Goal: Transaction & Acquisition: Purchase product/service

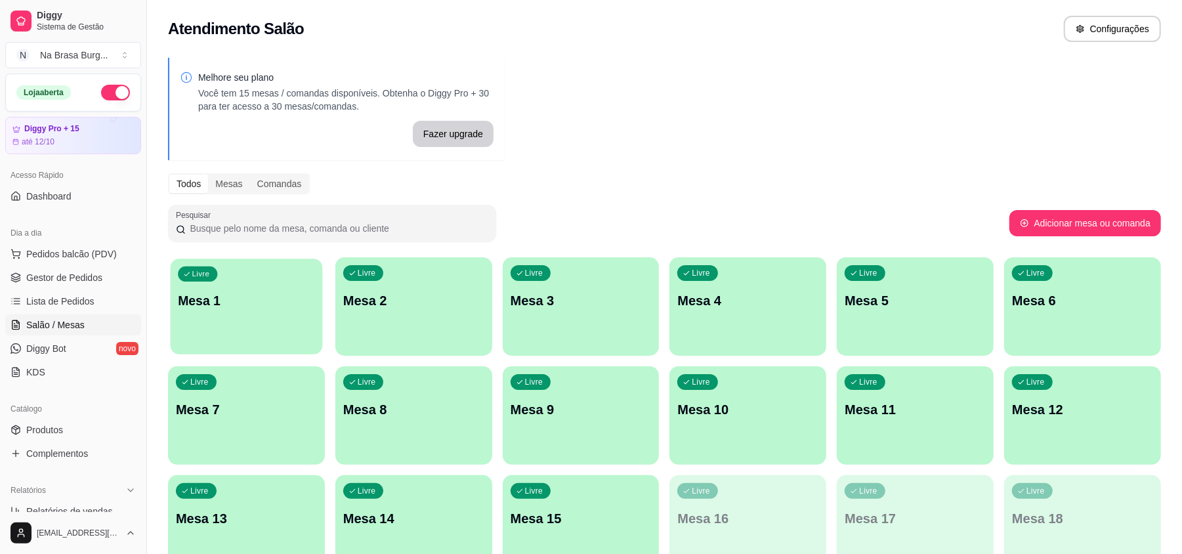
click at [265, 316] on div "Livre Mesa 1" at bounding box center [247, 299] width 152 height 80
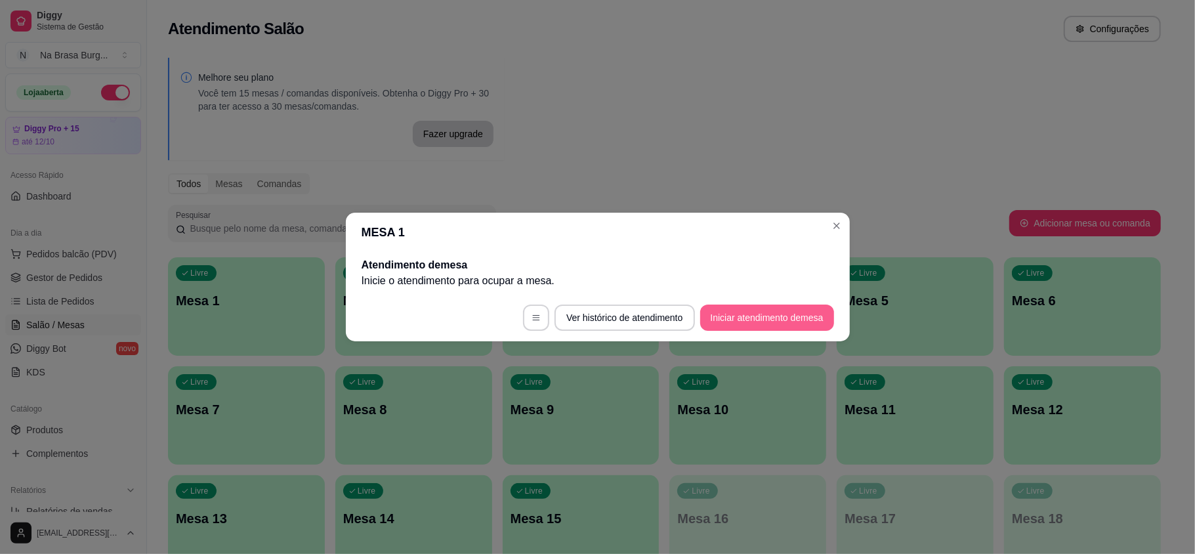
click at [806, 318] on button "Iniciar atendimento de mesa" at bounding box center [767, 318] width 134 height 26
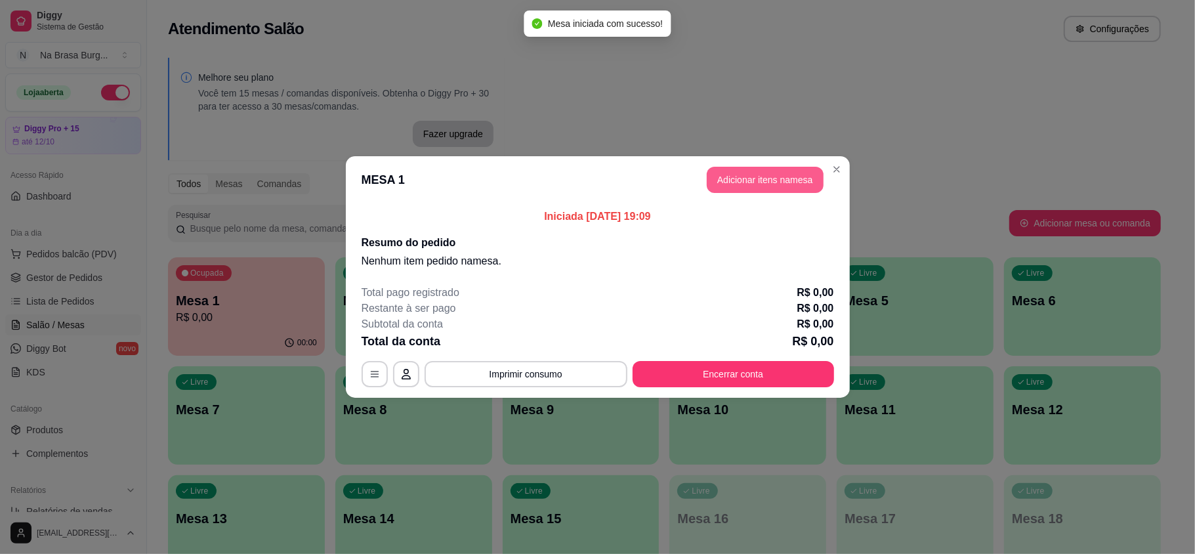
click at [722, 169] on button "Adicionar itens na mesa" at bounding box center [765, 180] width 117 height 26
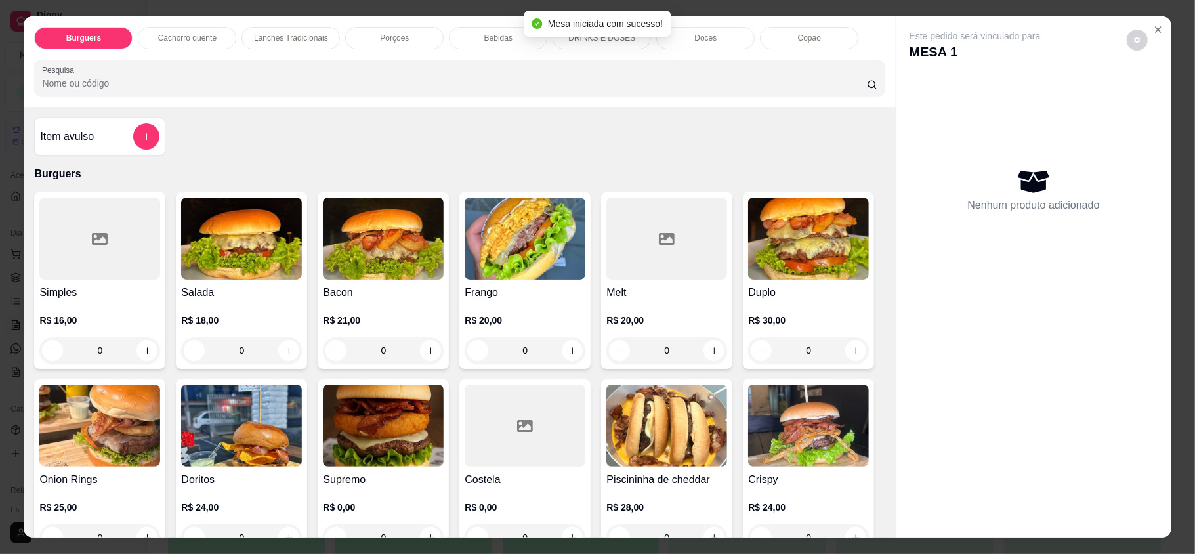
click at [282, 46] on div "Lanches Tradicionais" at bounding box center [291, 38] width 98 height 22
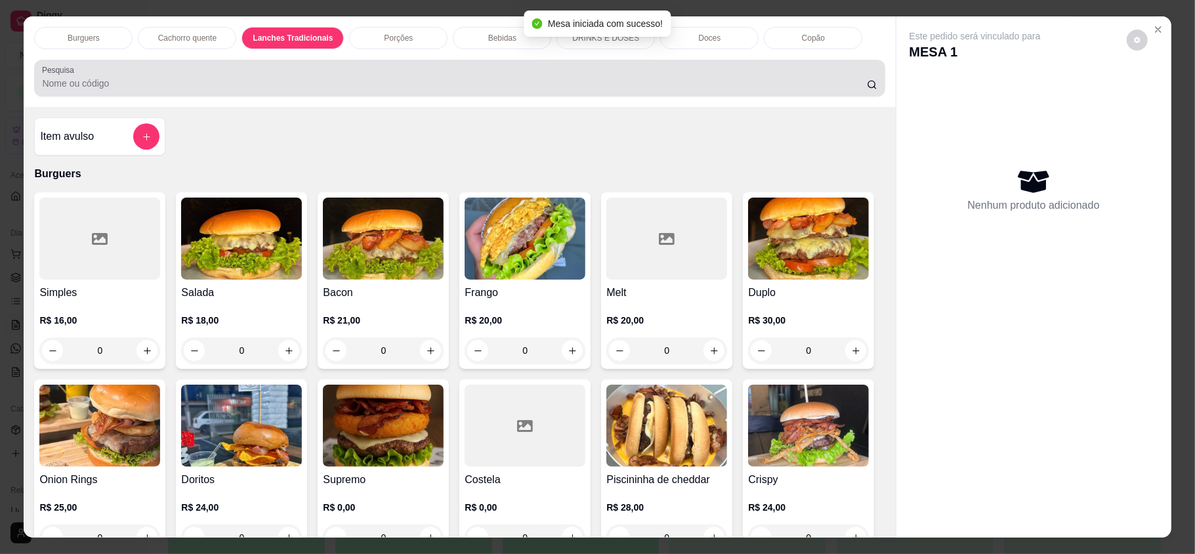
scroll to position [25, 0]
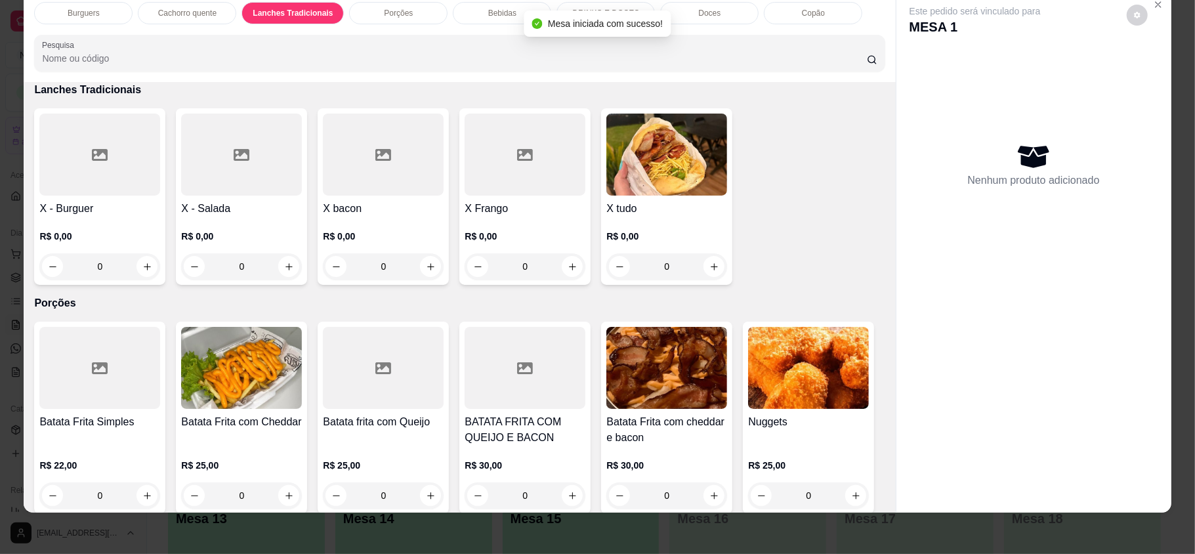
click at [713, 270] on div "0" at bounding box center [666, 266] width 121 height 26
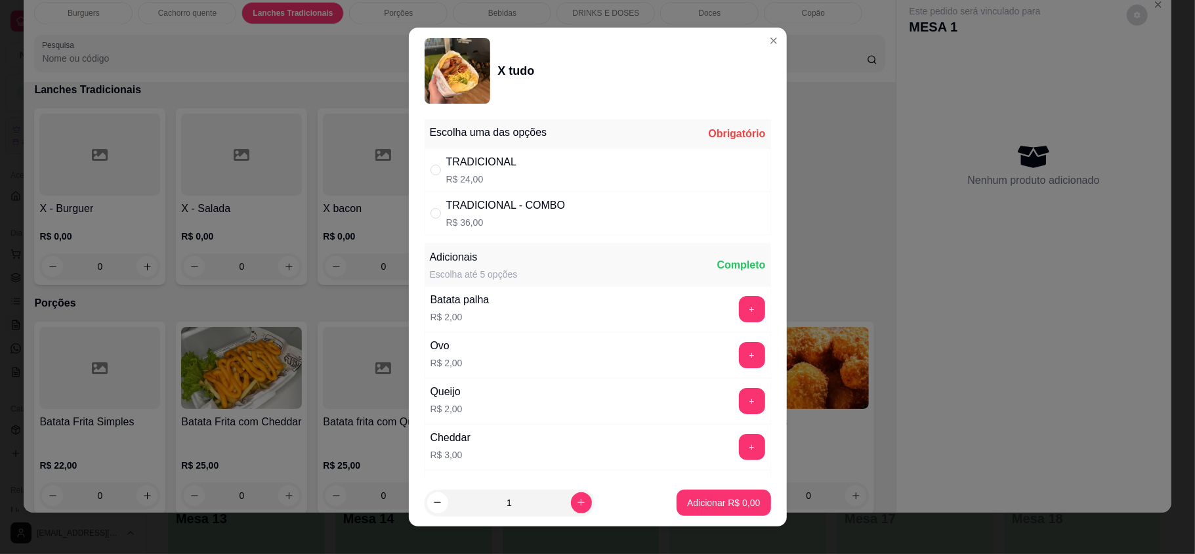
click at [574, 177] on div "TRADICIONAL R$ 24,00" at bounding box center [598, 169] width 347 height 43
radio input "true"
click at [578, 502] on icon "increase-product-quantity" at bounding box center [581, 502] width 7 height 7
click at [576, 502] on icon "increase-product-quantity" at bounding box center [581, 502] width 10 height 10
click at [578, 502] on icon "increase-product-quantity" at bounding box center [581, 502] width 7 height 7
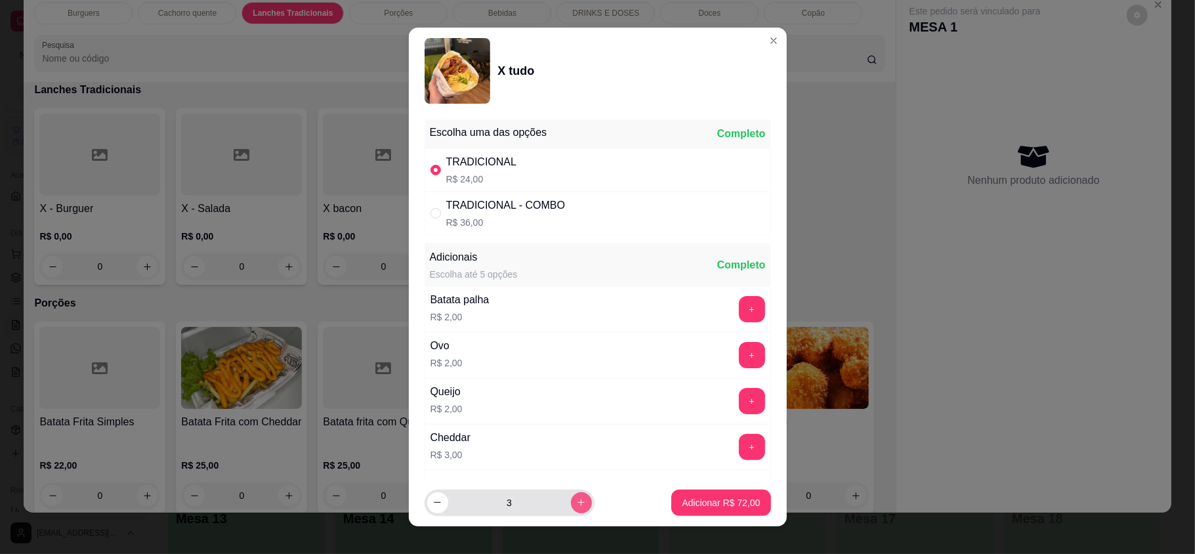
type input "4"
click at [671, 511] on button "Adicionar R$ 96,00" at bounding box center [720, 503] width 99 height 26
type input "4"
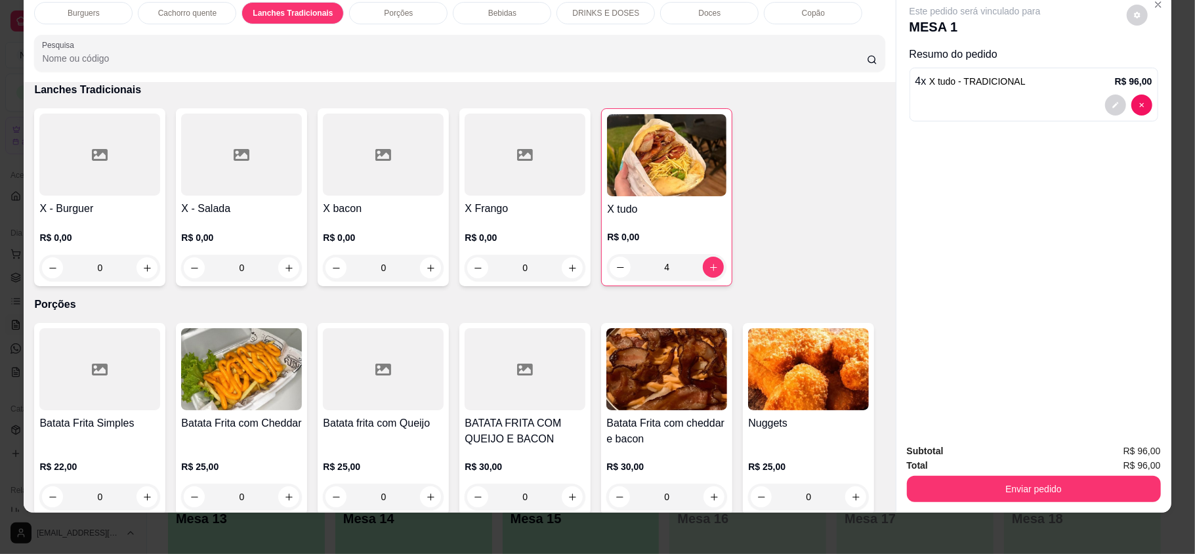
click at [505, 179] on div at bounding box center [525, 155] width 121 height 82
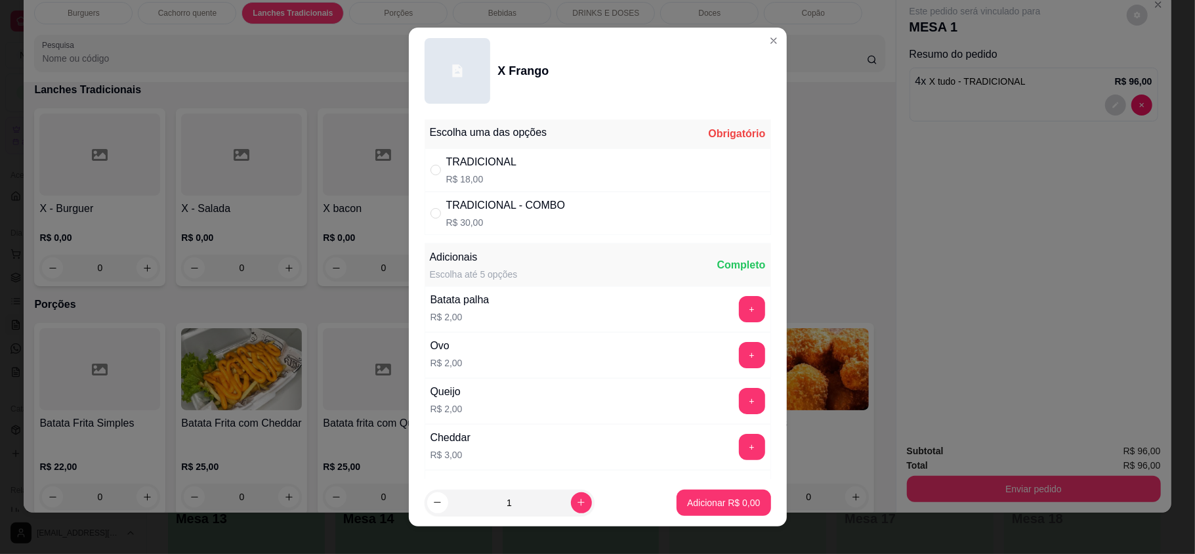
click at [483, 166] on div "TRADICIONAL" at bounding box center [481, 162] width 71 height 16
radio input "true"
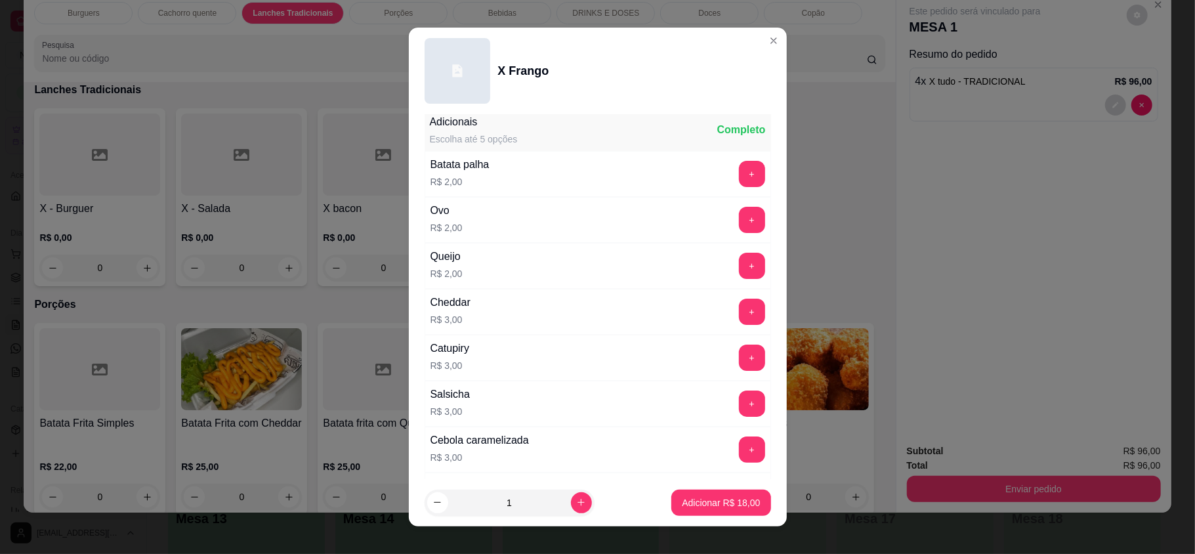
scroll to position [175, 0]
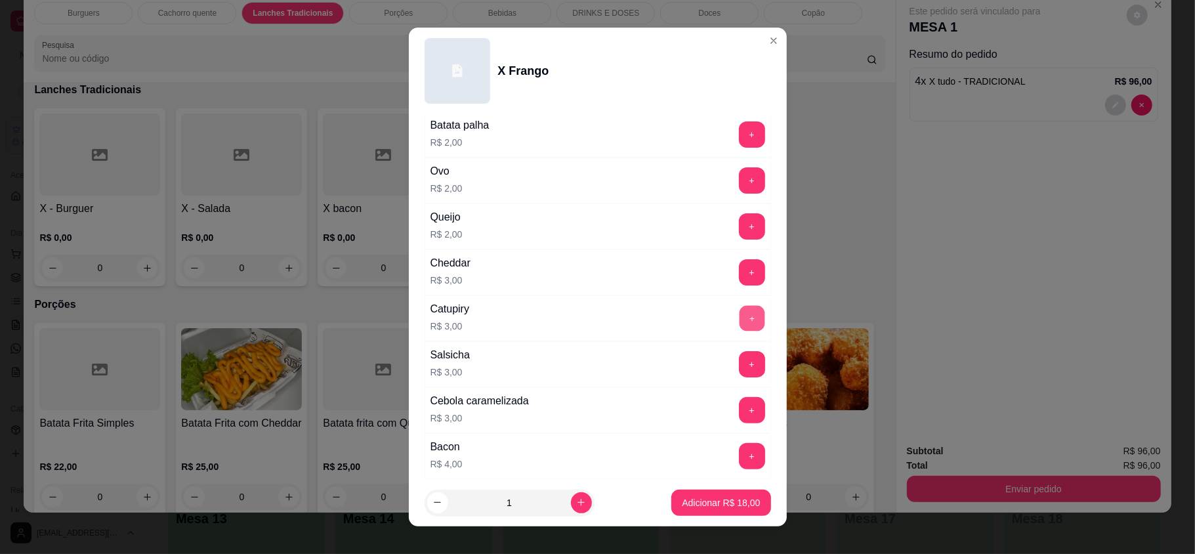
click at [739, 329] on button "+" at bounding box center [752, 319] width 26 height 26
click at [739, 232] on button "+" at bounding box center [752, 227] width 26 height 26
click at [715, 500] on p "Adicionar R$ 23,00" at bounding box center [721, 502] width 78 height 13
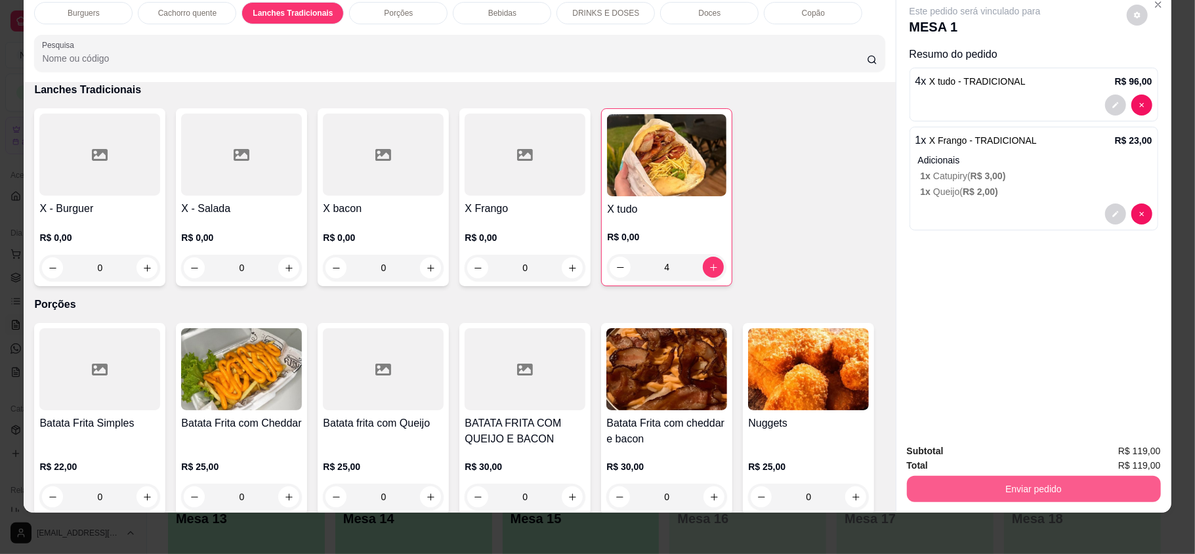
click at [1061, 484] on button "Enviar pedido" at bounding box center [1034, 489] width 254 height 26
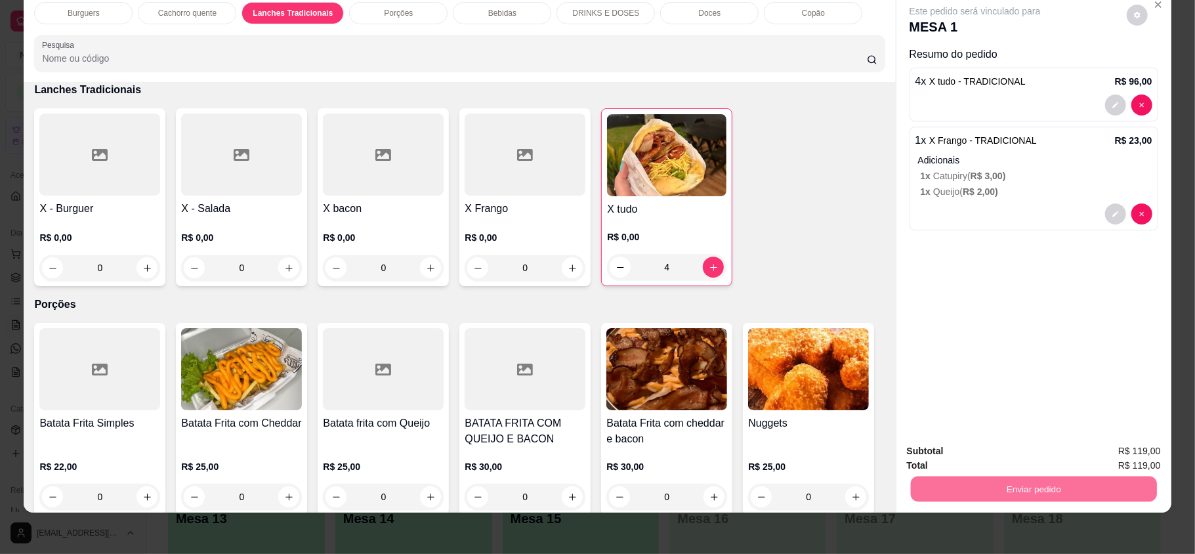
click at [1026, 454] on button "Não registrar e enviar pedido" at bounding box center [989, 456] width 133 height 24
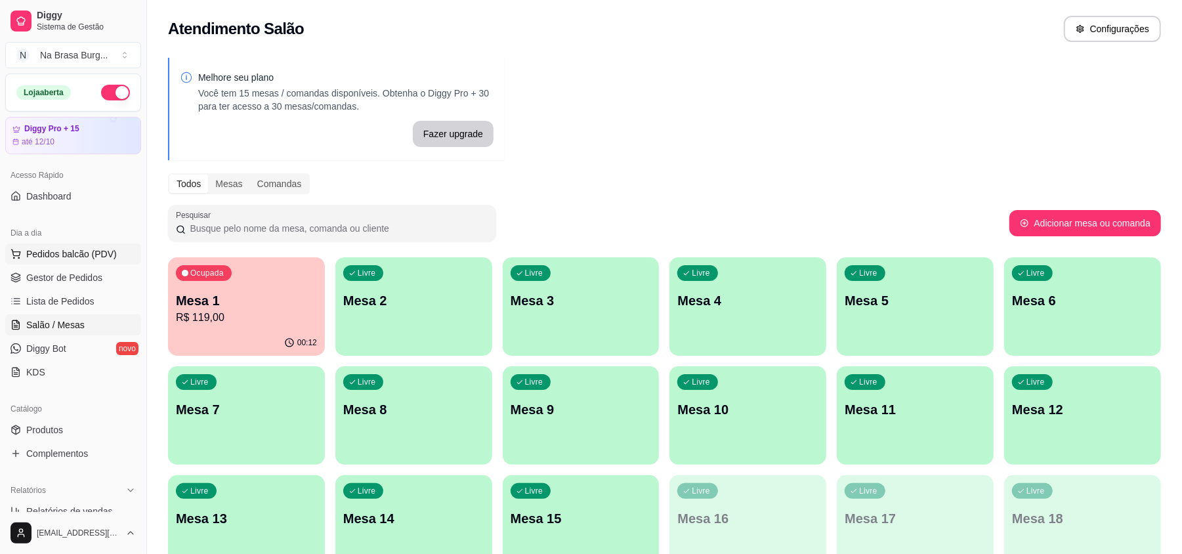
click at [72, 261] on span "Pedidos balcão (PDV)" at bounding box center [71, 253] width 91 height 13
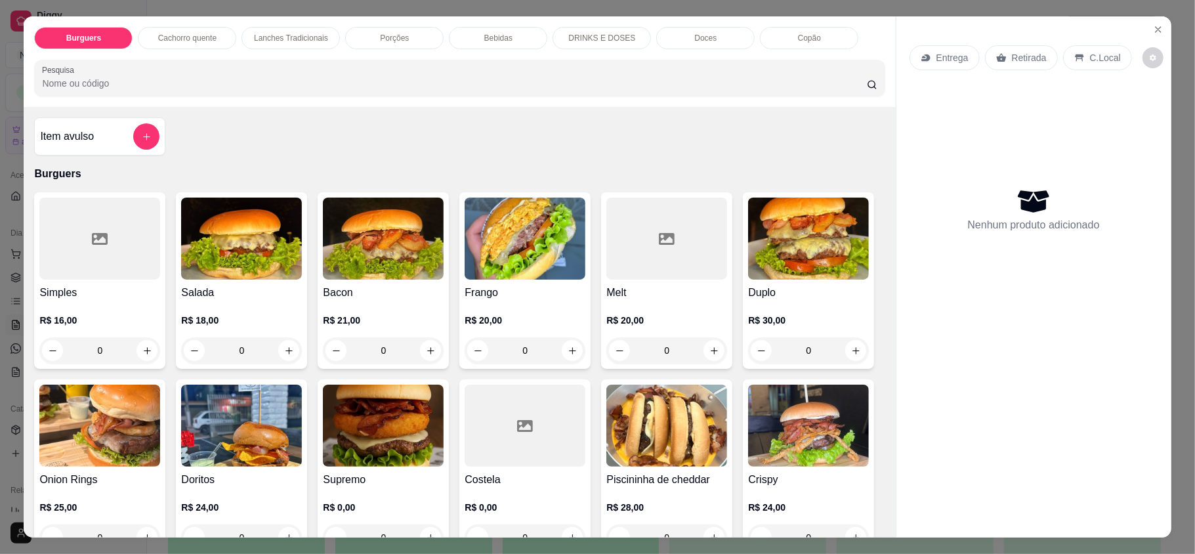
click at [287, 37] on p "Lanches Tradicionais" at bounding box center [291, 38] width 74 height 11
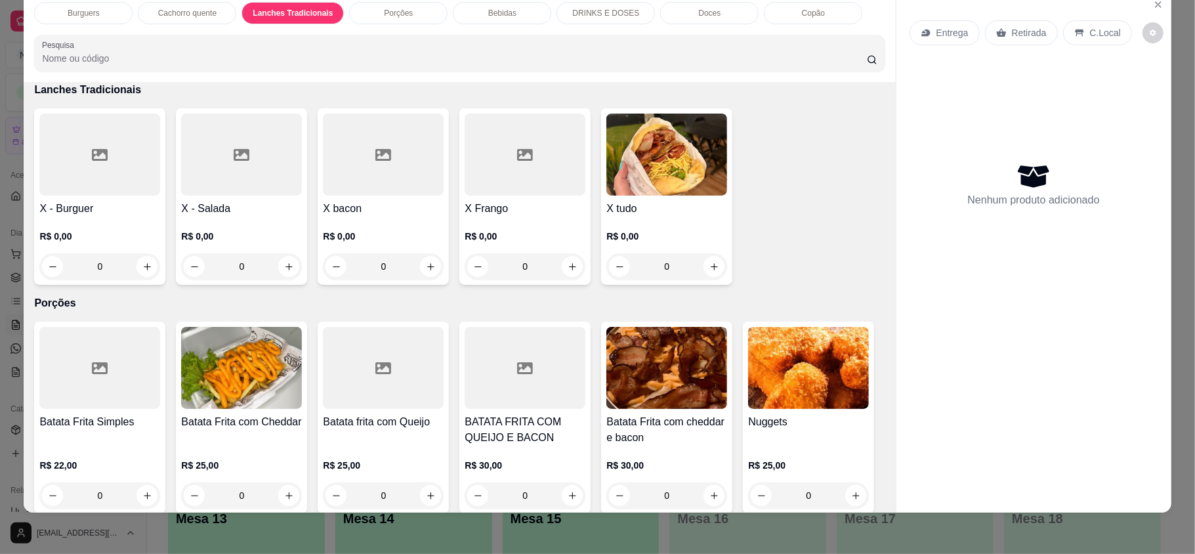
click at [123, 219] on div "R$ 0,00 0" at bounding box center [99, 248] width 121 height 63
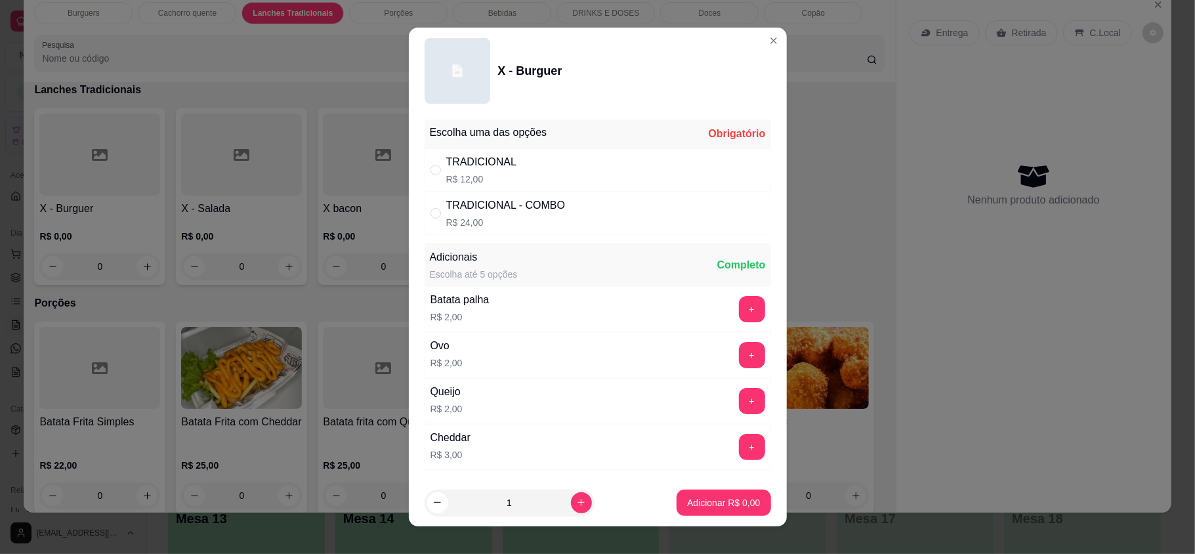
click at [486, 177] on p "R$ 12,00" at bounding box center [481, 179] width 71 height 13
radio input "true"
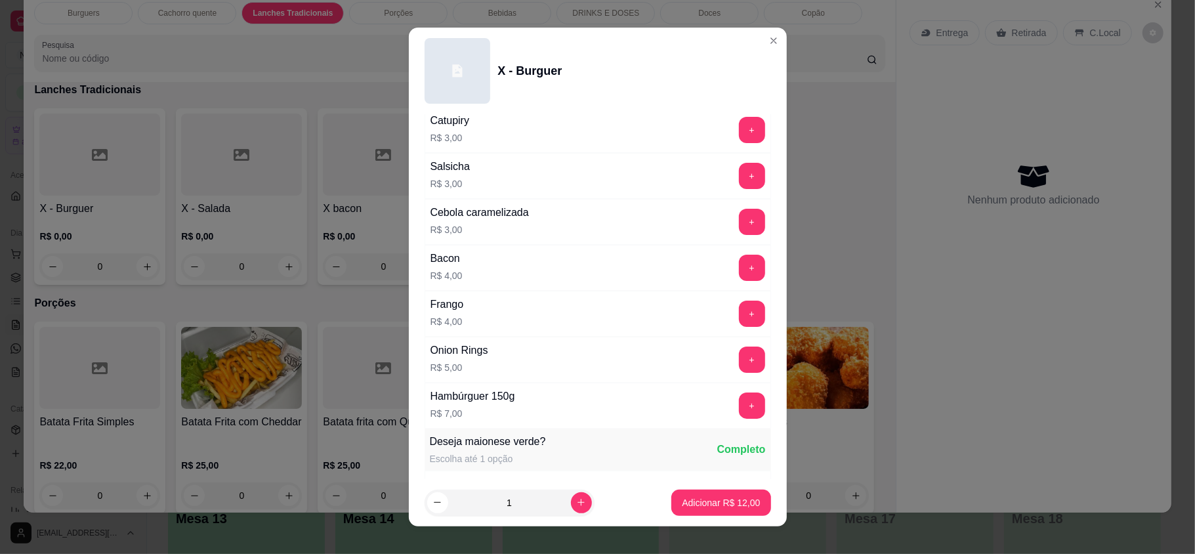
scroll to position [383, 0]
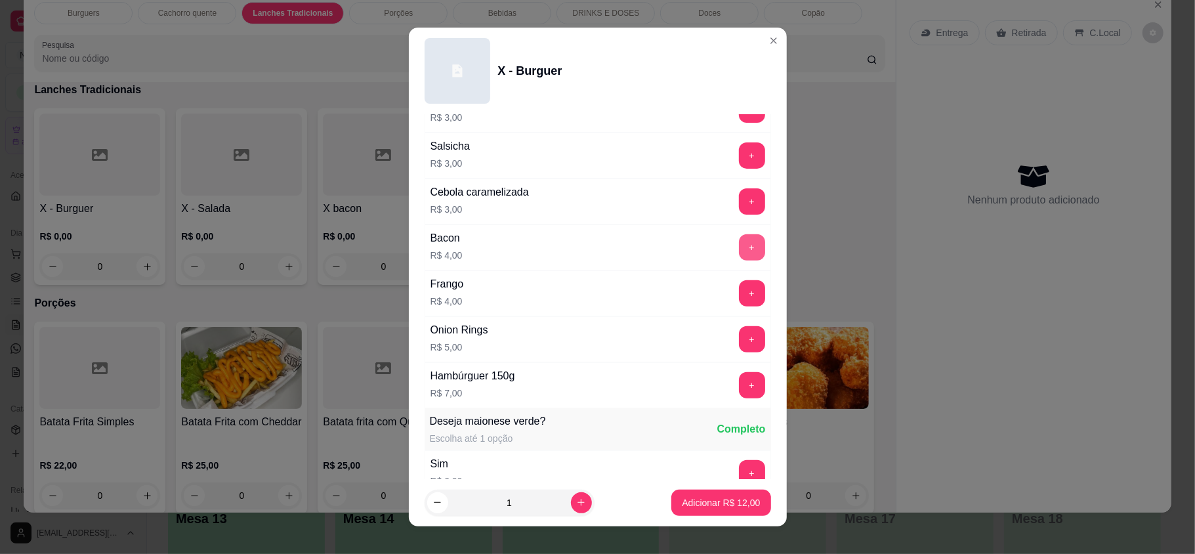
click at [739, 258] on button "+" at bounding box center [752, 247] width 26 height 26
click at [739, 258] on button "+" at bounding box center [752, 248] width 26 height 26
click at [681, 251] on button "-" at bounding box center [694, 247] width 26 height 26
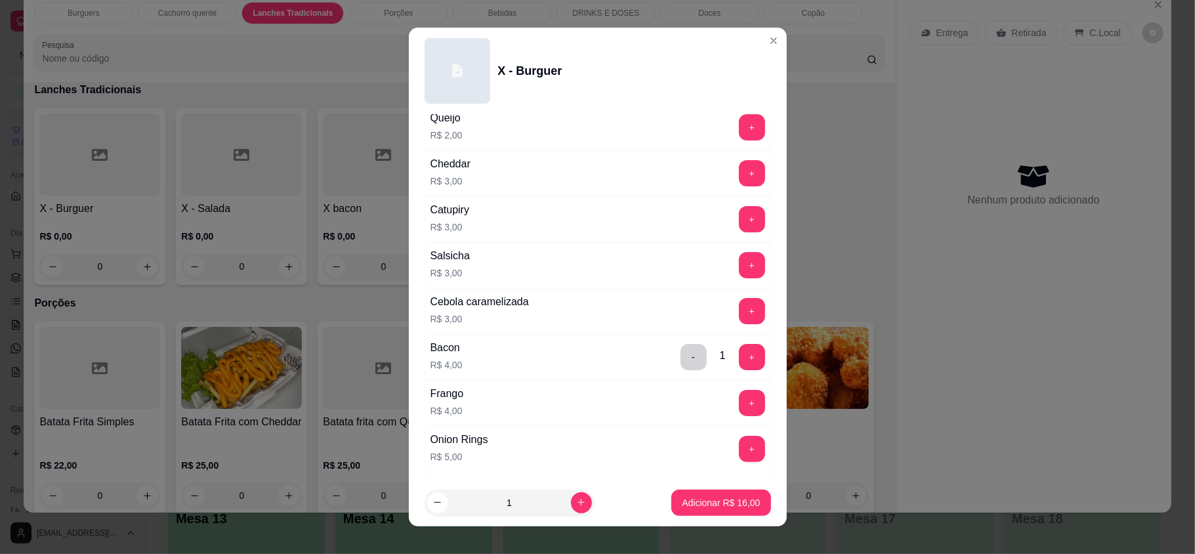
scroll to position [121, 0]
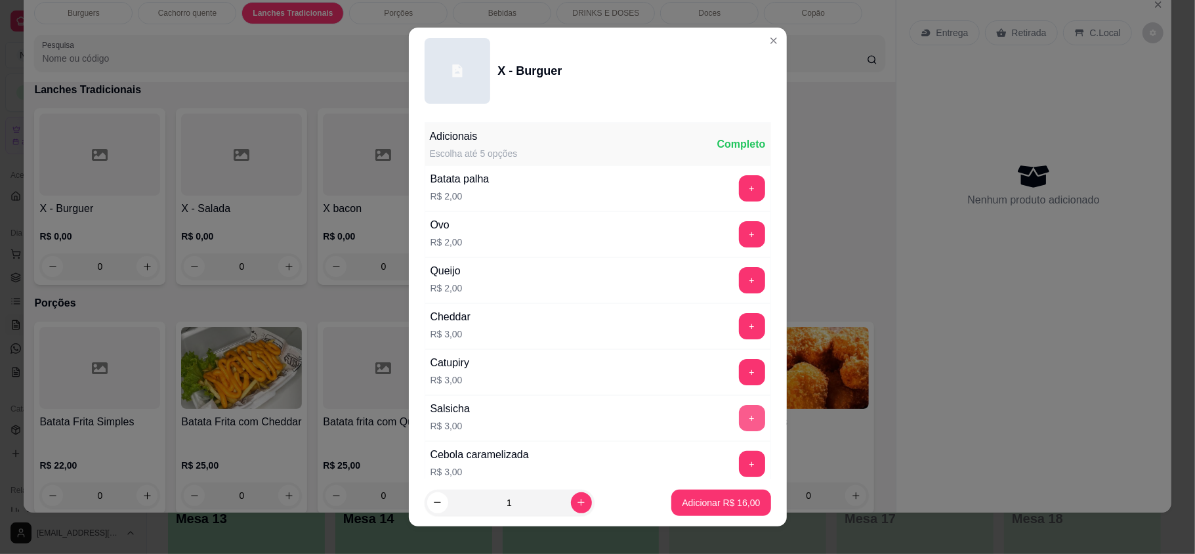
click at [739, 415] on button "+" at bounding box center [752, 418] width 26 height 26
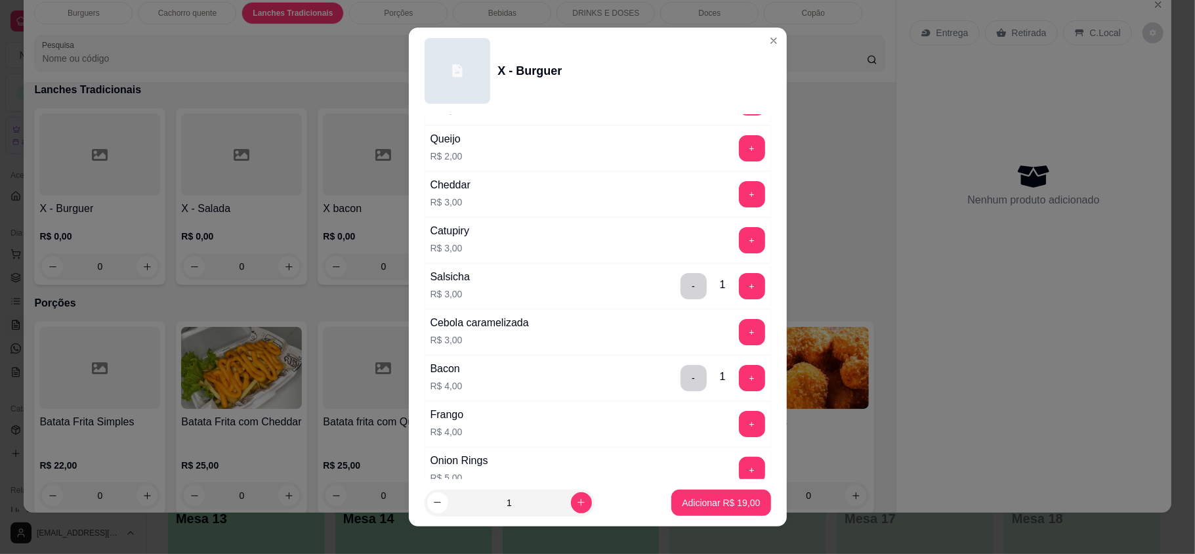
scroll to position [383, 0]
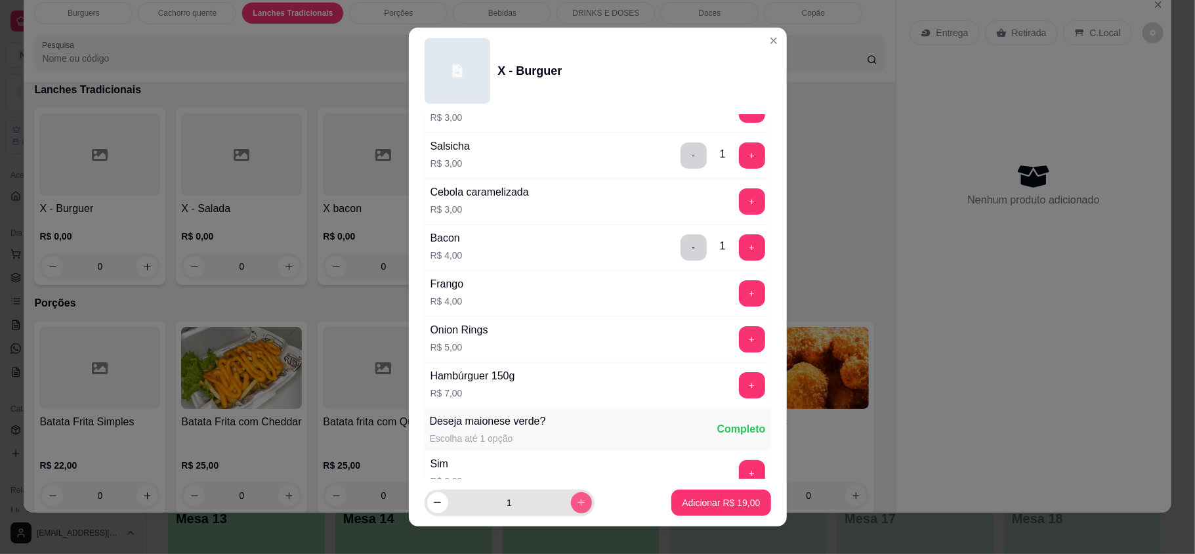
click at [576, 507] on icon "increase-product-quantity" at bounding box center [581, 502] width 10 height 10
type input "2"
click at [683, 501] on p "Adicionar R$ 38,00" at bounding box center [721, 502] width 76 height 12
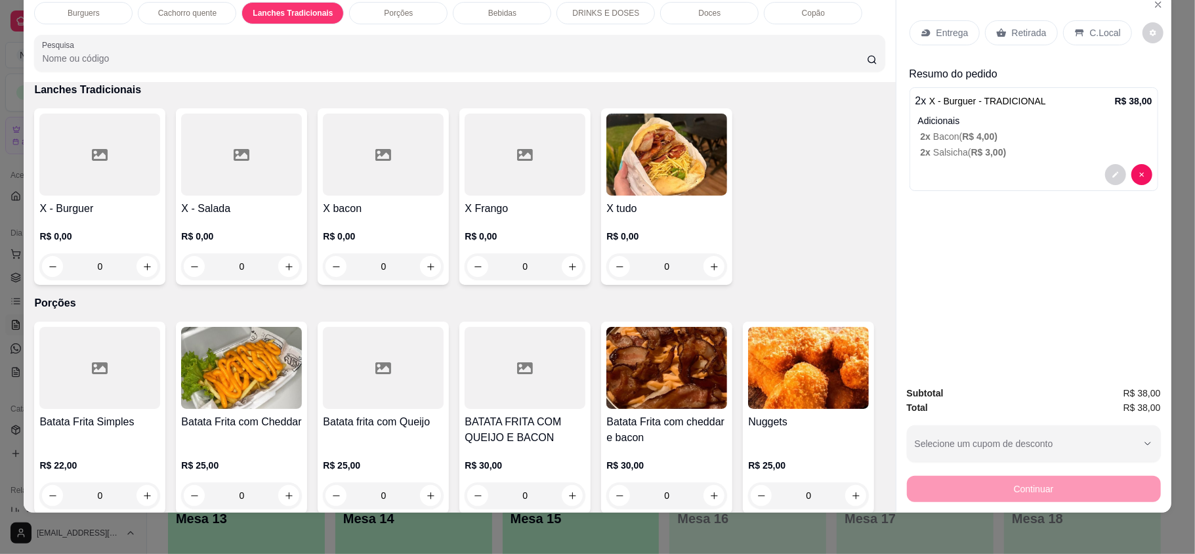
drag, startPoint x: 82, startPoint y: 14, endPoint x: 89, endPoint y: 20, distance: 9.3
click at [82, 14] on p "Burguers" at bounding box center [84, 13] width 32 height 11
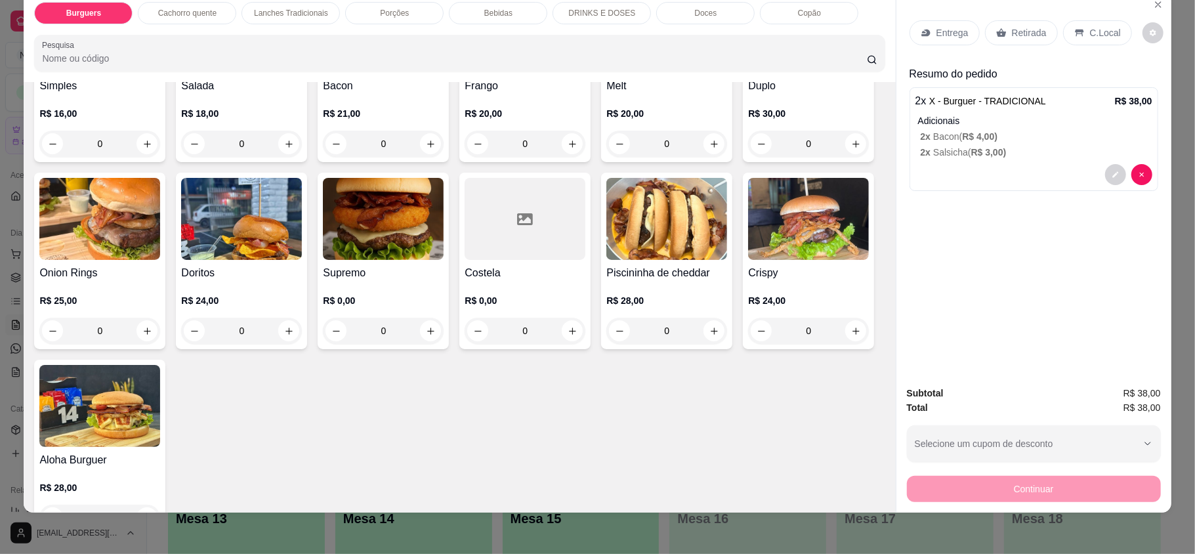
scroll to position [234, 0]
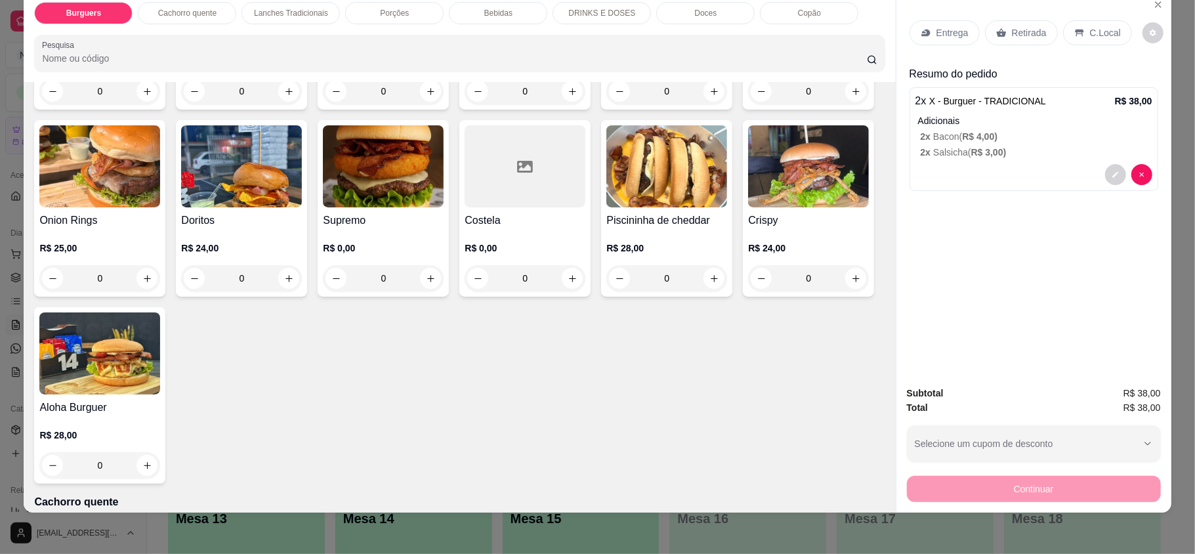
click at [748, 291] on div "0" at bounding box center [808, 278] width 121 height 26
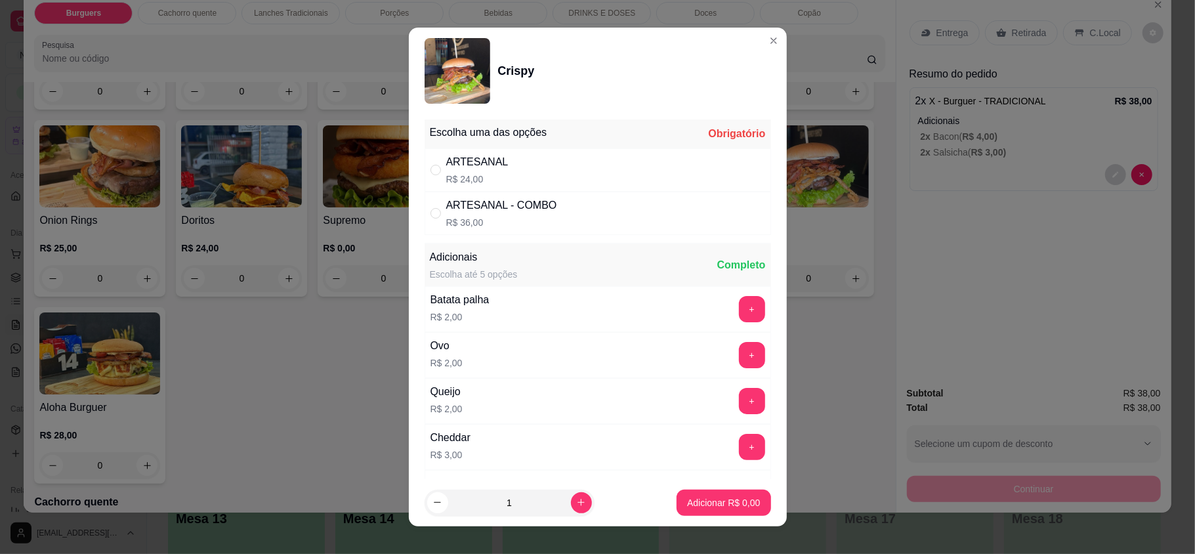
click at [500, 180] on div "ARTESANAL R$ 24,00" at bounding box center [598, 169] width 347 height 43
radio input "true"
click at [683, 499] on p "Adicionar R$ 24,00" at bounding box center [721, 502] width 76 height 12
type input "1"
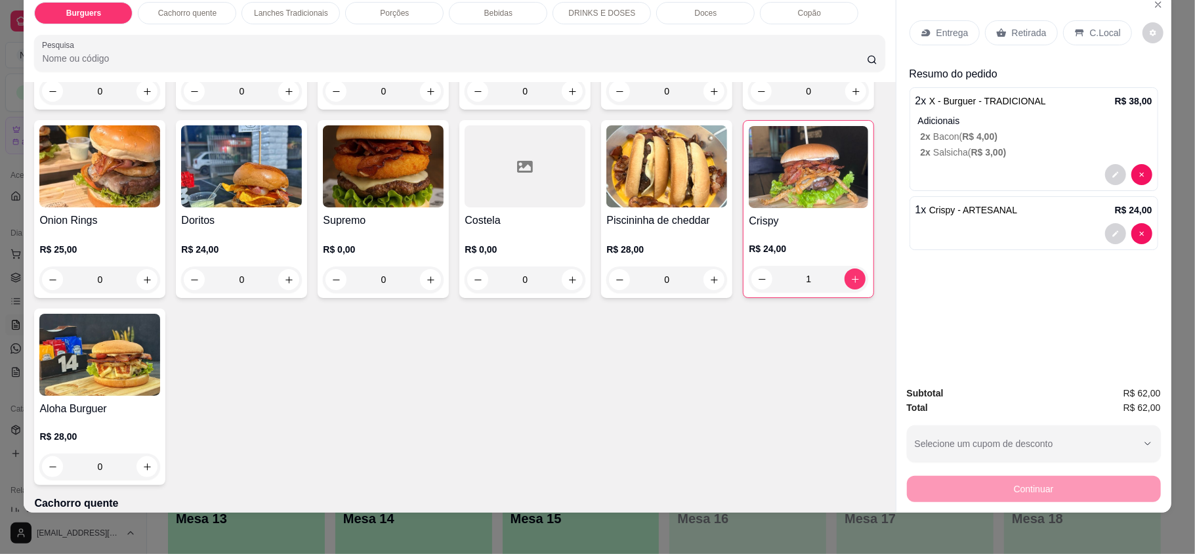
click at [1011, 16] on div "Entrega Retirada C.Local" at bounding box center [1034, 33] width 249 height 46
click at [1017, 32] on p "Retirada" at bounding box center [1029, 32] width 35 height 13
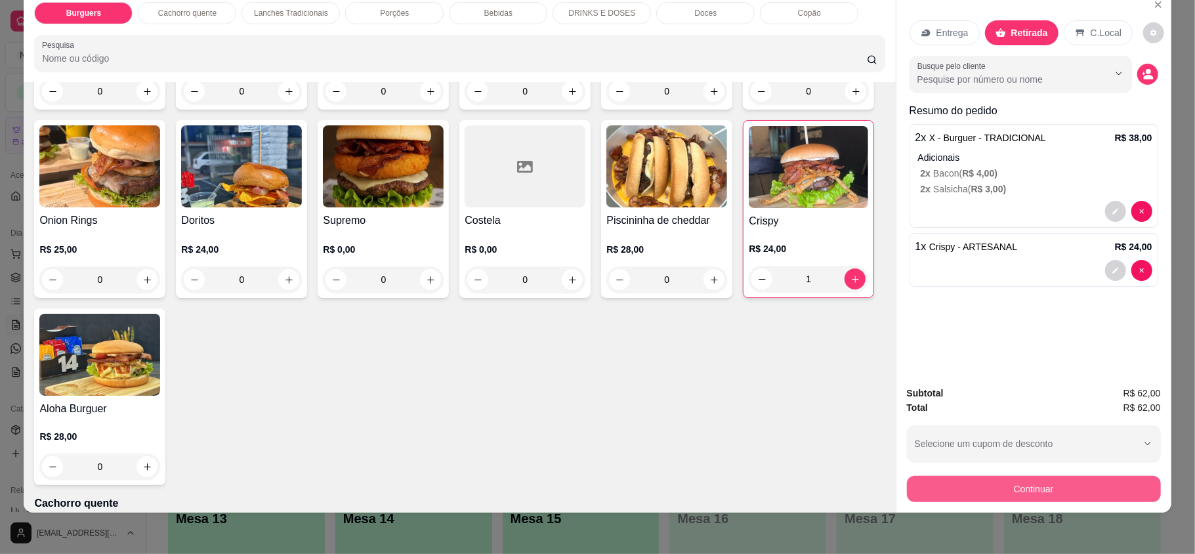
click at [983, 484] on button "Continuar" at bounding box center [1034, 489] width 254 height 26
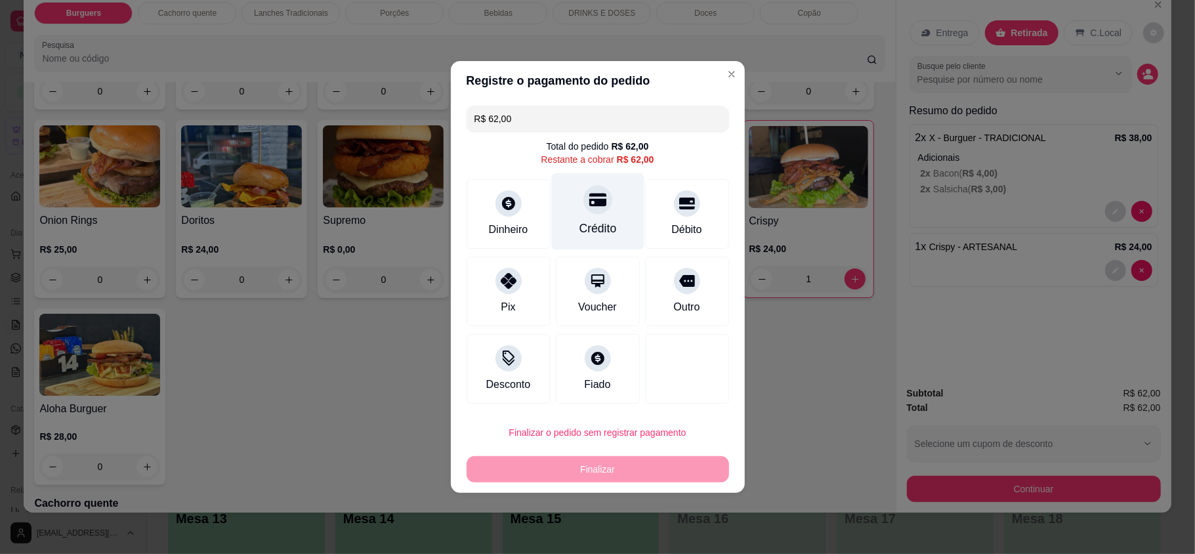
click at [583, 220] on div "Crédito" at bounding box center [597, 228] width 37 height 17
type input "R$ 0,00"
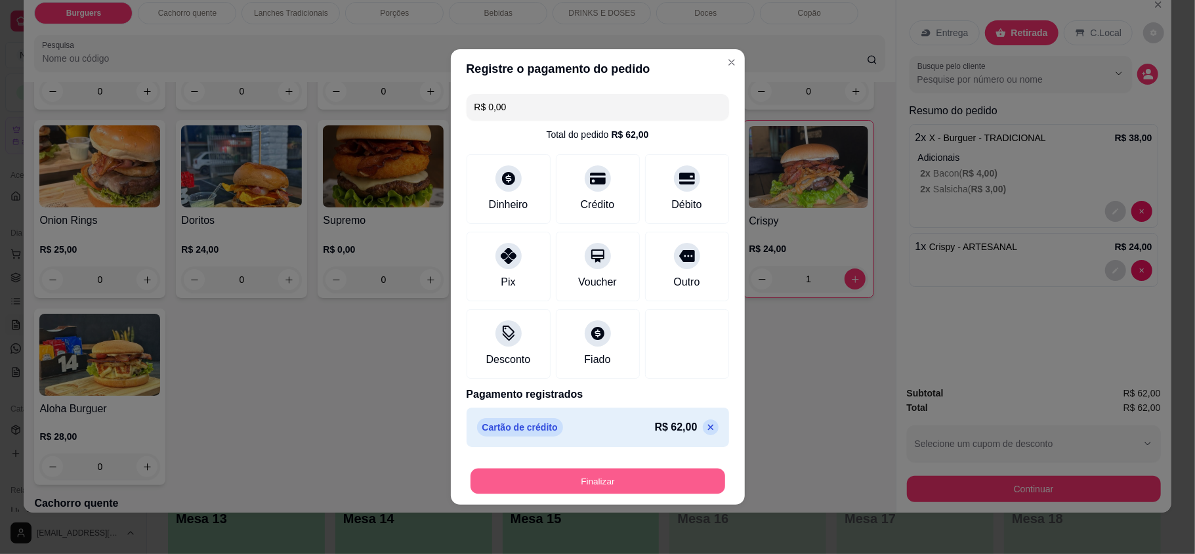
click at [646, 470] on button "Finalizar" at bounding box center [598, 482] width 255 height 26
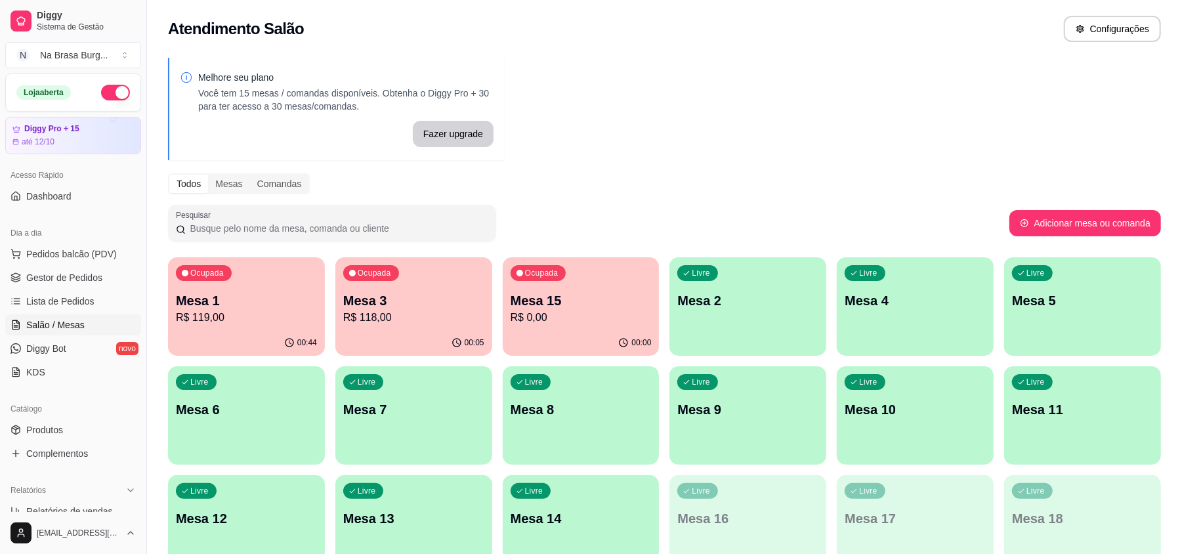
click at [562, 301] on p "Mesa 15" at bounding box center [581, 300] width 141 height 18
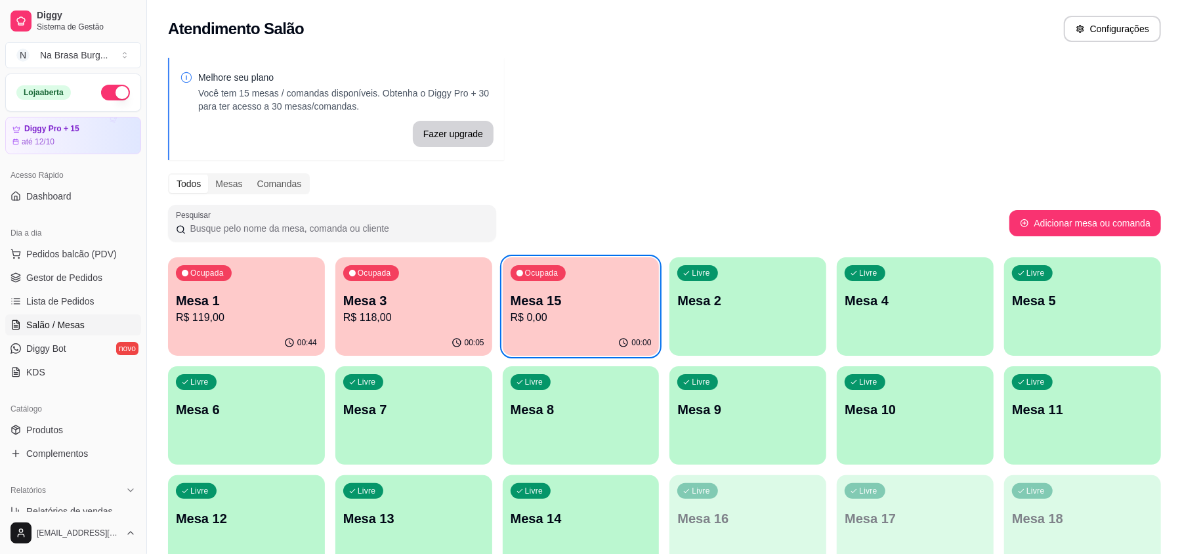
click at [396, 289] on div "Ocupada Mesa 3 R$ 118,00" at bounding box center [413, 293] width 157 height 73
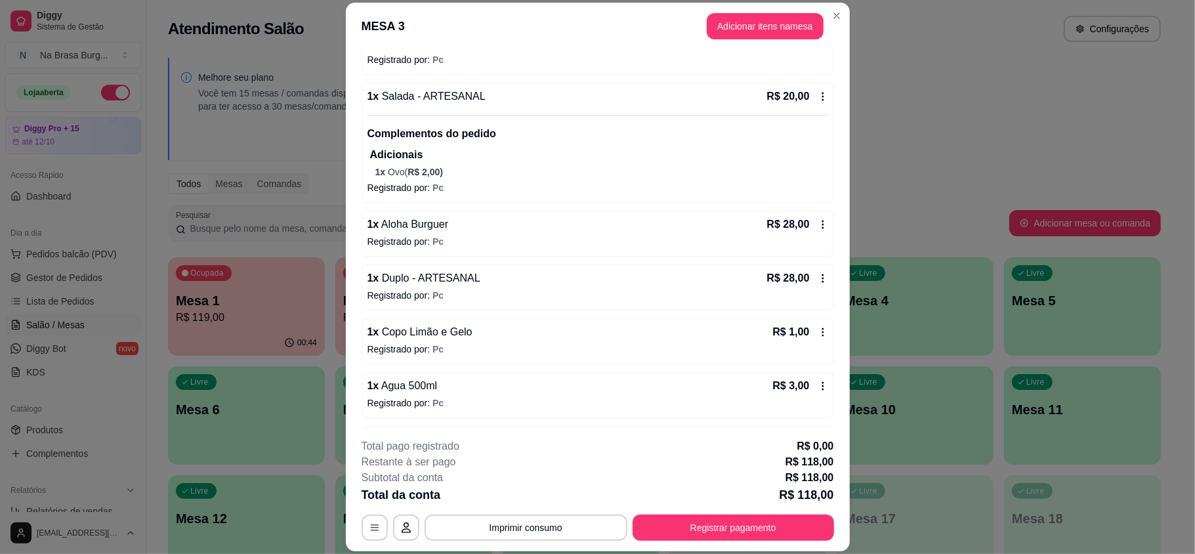
scroll to position [175, 0]
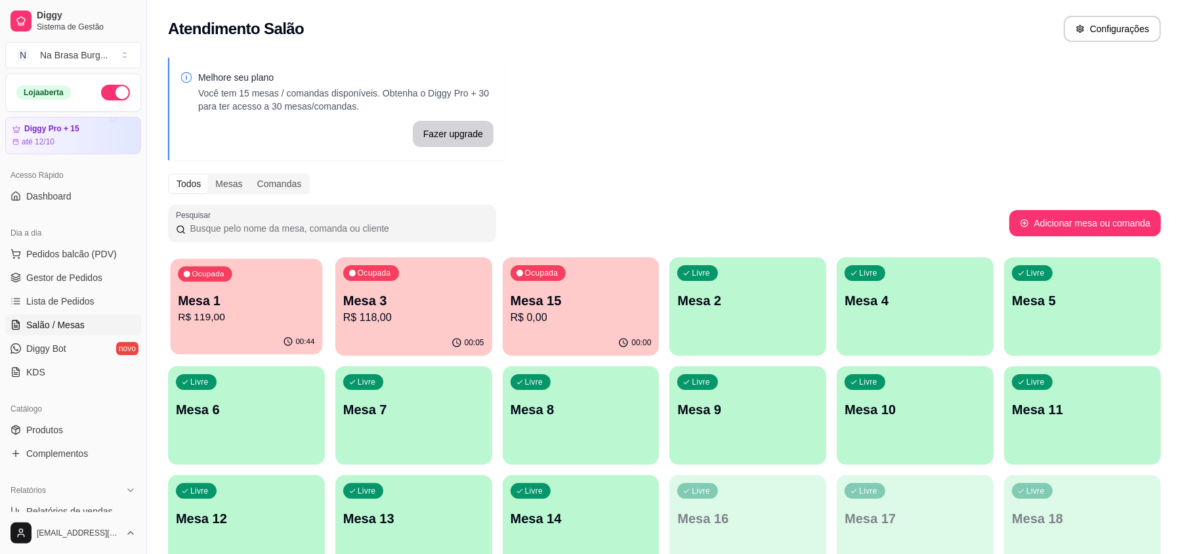
click at [280, 302] on p "Mesa 1" at bounding box center [246, 301] width 137 height 18
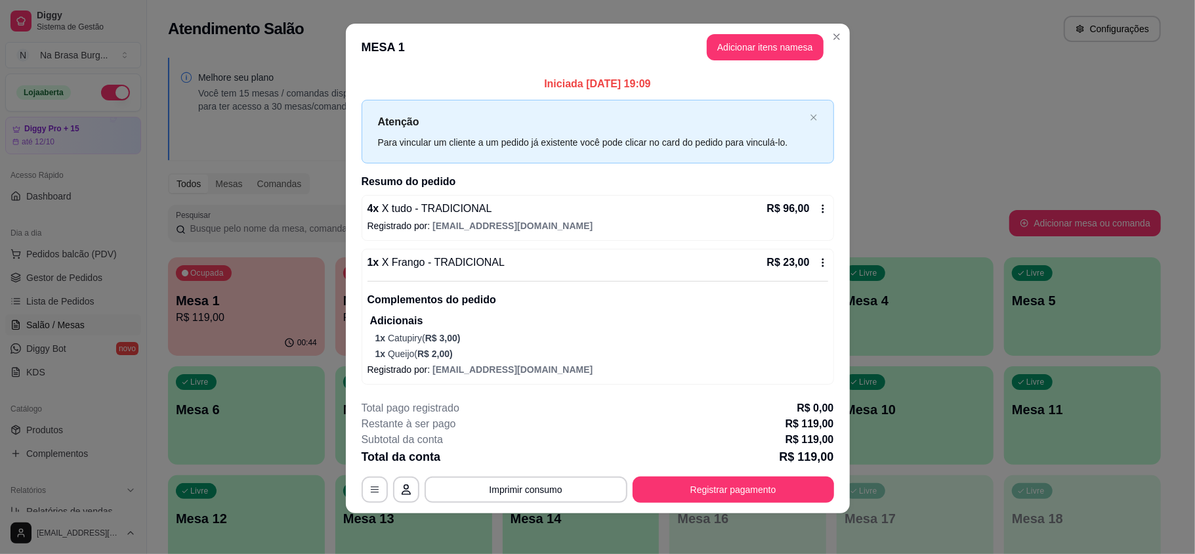
scroll to position [11, 0]
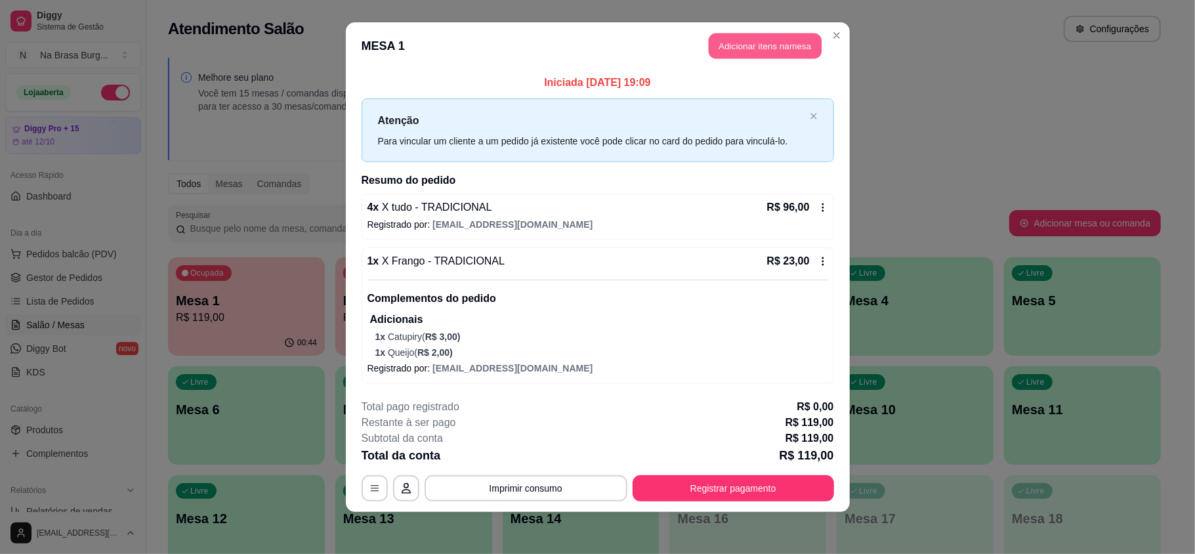
click at [769, 50] on button "Adicionar itens na mesa" at bounding box center [765, 46] width 113 height 26
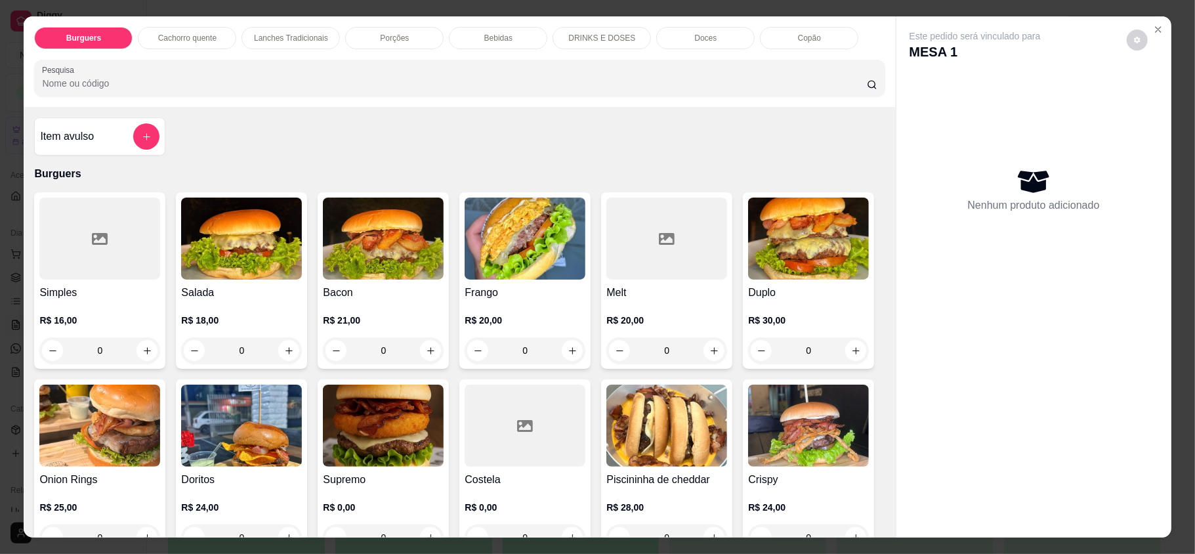
click at [507, 41] on div "Bebidas" at bounding box center [498, 38] width 98 height 22
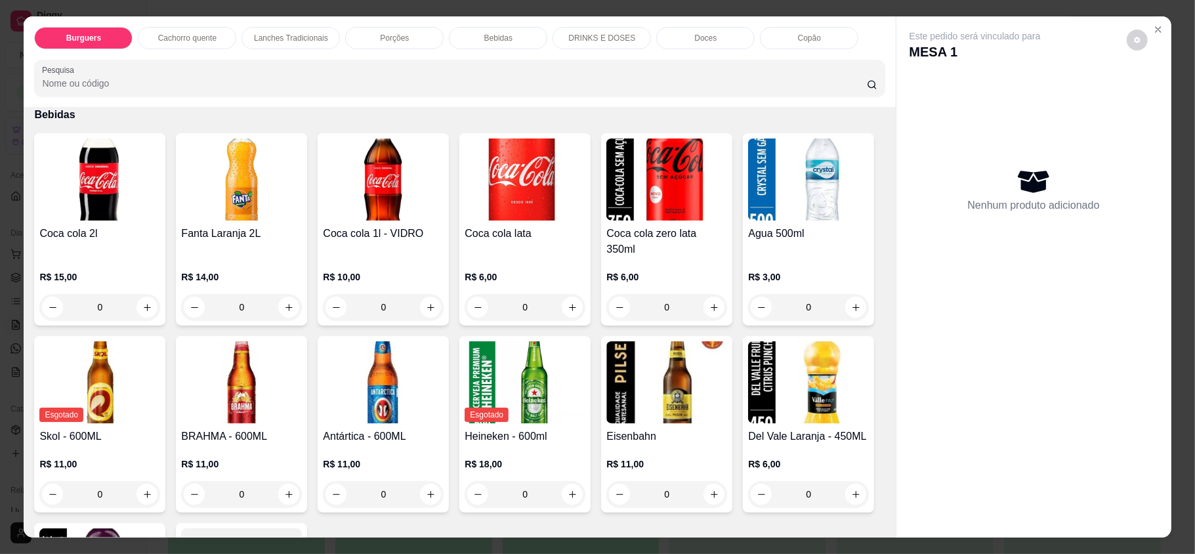
scroll to position [25, 0]
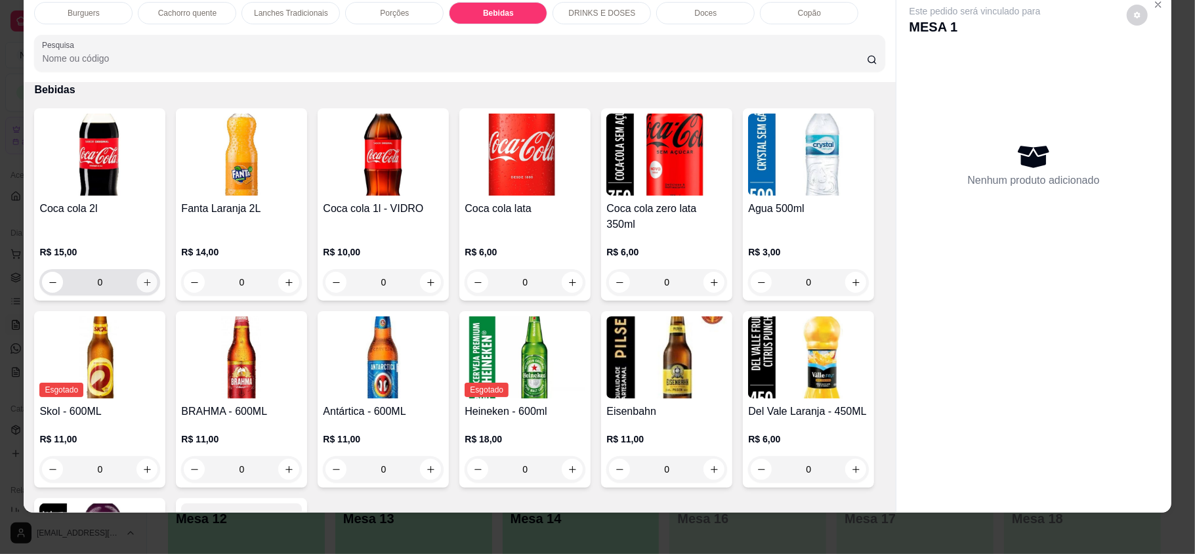
click at [148, 272] on button "increase-product-quantity" at bounding box center [147, 282] width 20 height 20
type input "1"
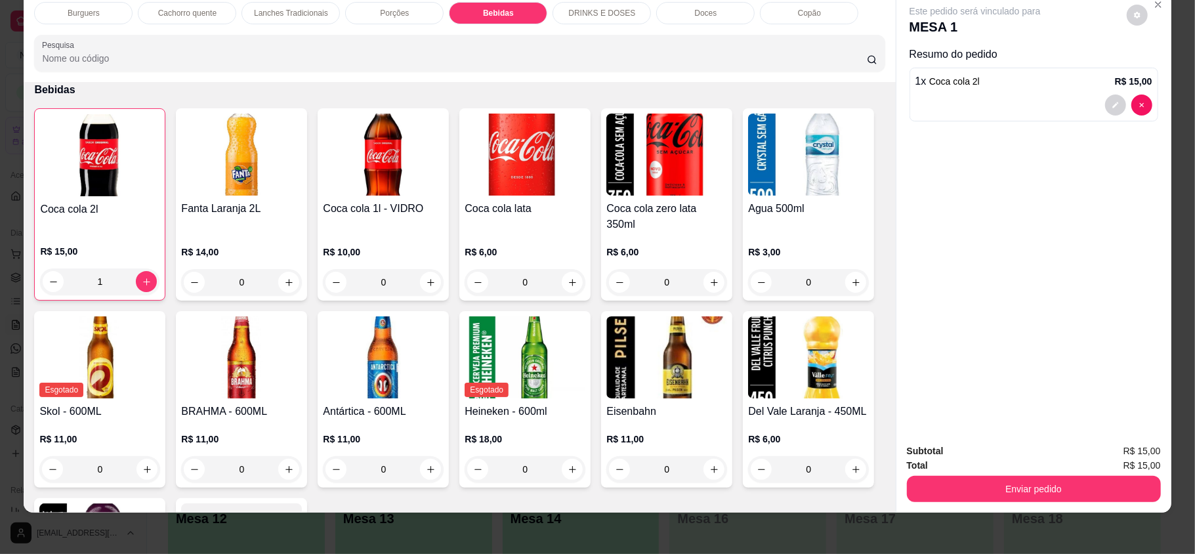
click at [998, 479] on button "Enviar pedido" at bounding box center [1034, 489] width 254 height 26
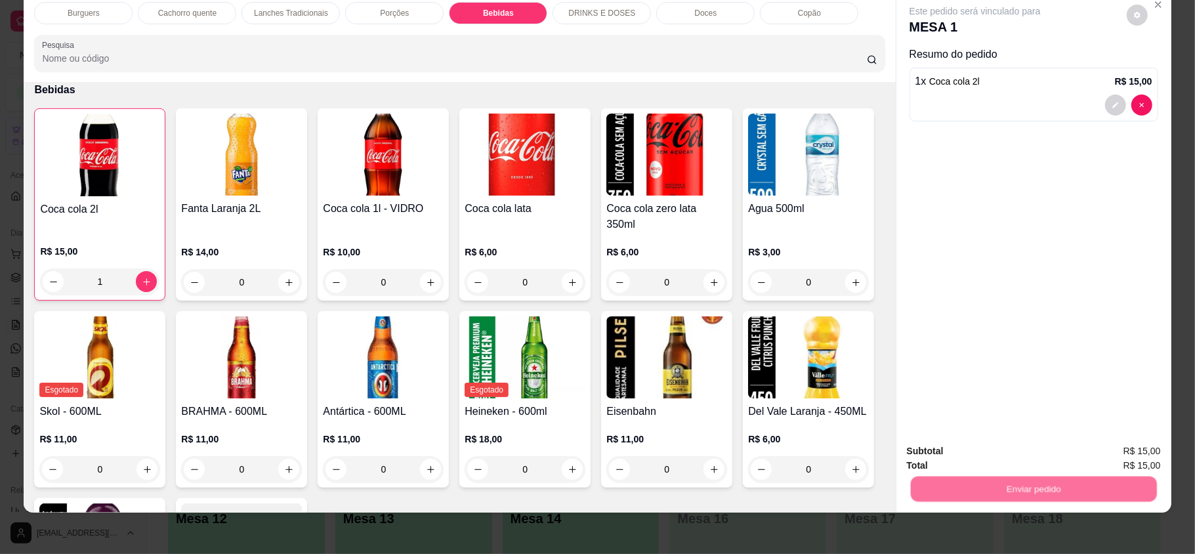
click at [982, 457] on button "Não registrar e enviar pedido" at bounding box center [989, 456] width 133 height 24
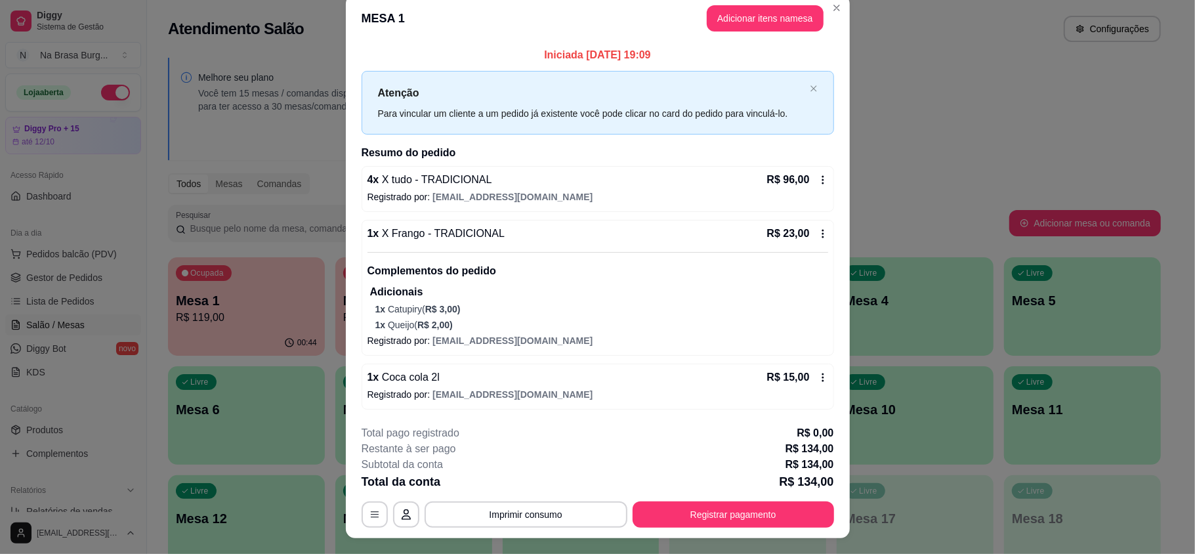
scroll to position [0, 0]
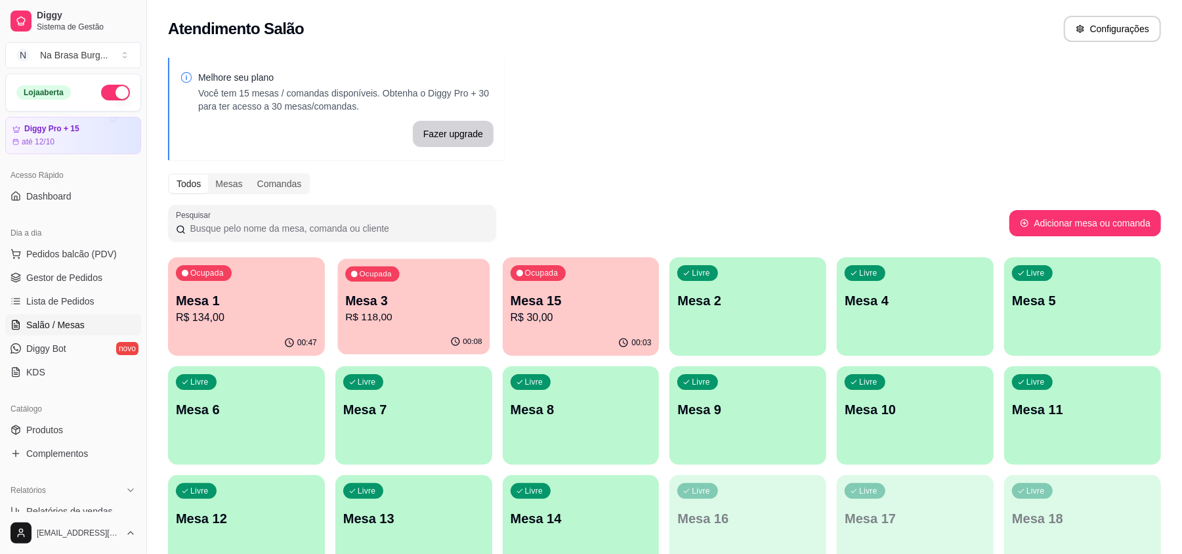
click at [349, 297] on p "Mesa 3" at bounding box center [413, 301] width 137 height 18
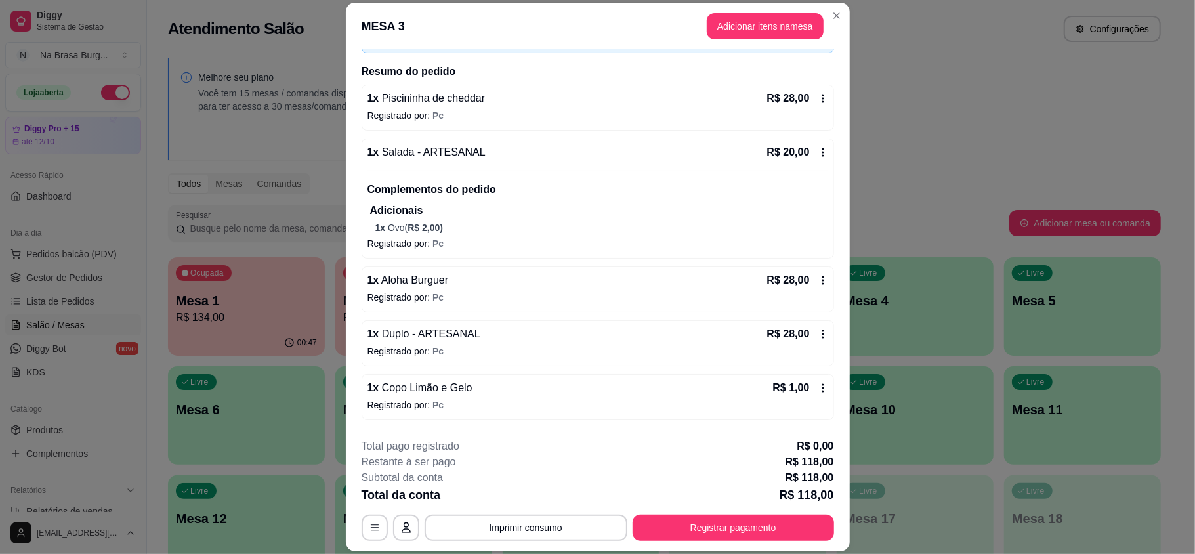
scroll to position [198, 0]
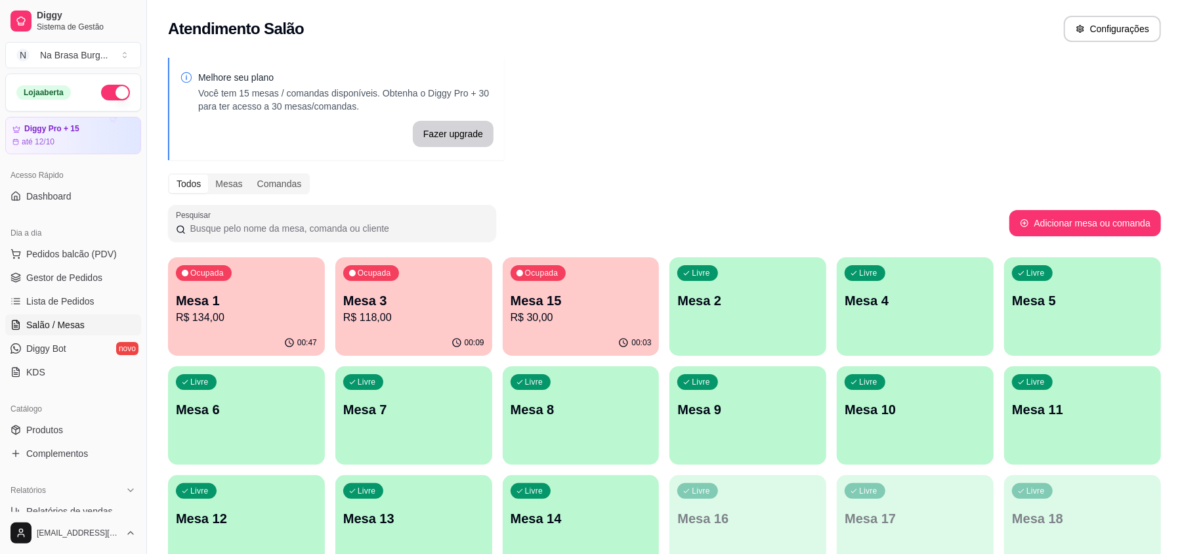
click at [243, 289] on div "Ocupada Mesa 1 R$ 134,00" at bounding box center [246, 293] width 157 height 73
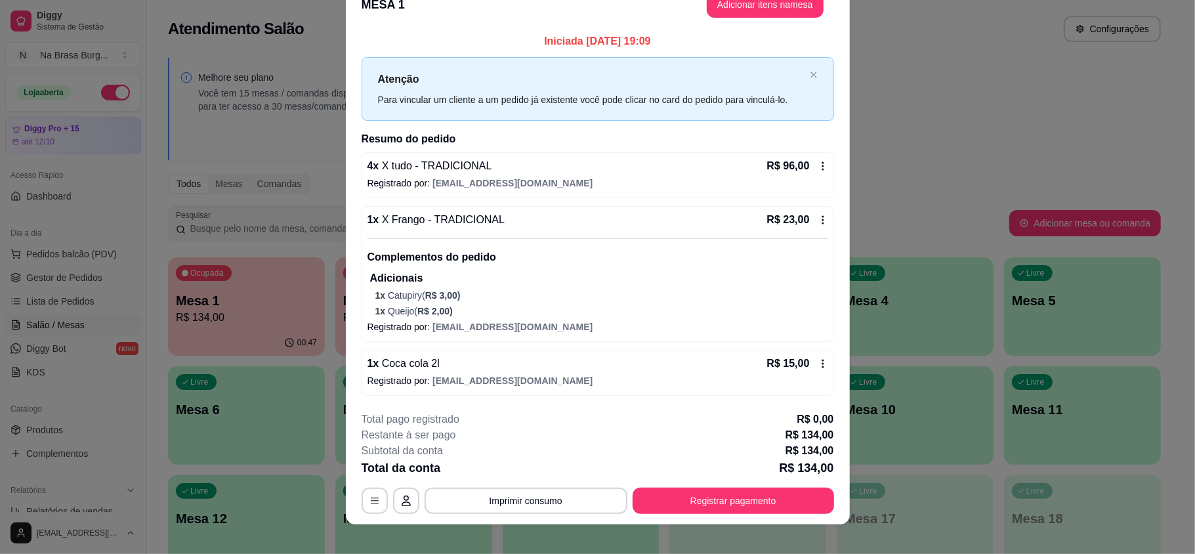
scroll to position [37, 0]
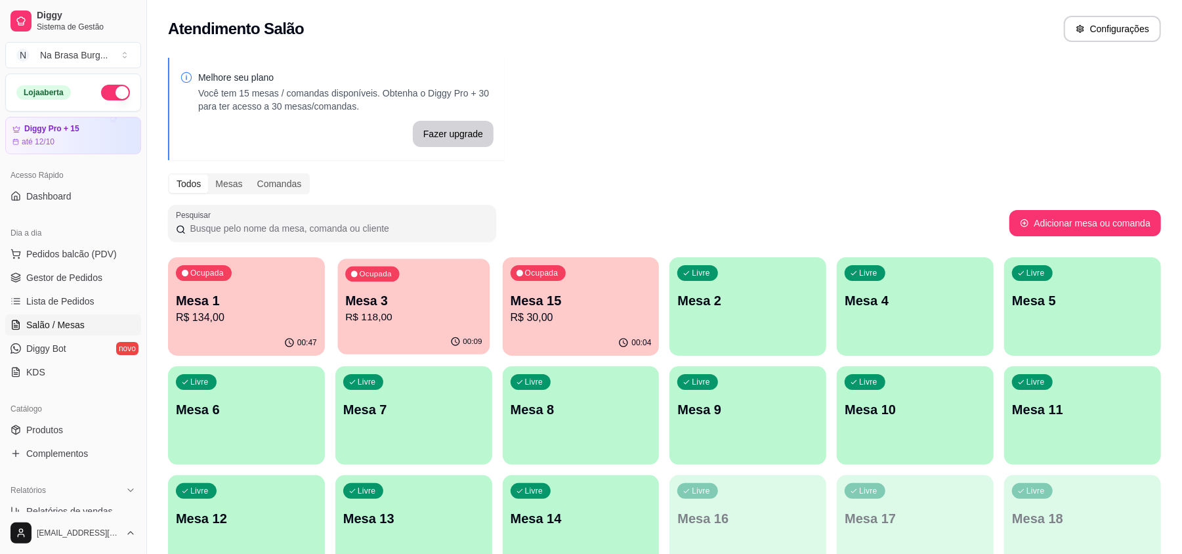
click at [408, 333] on div "00:09" at bounding box center [413, 341] width 152 height 25
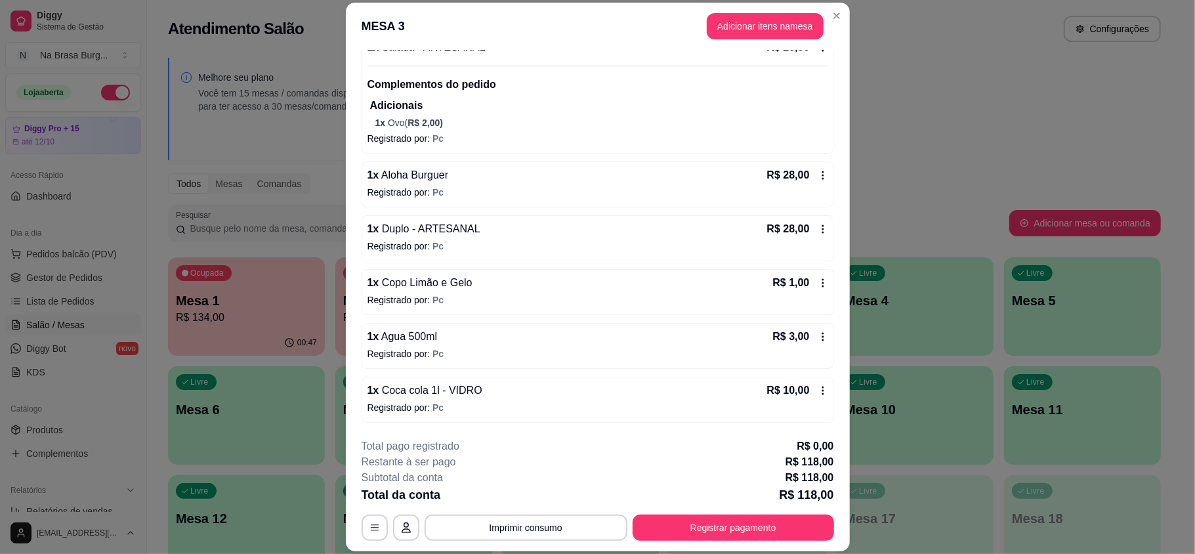
scroll to position [39, 0]
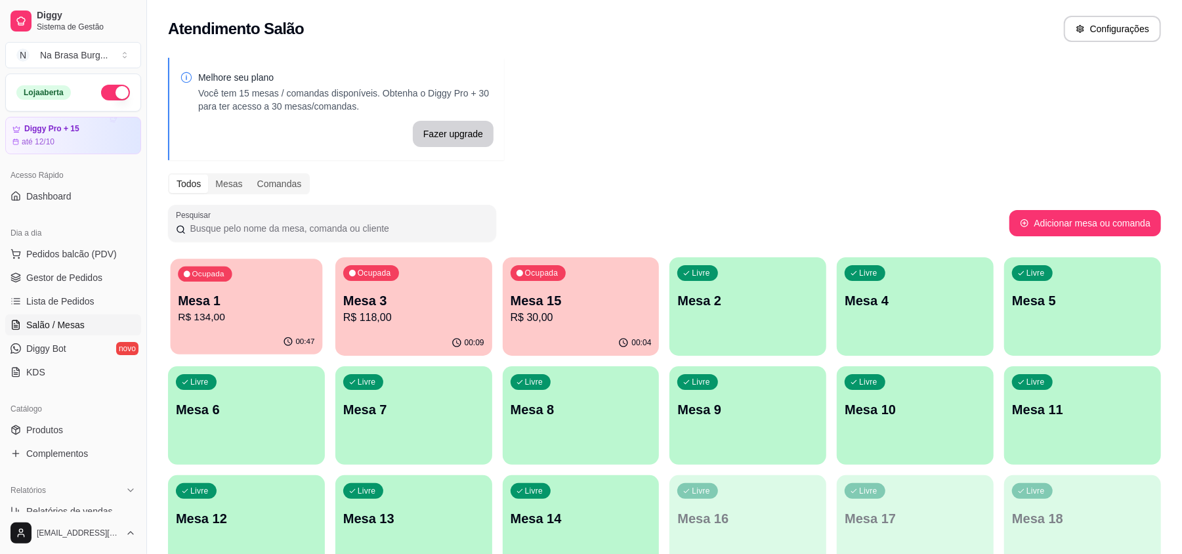
click at [243, 305] on p "Mesa 1" at bounding box center [246, 301] width 137 height 18
click at [117, 247] on button "Pedidos balcão (PDV)" at bounding box center [73, 253] width 136 height 21
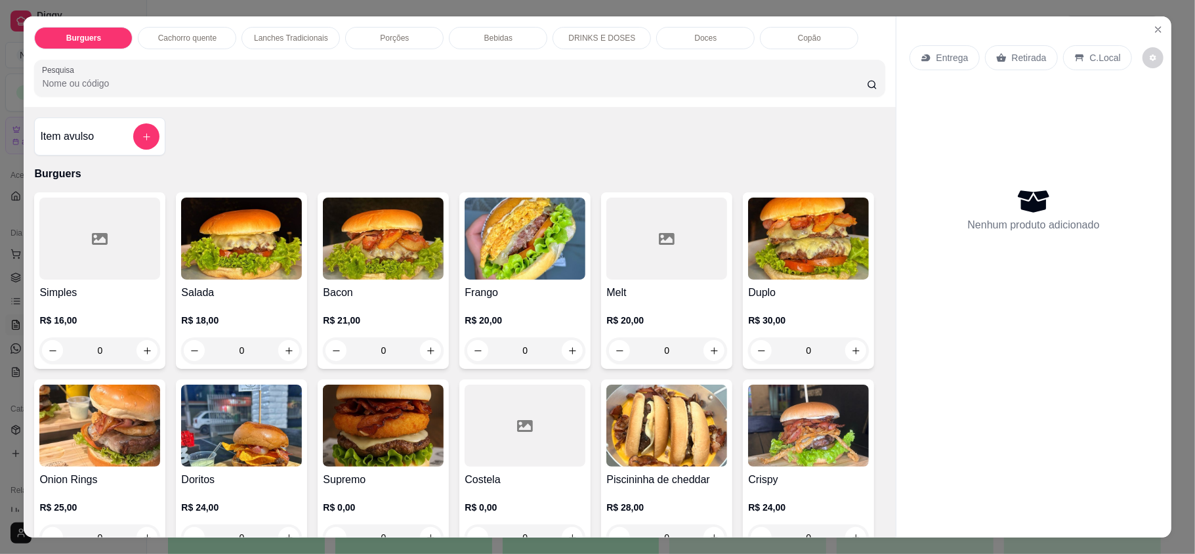
click at [563, 350] on div "0" at bounding box center [525, 350] width 121 height 26
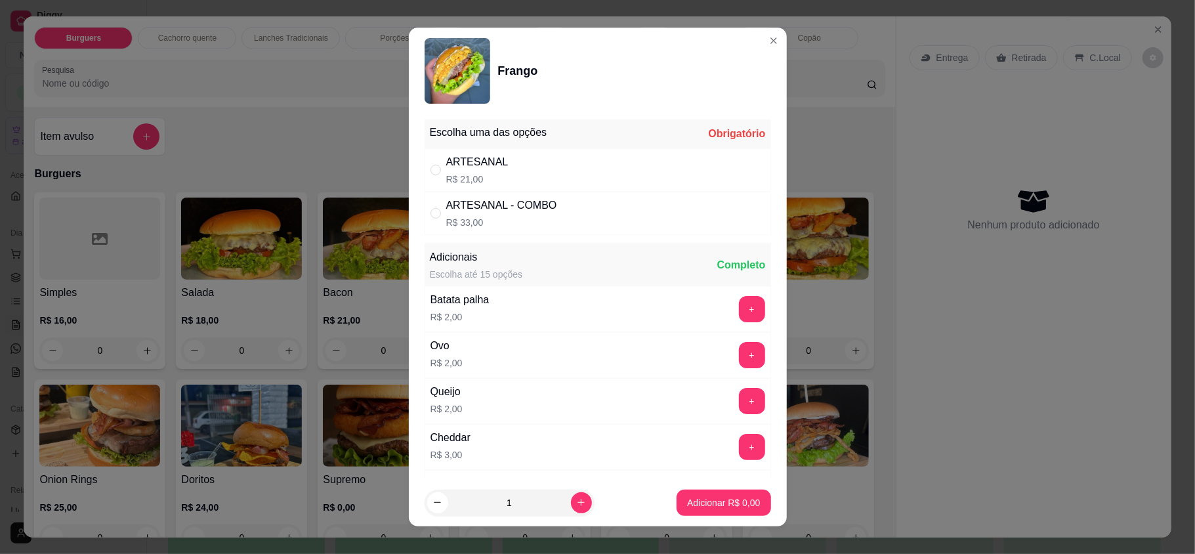
click at [567, 153] on div "ARTESANAL R$ 21,00" at bounding box center [598, 169] width 347 height 43
radio input "true"
click at [682, 505] on p "Adicionar R$ 21,00" at bounding box center [721, 502] width 78 height 13
type input "1"
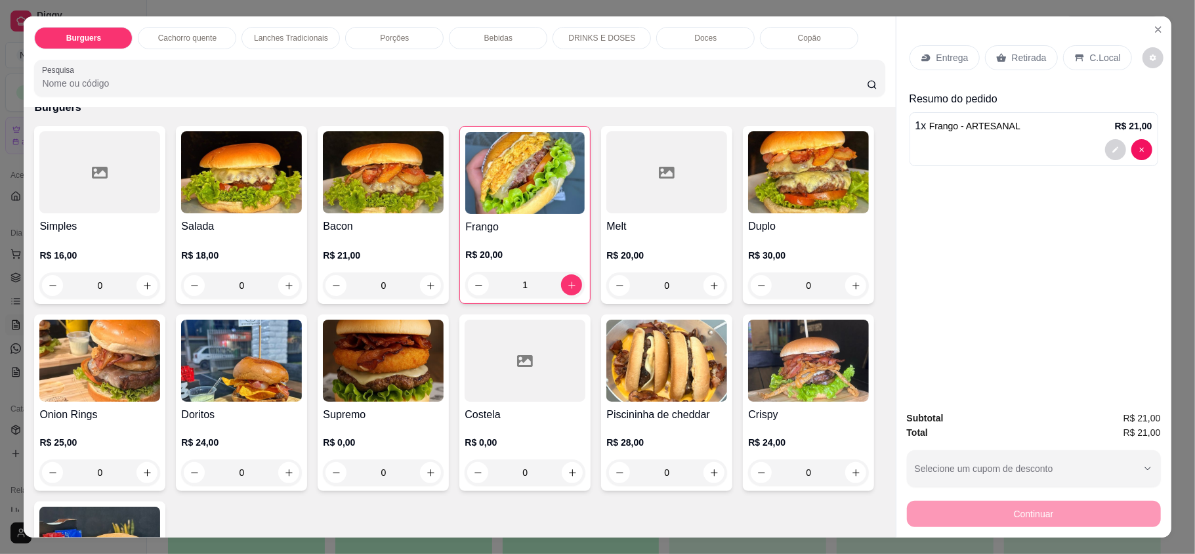
scroll to position [175, 0]
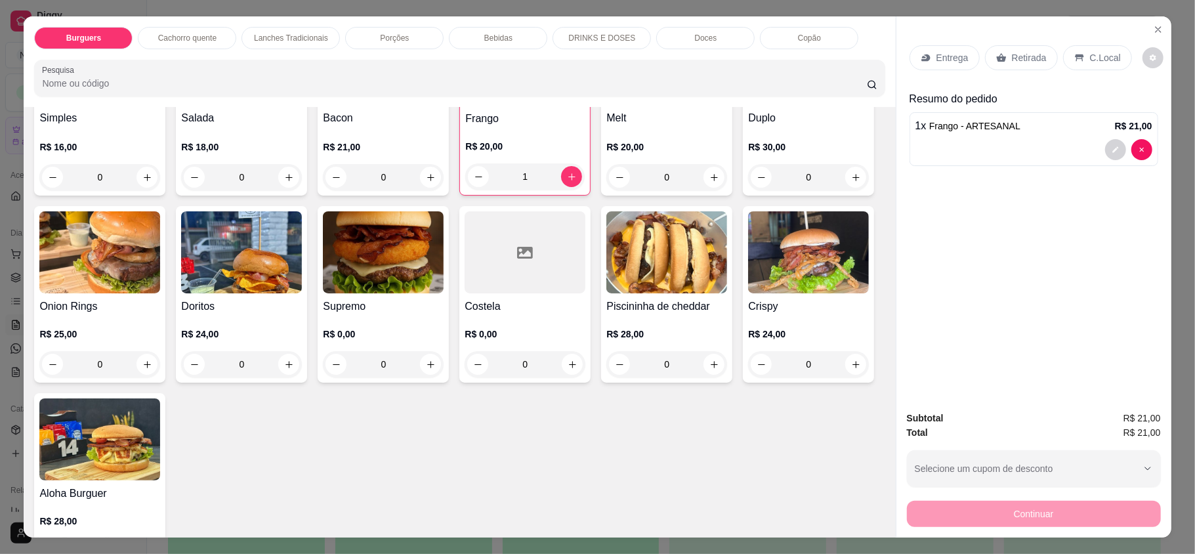
click at [748, 105] on img at bounding box center [808, 64] width 121 height 82
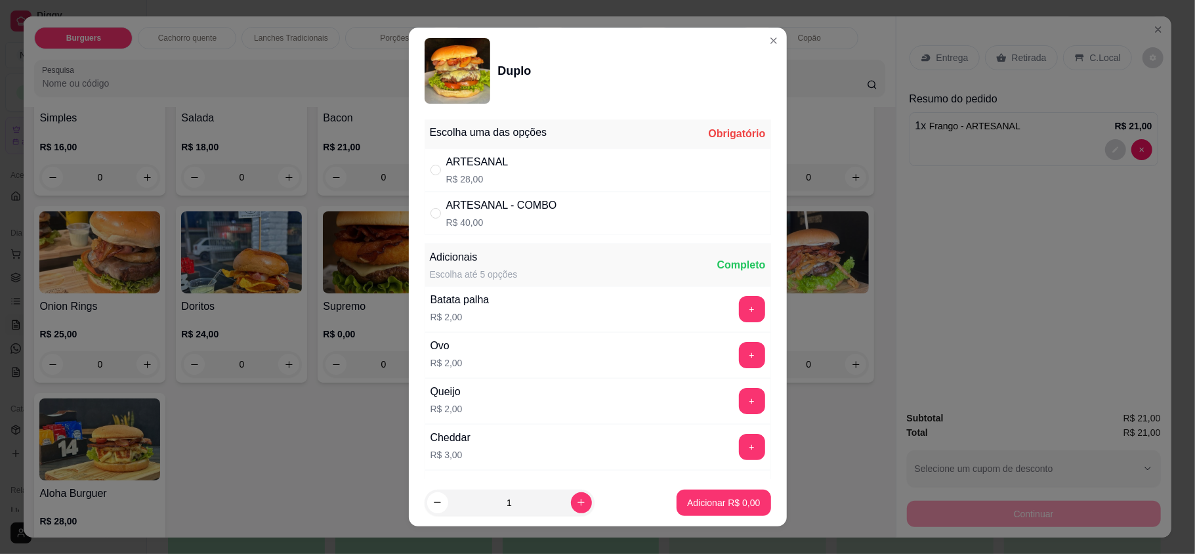
click at [520, 168] on div "ARTESANAL R$ 28,00" at bounding box center [598, 169] width 347 height 43
radio input "true"
click at [697, 503] on p "Adicionar R$ 28,00" at bounding box center [721, 502] width 78 height 13
type input "1"
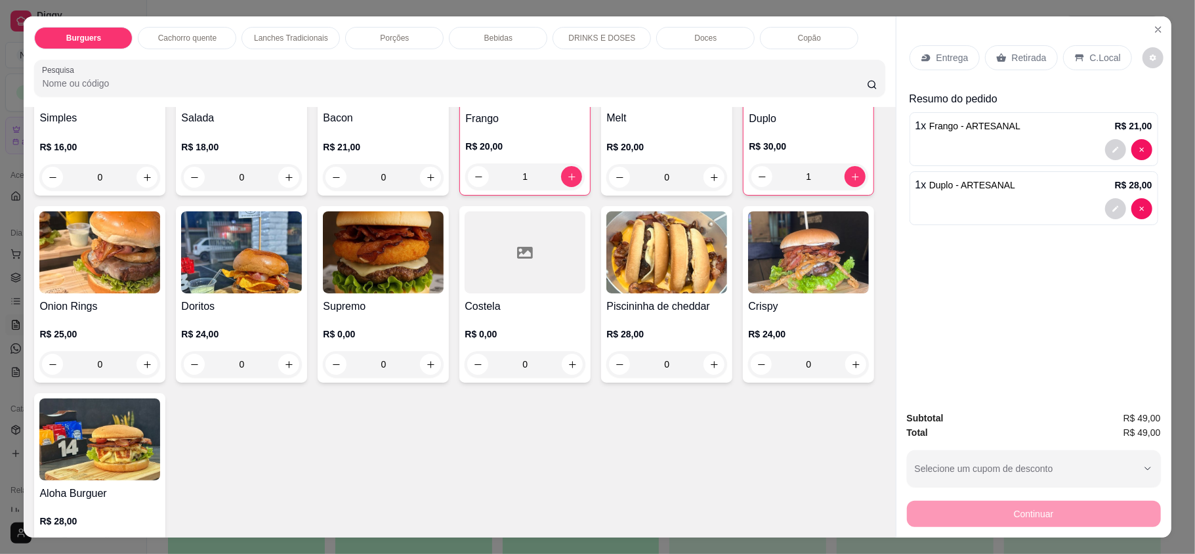
click at [925, 55] on div "Entrega" at bounding box center [945, 57] width 70 height 25
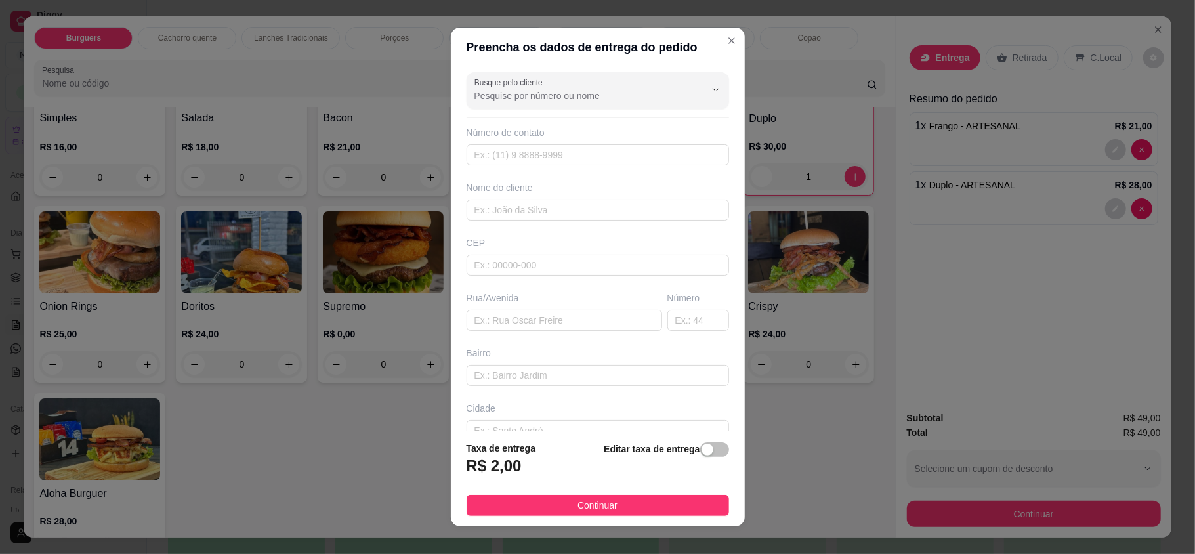
click at [583, 190] on div "Nome do cliente" at bounding box center [598, 187] width 263 height 13
click at [588, 207] on input "text" at bounding box center [598, 210] width 263 height 21
type input "ariel"
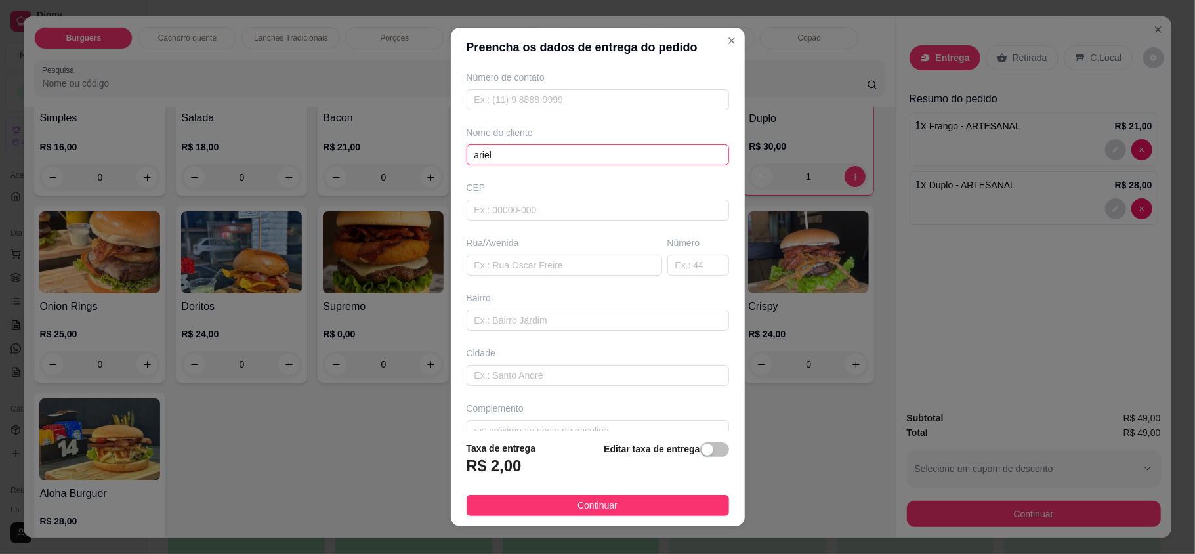
scroll to position [82, 0]
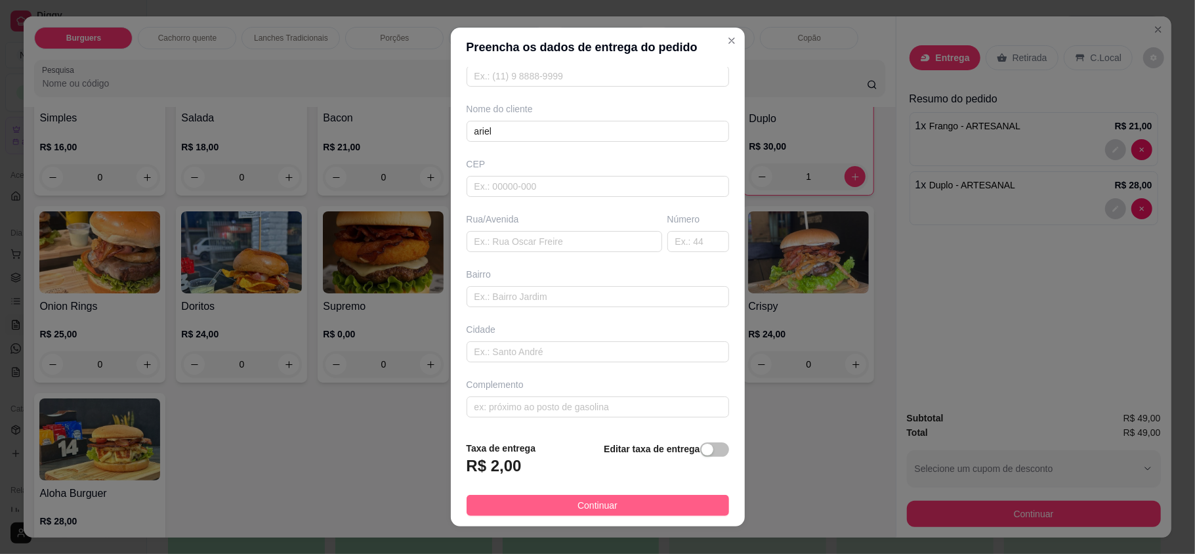
click at [648, 499] on button "Continuar" at bounding box center [598, 505] width 263 height 21
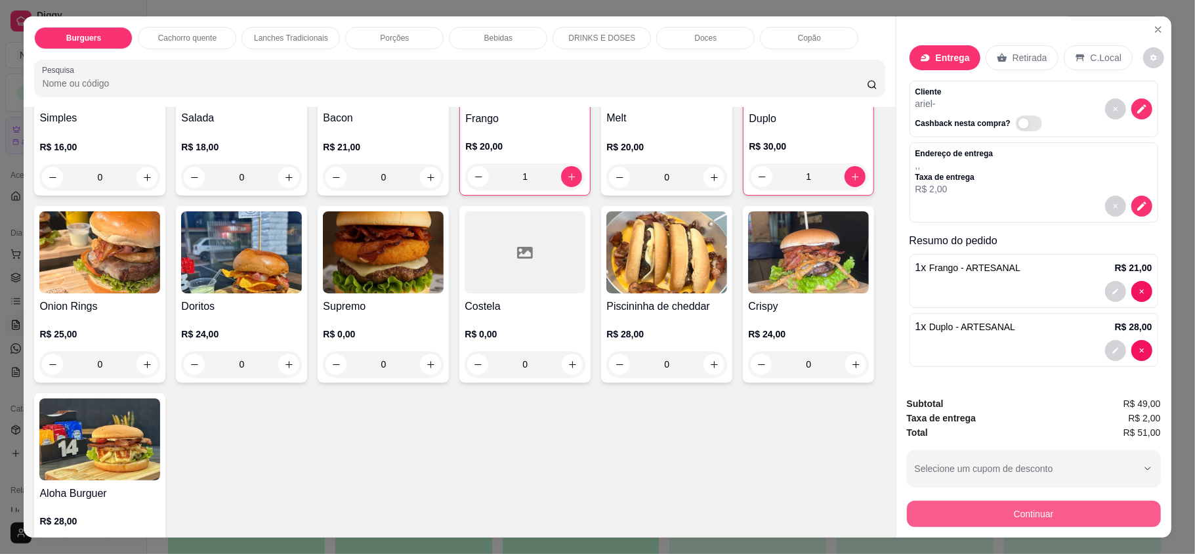
click at [1047, 515] on button "Continuar" at bounding box center [1034, 514] width 254 height 26
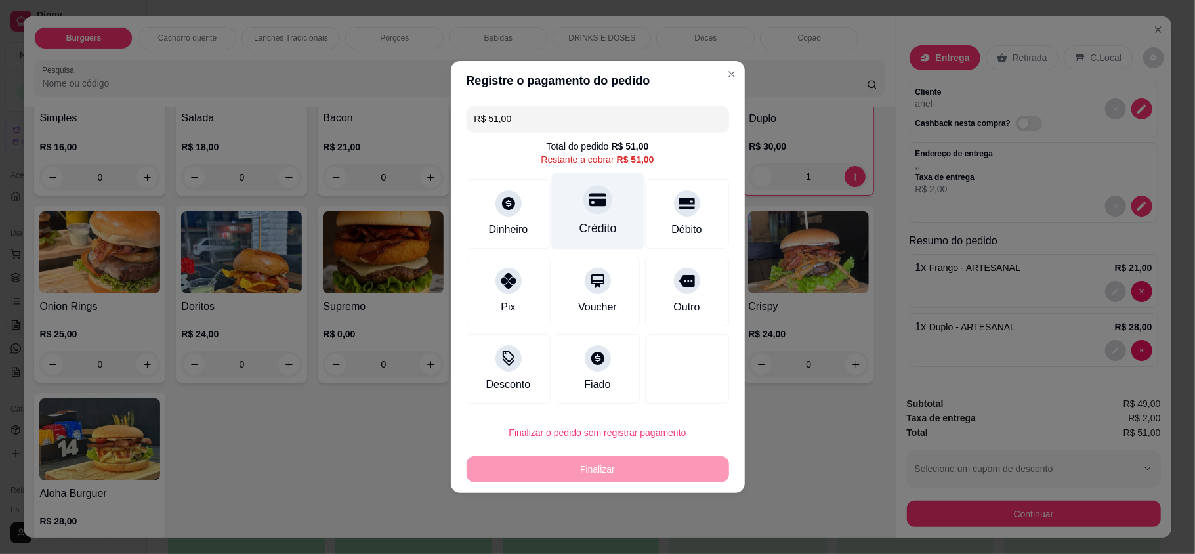
click at [591, 226] on div "Crédito" at bounding box center [597, 228] width 37 height 17
type input "R$ 0,00"
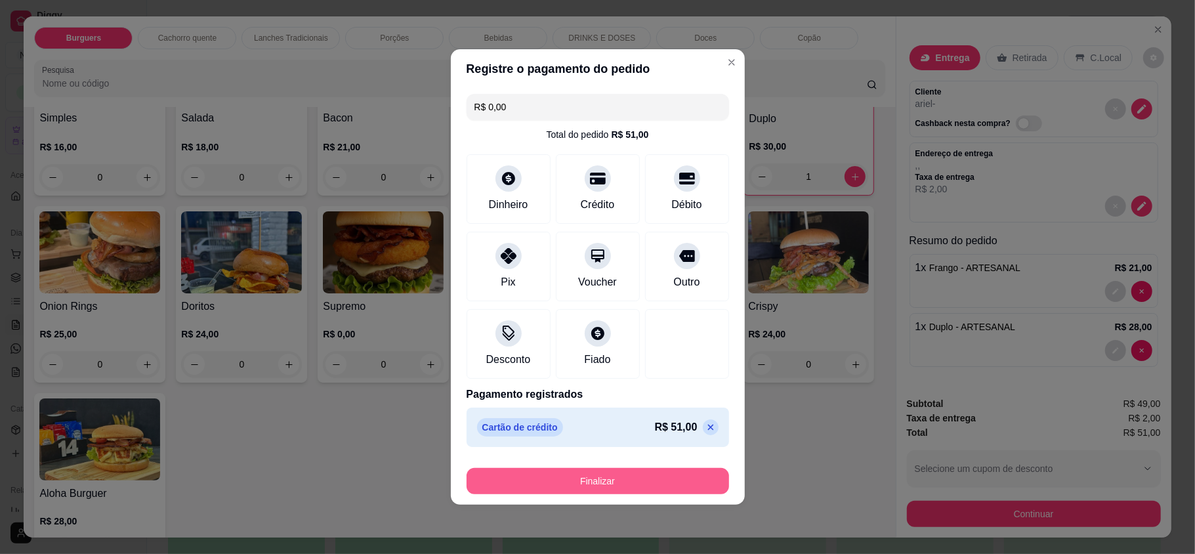
click at [638, 469] on button "Finalizar" at bounding box center [598, 481] width 263 height 26
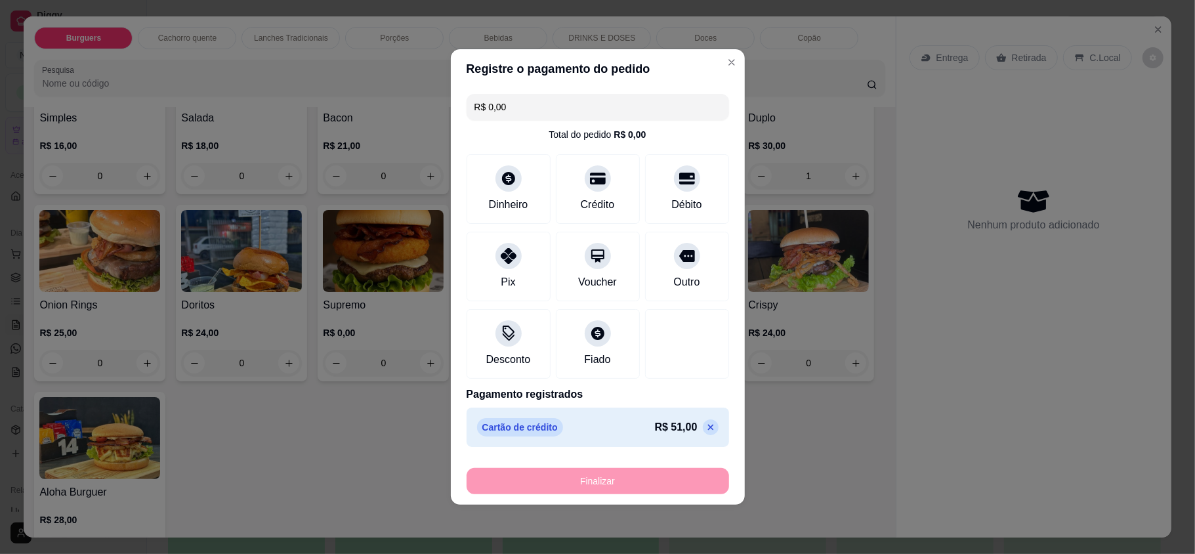
type input "0"
type input "-R$ 51,00"
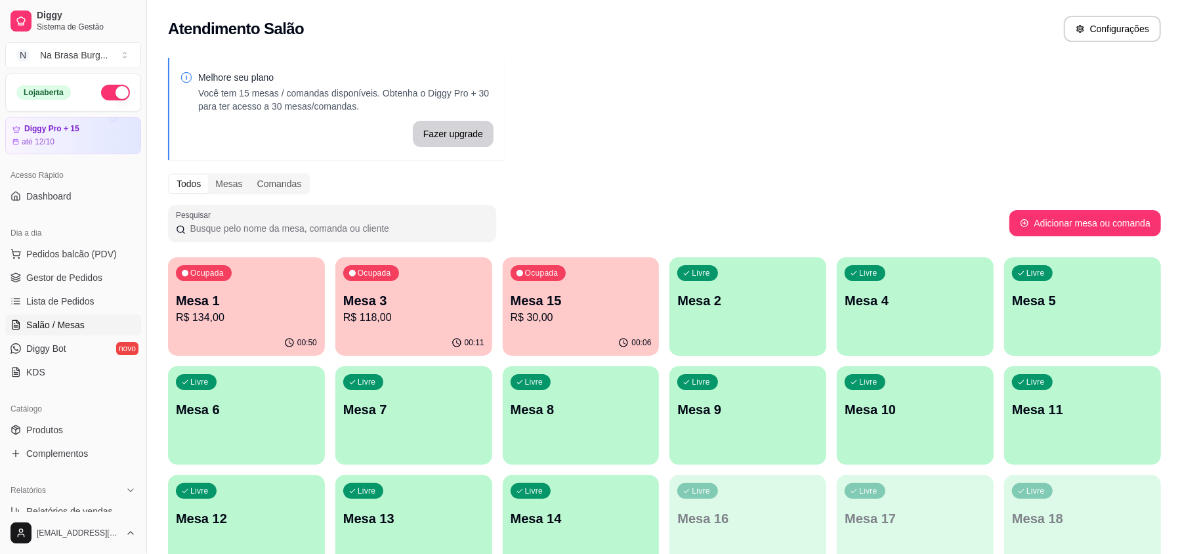
click at [263, 285] on div "Ocupada Mesa 1 R$ 134,00" at bounding box center [246, 293] width 157 height 73
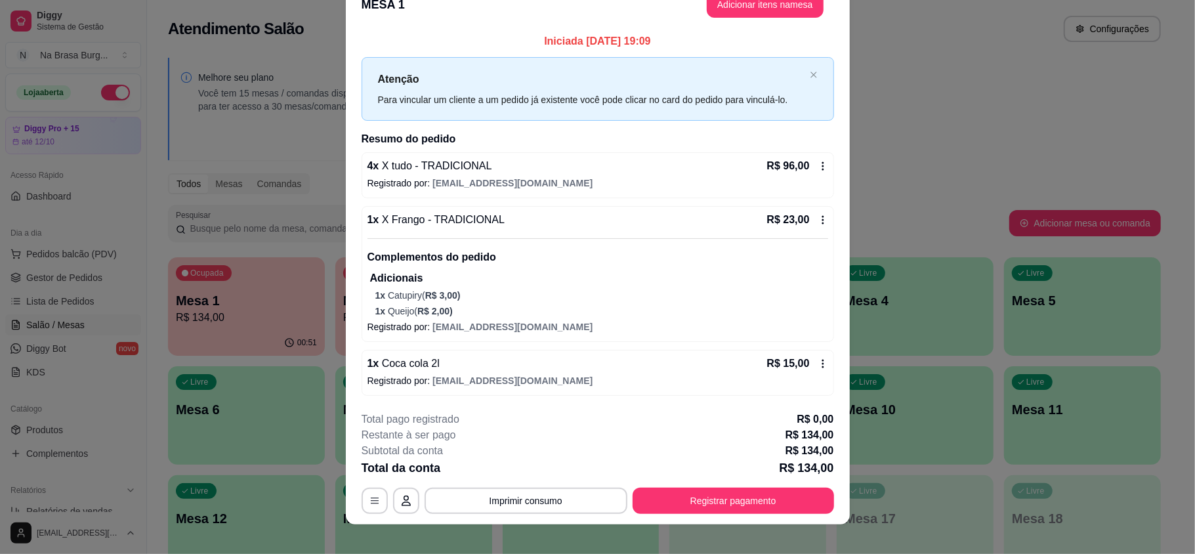
scroll to position [37, 0]
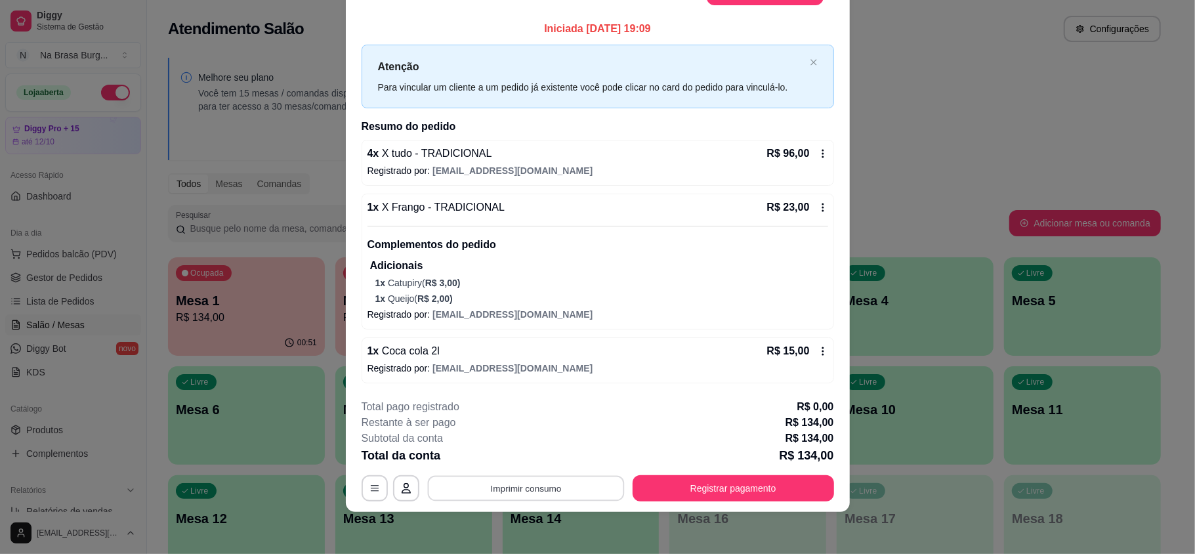
click at [583, 488] on button "Imprimir consumo" at bounding box center [525, 489] width 197 height 26
click at [517, 466] on button "IMPRESSORA" at bounding box center [523, 458] width 95 height 21
click at [562, 495] on button "Imprimir consumo" at bounding box center [525, 489] width 197 height 26
click at [555, 459] on button "IMPRESSORA" at bounding box center [523, 458] width 95 height 21
click at [558, 488] on button "Imprimir consumo" at bounding box center [526, 488] width 203 height 26
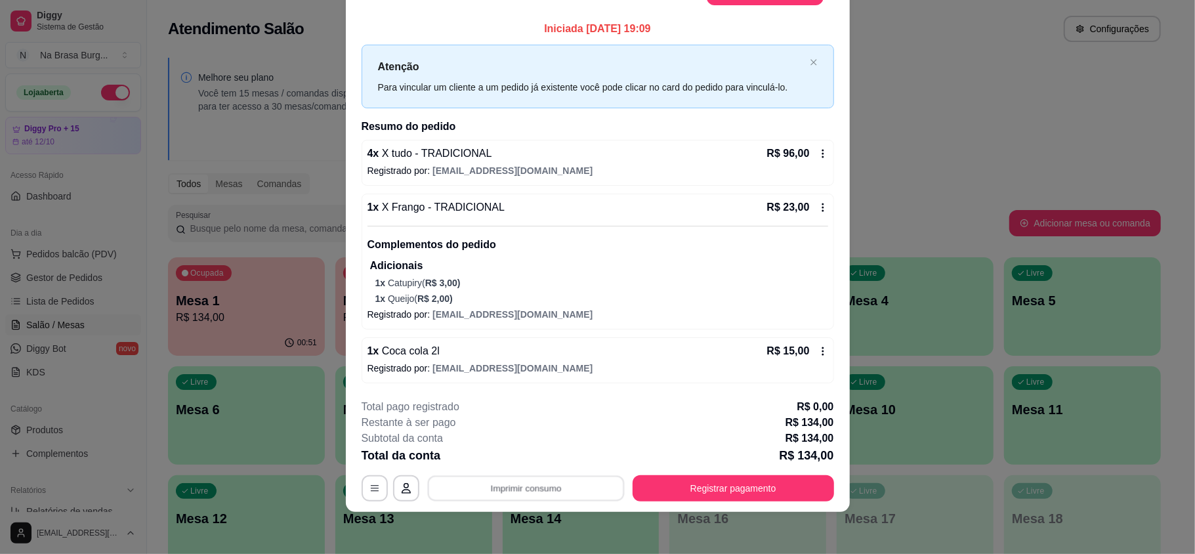
click at [558, 454] on button "IMPRESSORA" at bounding box center [523, 460] width 76 height 17
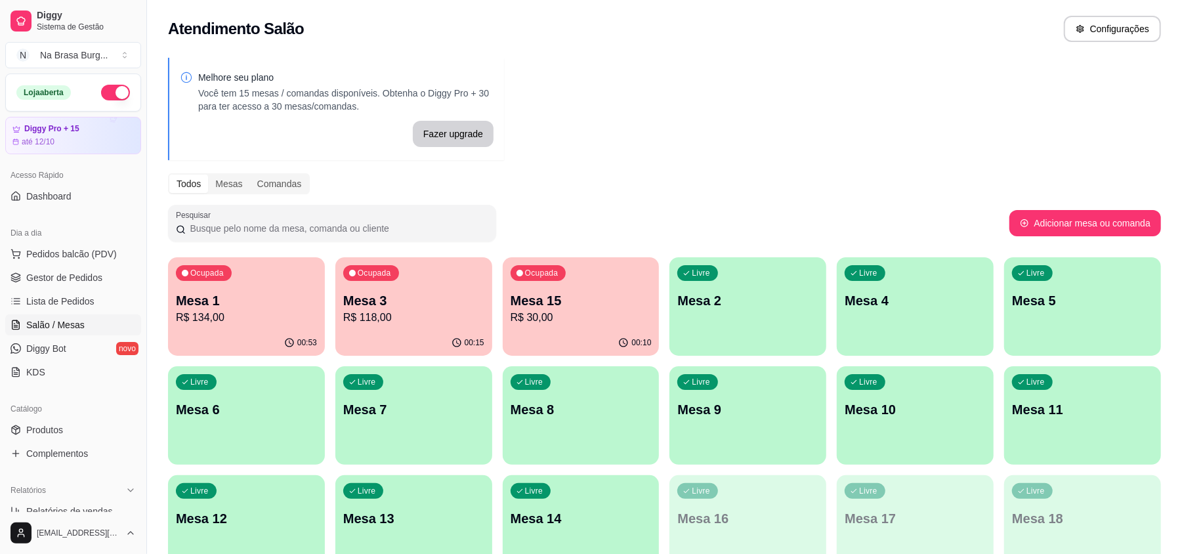
click at [255, 339] on div "00:53" at bounding box center [246, 343] width 157 height 26
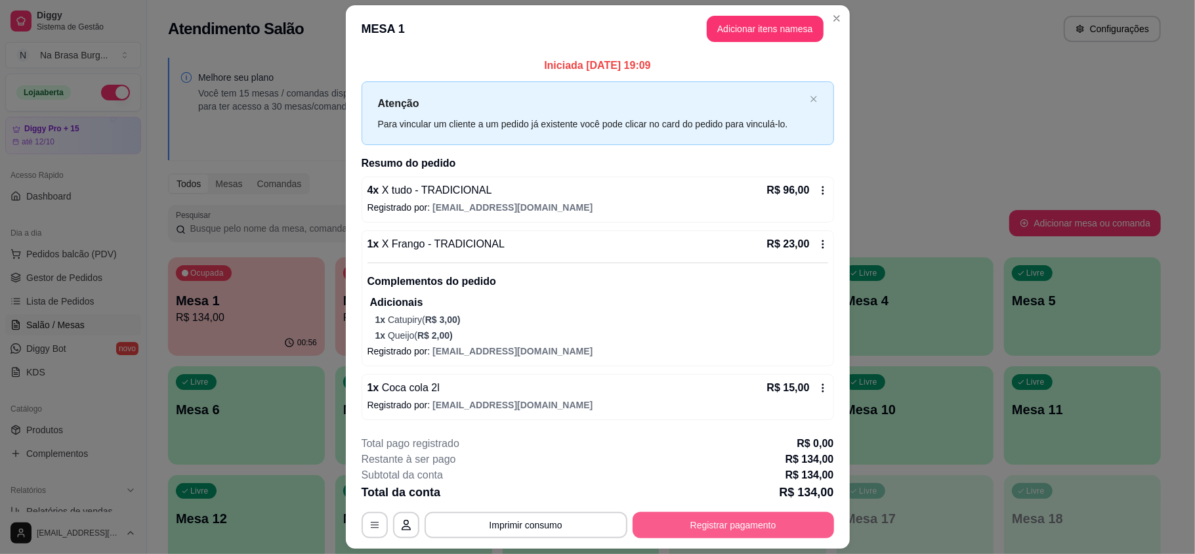
click at [683, 525] on button "Registrar pagamento" at bounding box center [733, 525] width 201 height 26
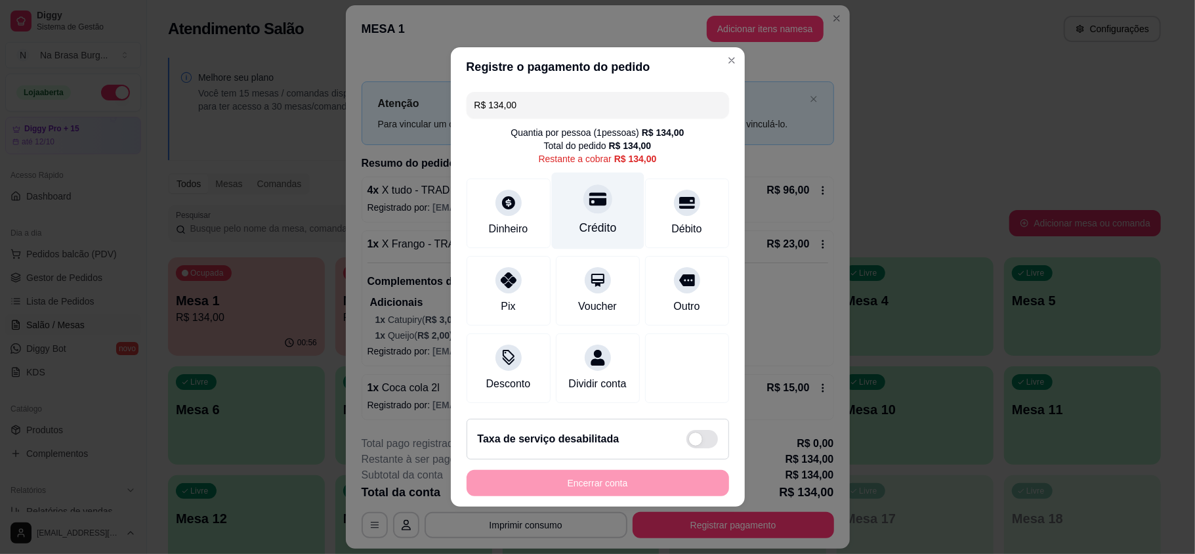
click at [583, 209] on div "Crédito" at bounding box center [597, 211] width 93 height 77
type input "R$ 0,00"
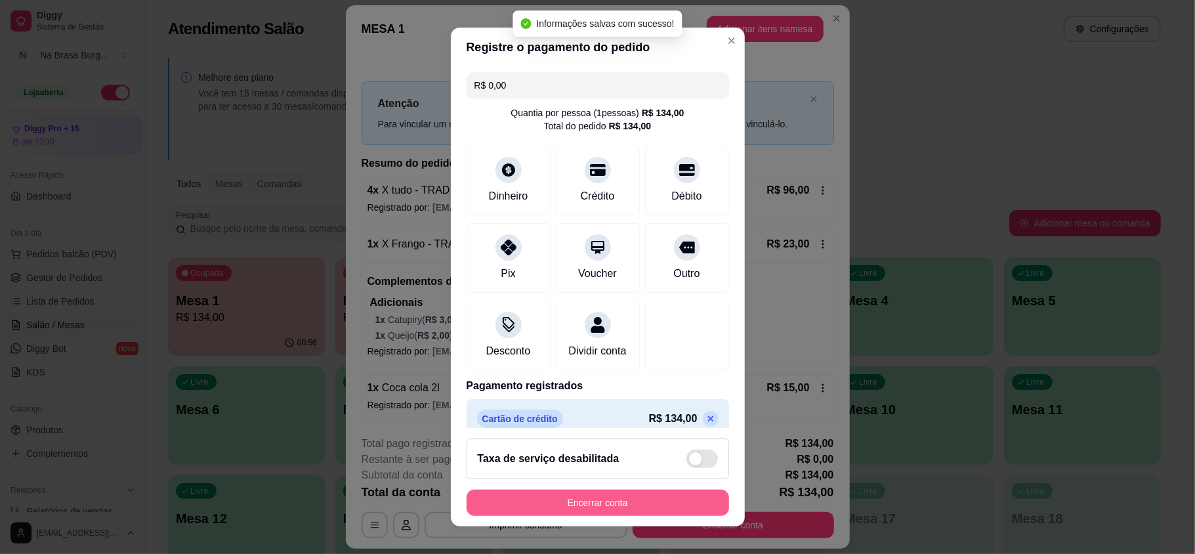
click at [631, 495] on button "Encerrar conta" at bounding box center [598, 503] width 263 height 26
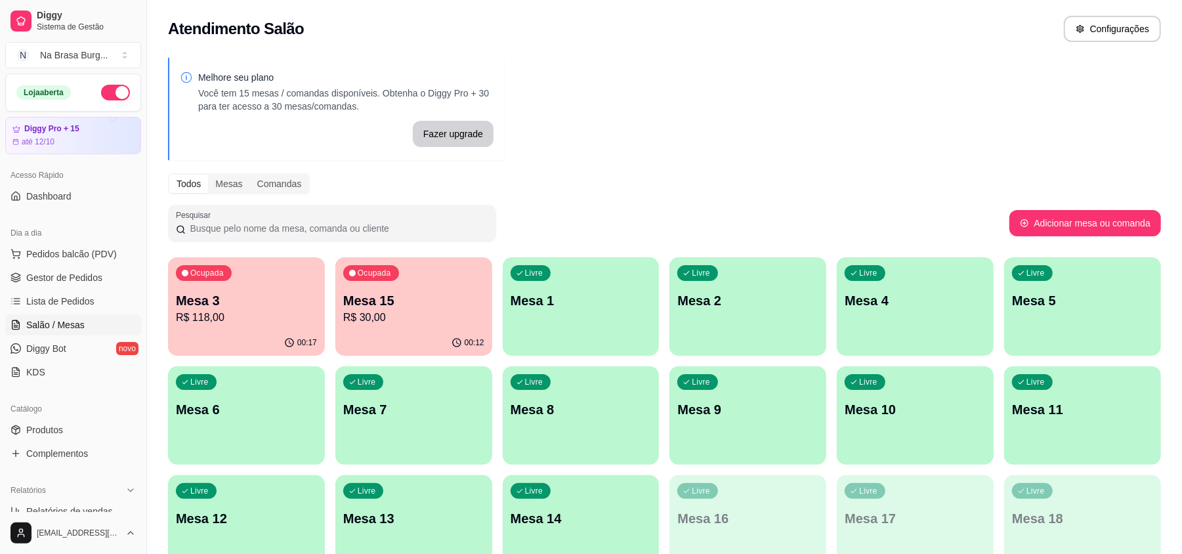
click at [431, 316] on p "R$ 30,00" at bounding box center [413, 318] width 141 height 16
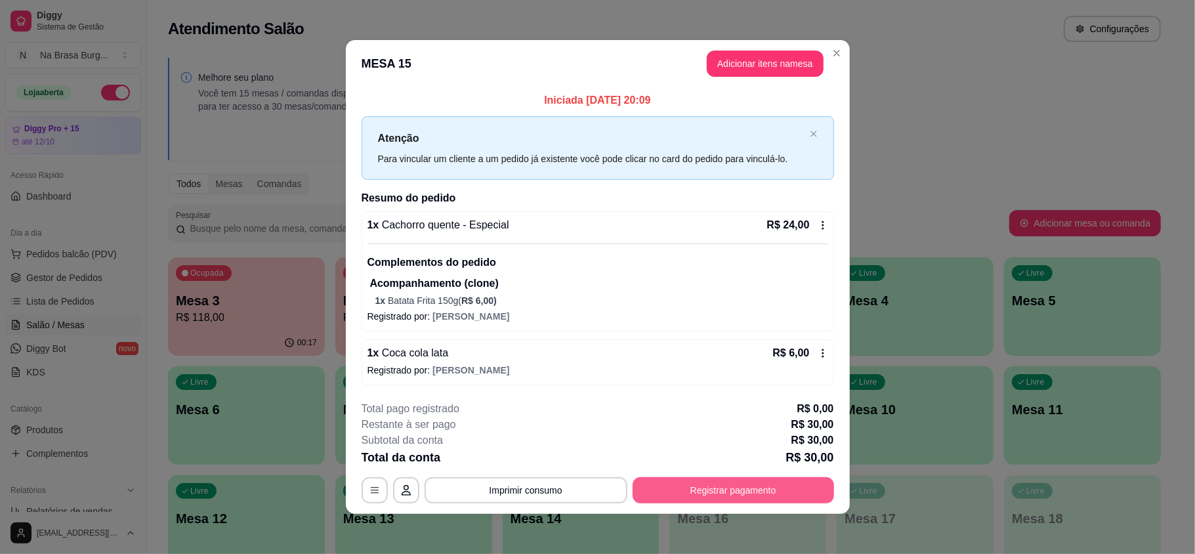
click at [702, 490] on button "Registrar pagamento" at bounding box center [733, 490] width 201 height 26
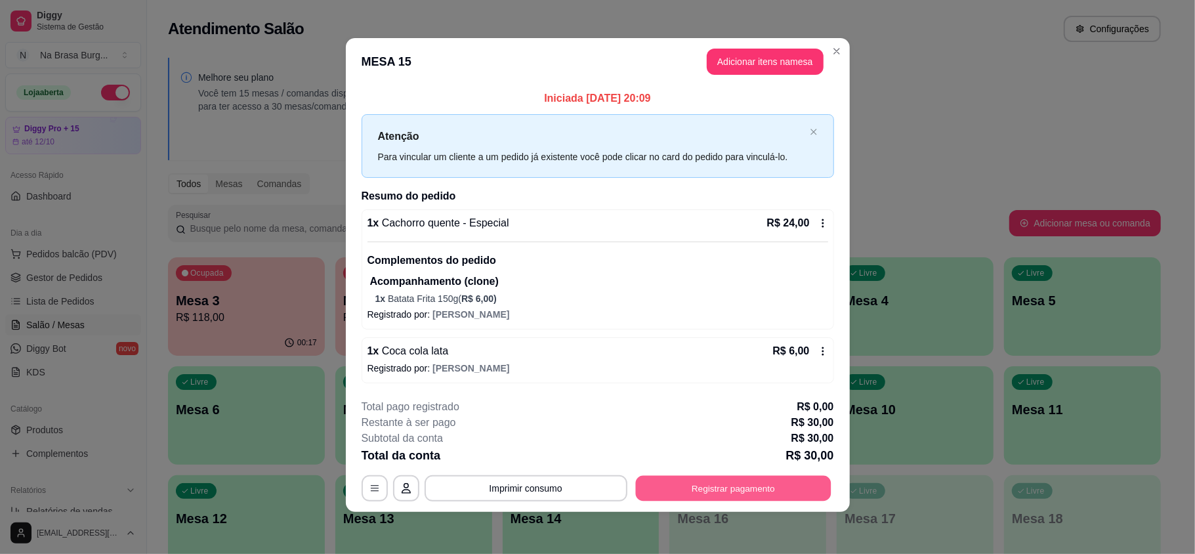
click at [742, 499] on button "Registrar pagamento" at bounding box center [733, 489] width 196 height 26
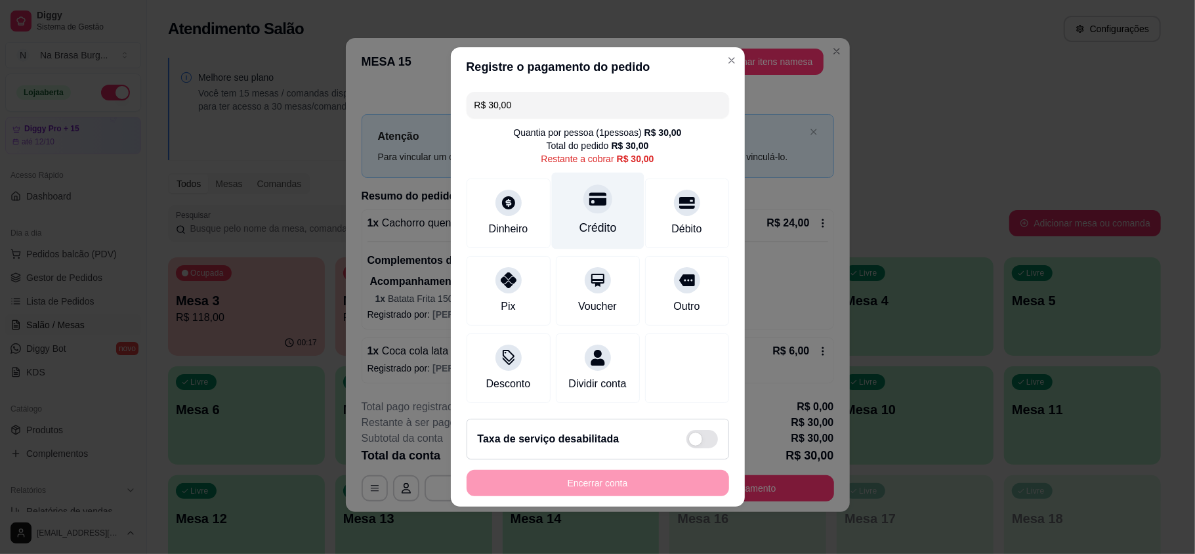
click at [579, 219] on div "Crédito" at bounding box center [597, 227] width 37 height 17
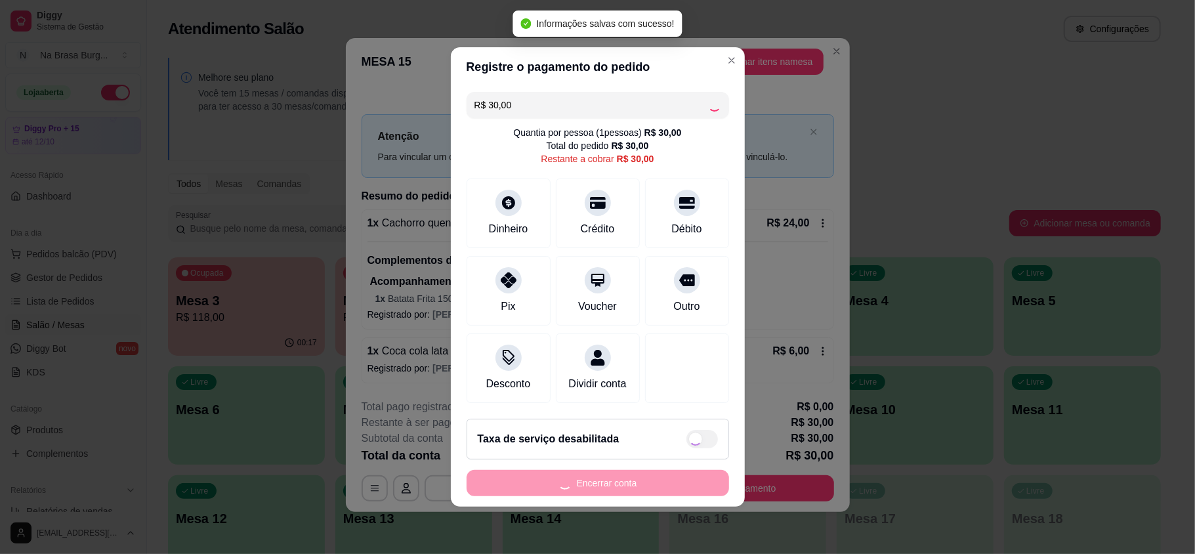
type input "R$ 0,00"
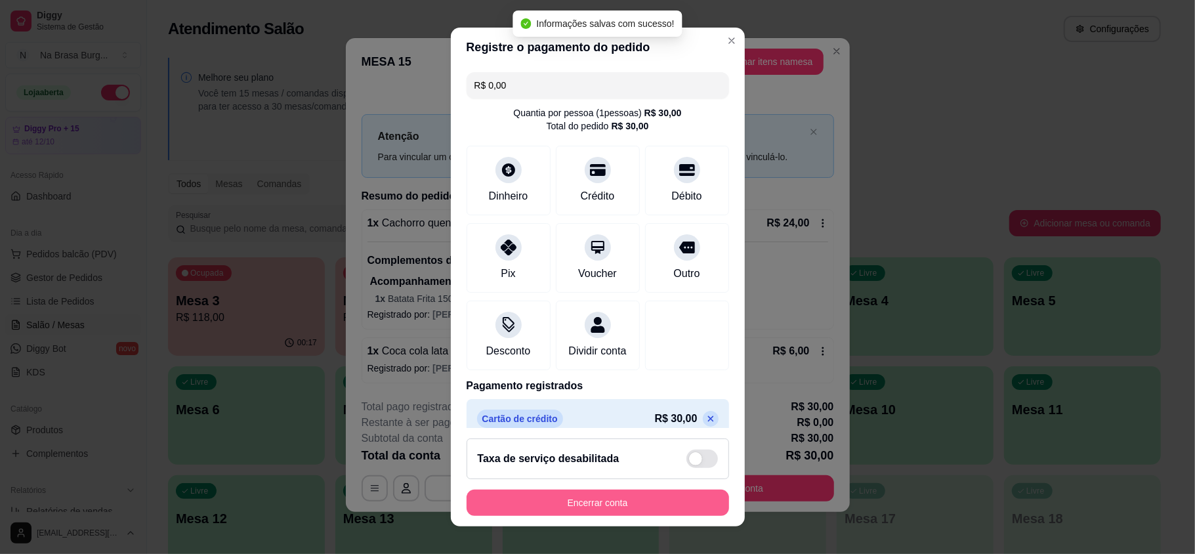
click at [634, 491] on button "Encerrar conta" at bounding box center [598, 503] width 263 height 26
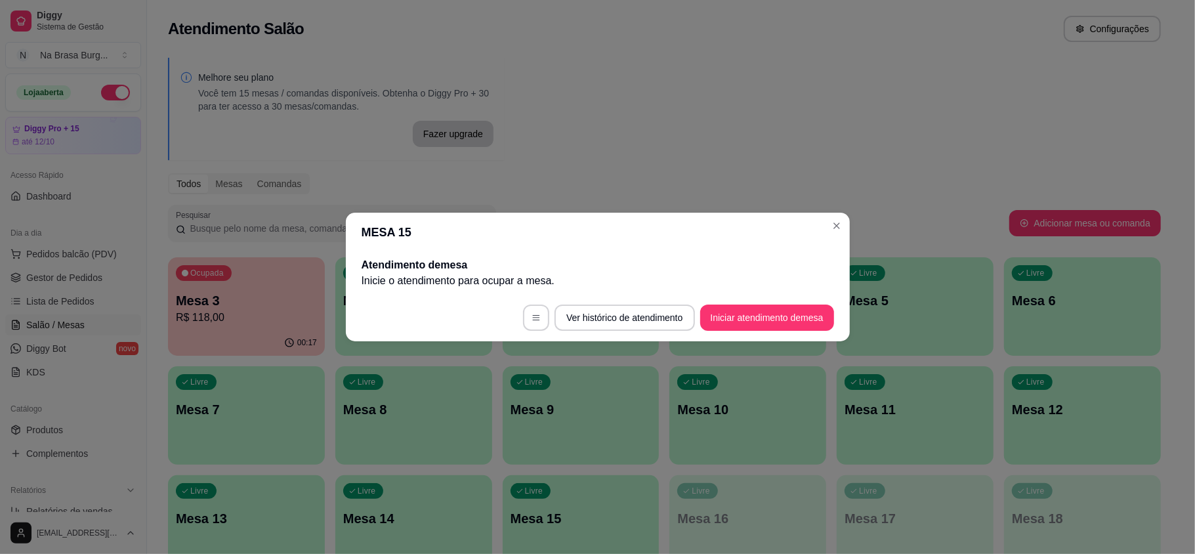
scroll to position [0, 0]
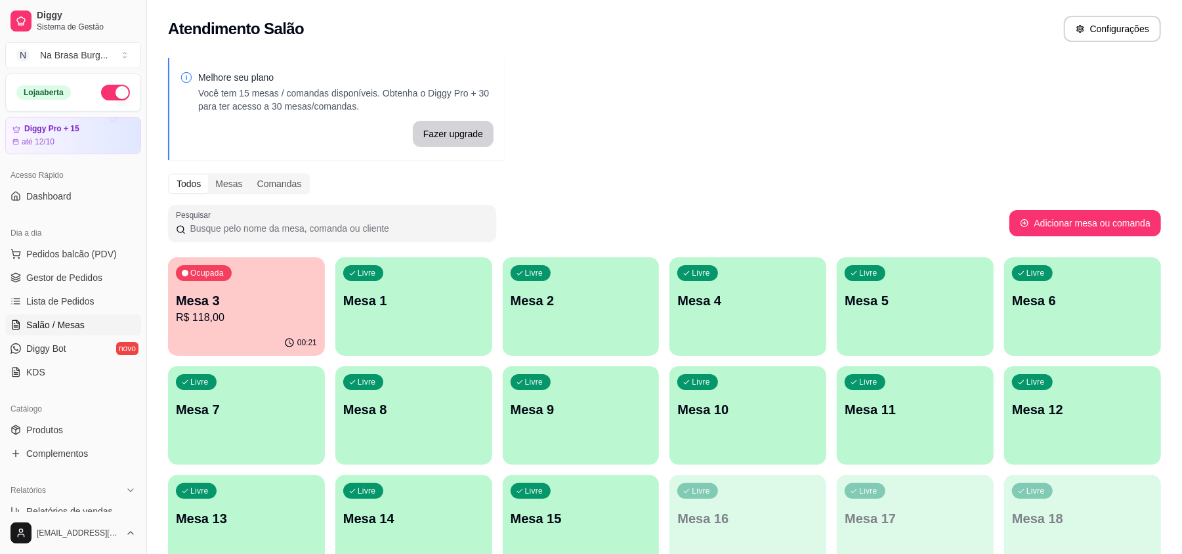
click at [265, 286] on div "Ocupada Mesa 3 R$ 118,00" at bounding box center [246, 293] width 157 height 73
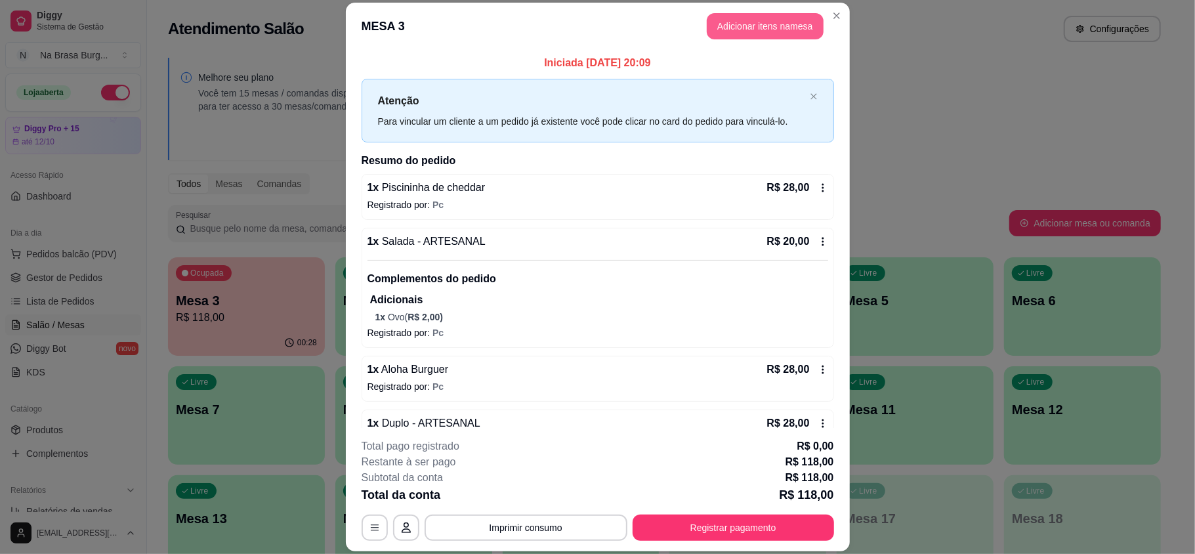
click at [772, 21] on button "Adicionar itens na mesa" at bounding box center [765, 26] width 117 height 26
click at [521, 35] on div "Bebidas" at bounding box center [498, 38] width 98 height 22
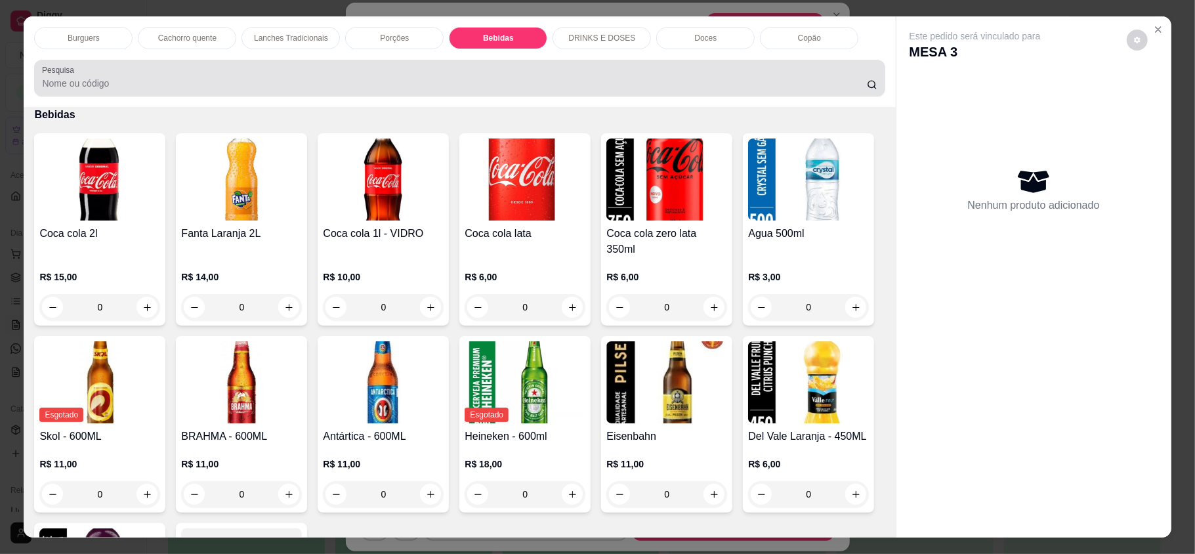
scroll to position [25, 0]
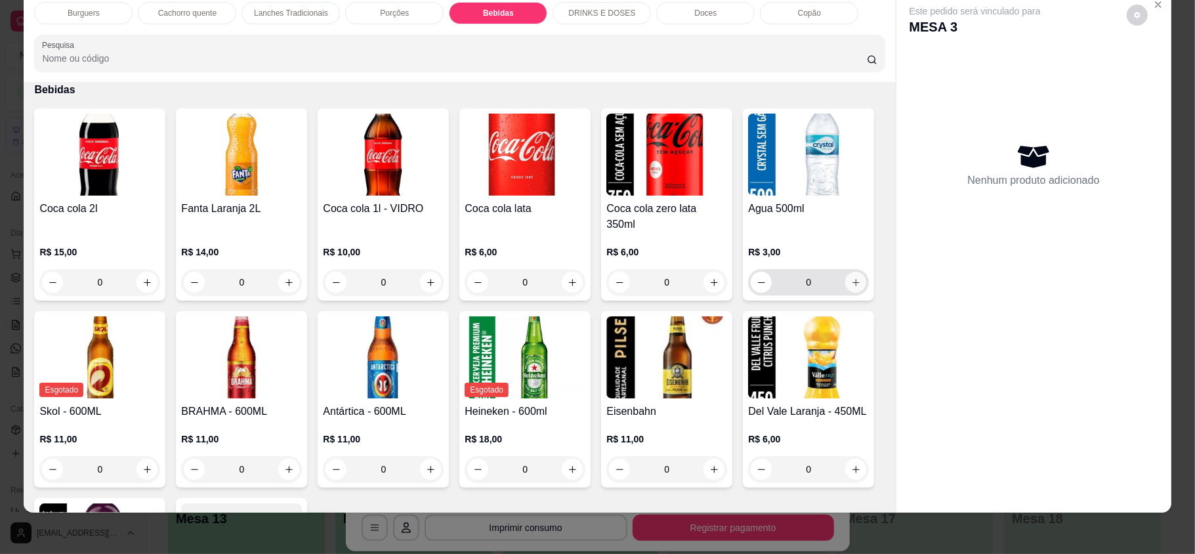
click at [851, 287] on icon "increase-product-quantity" at bounding box center [856, 283] width 10 height 10
type input "1"
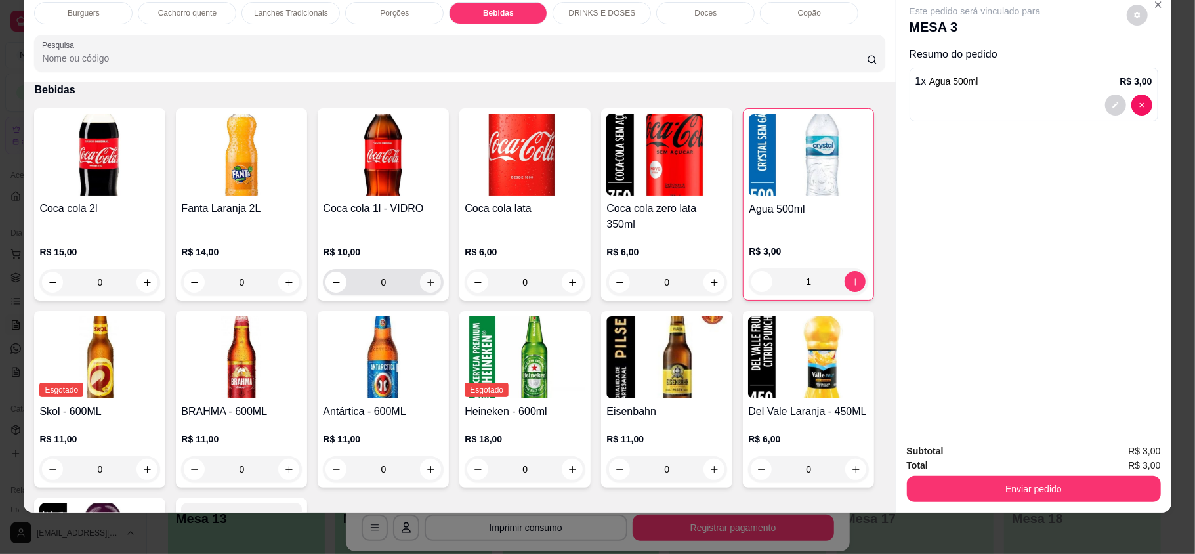
click at [420, 272] on button "increase-product-quantity" at bounding box center [430, 282] width 21 height 21
type input "1"
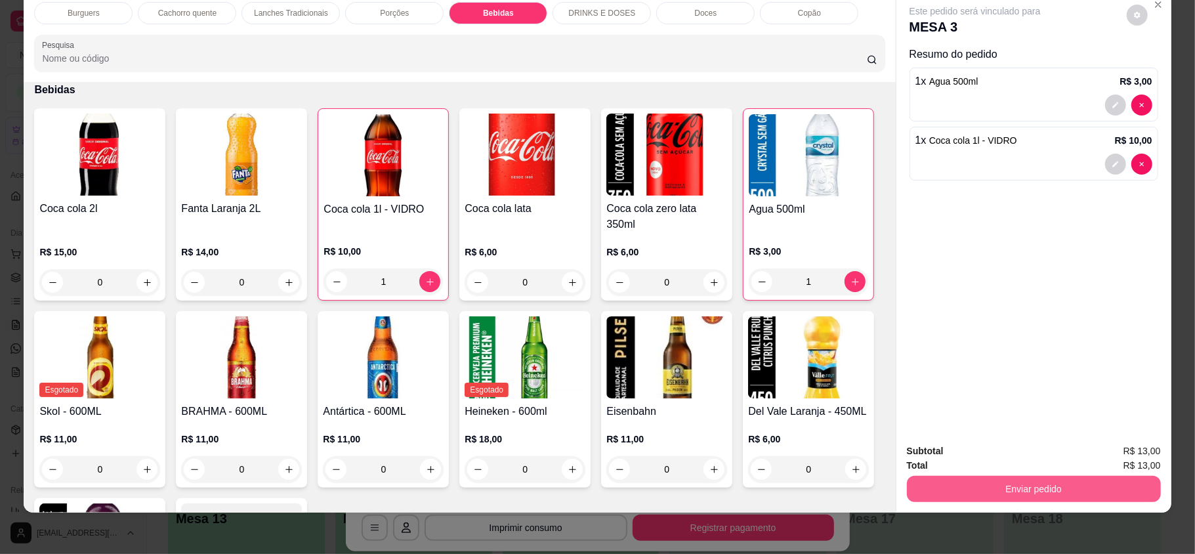
click at [964, 489] on button "Enviar pedido" at bounding box center [1034, 489] width 254 height 26
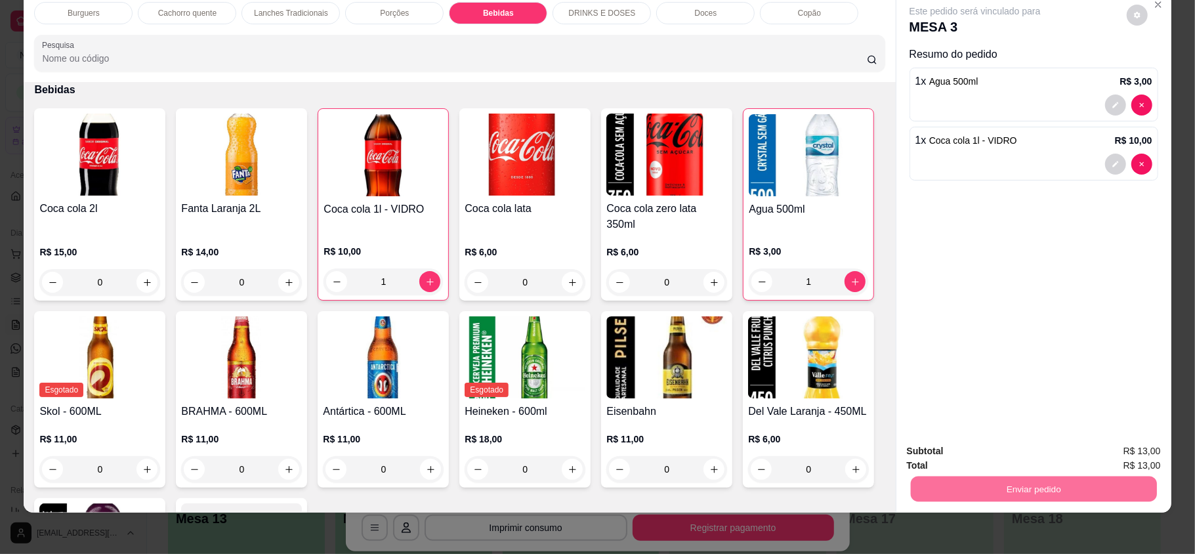
click at [974, 457] on button "Não registrar e enviar pedido" at bounding box center [989, 456] width 137 height 25
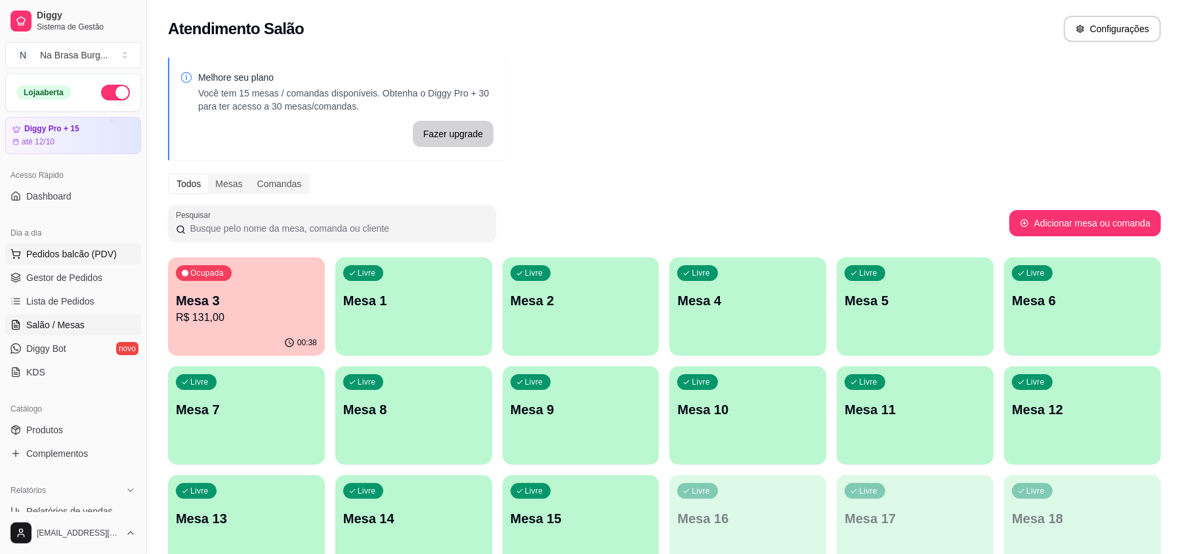
click at [51, 261] on button "Pedidos balcão (PDV)" at bounding box center [73, 253] width 136 height 21
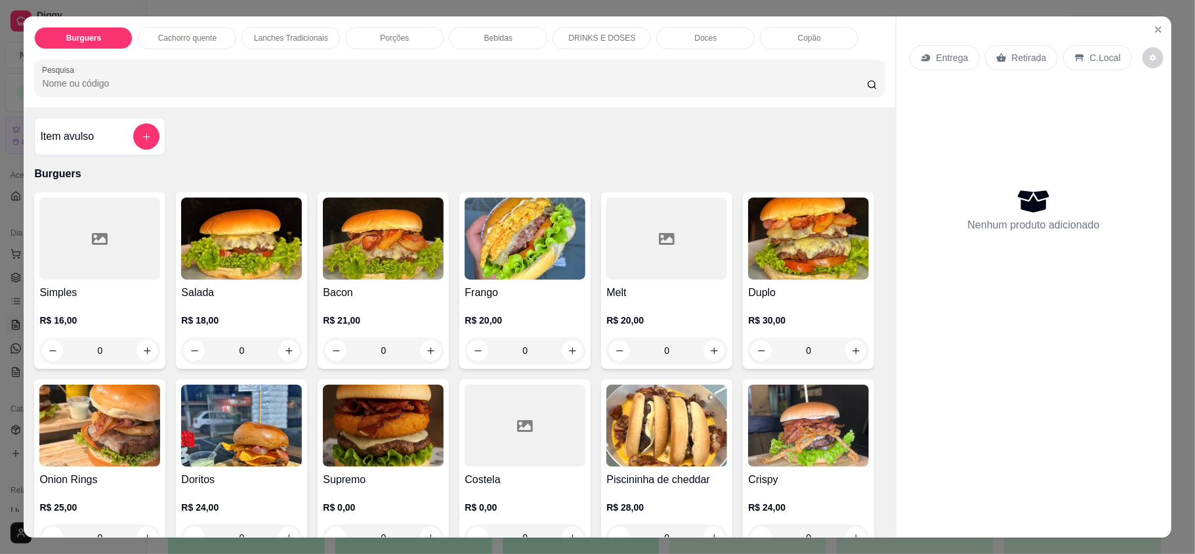
click at [287, 45] on div "Lanches Tradicionais" at bounding box center [291, 38] width 98 height 22
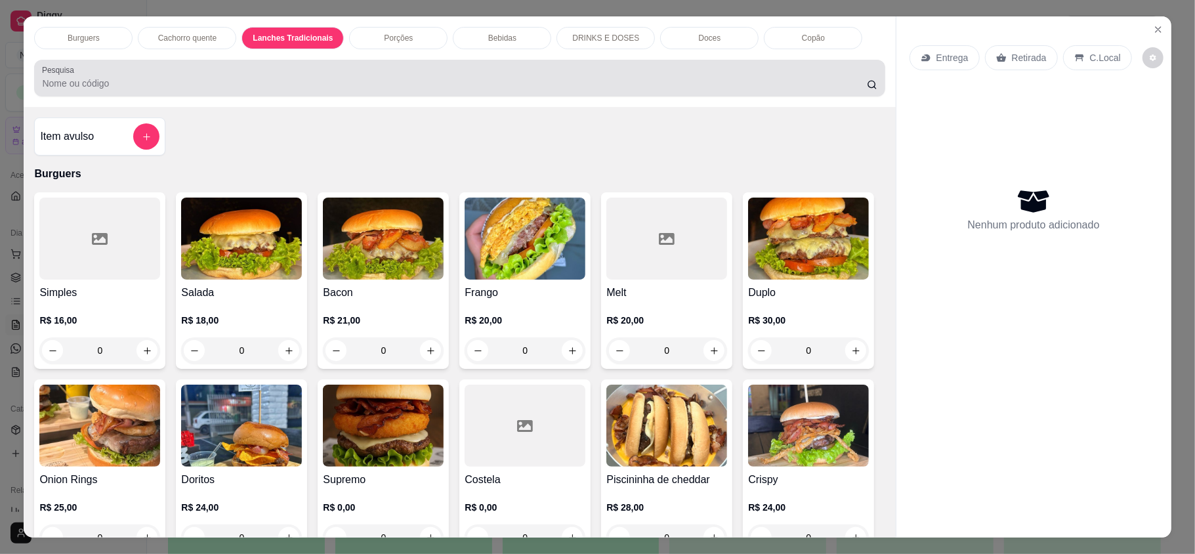
scroll to position [25, 0]
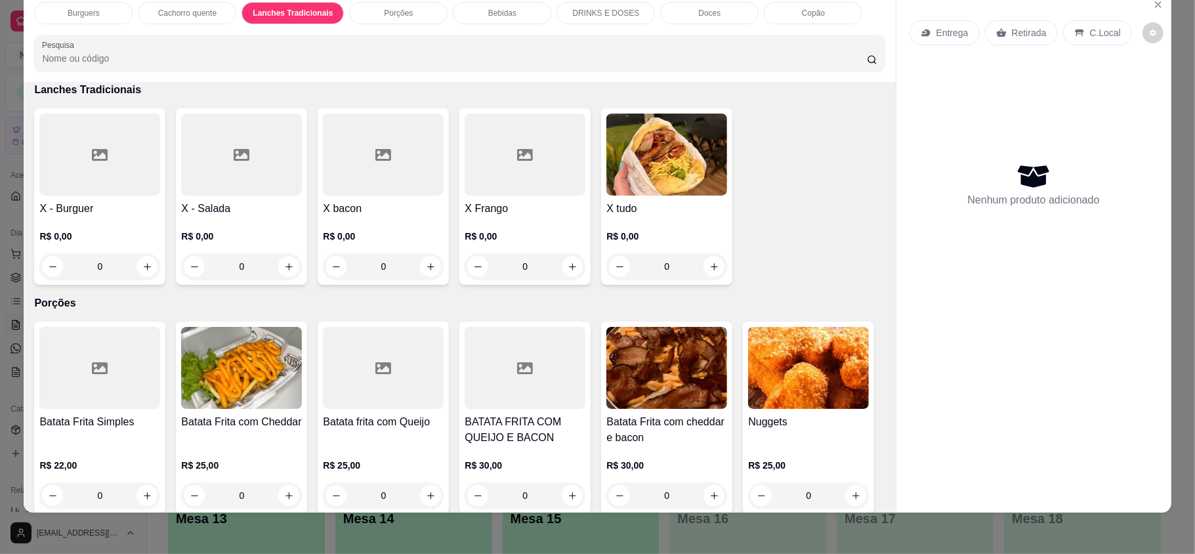
click at [202, 9] on p "Cachorro quente" at bounding box center [187, 13] width 58 height 11
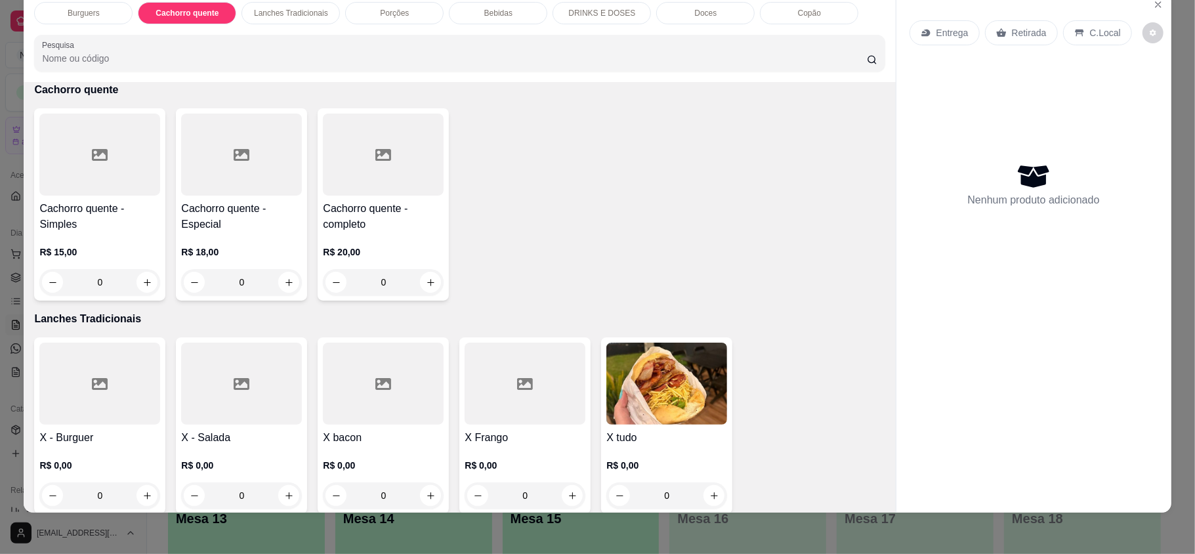
click at [416, 284] on div "0" at bounding box center [383, 282] width 121 height 26
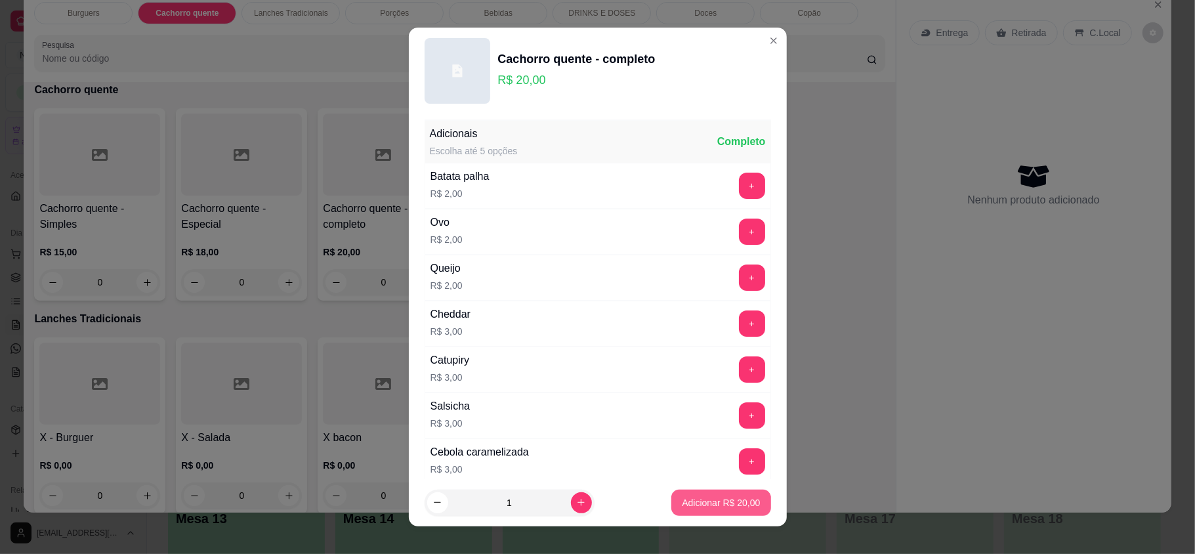
click at [710, 503] on p "Adicionar R$ 20,00" at bounding box center [721, 502] width 78 height 13
type input "1"
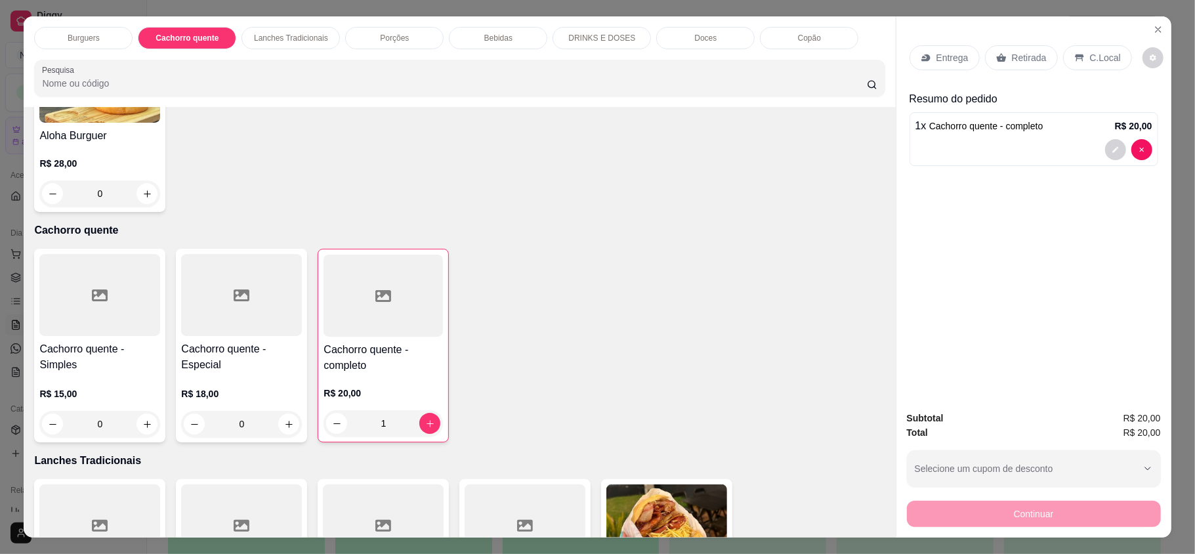
scroll to position [700, 0]
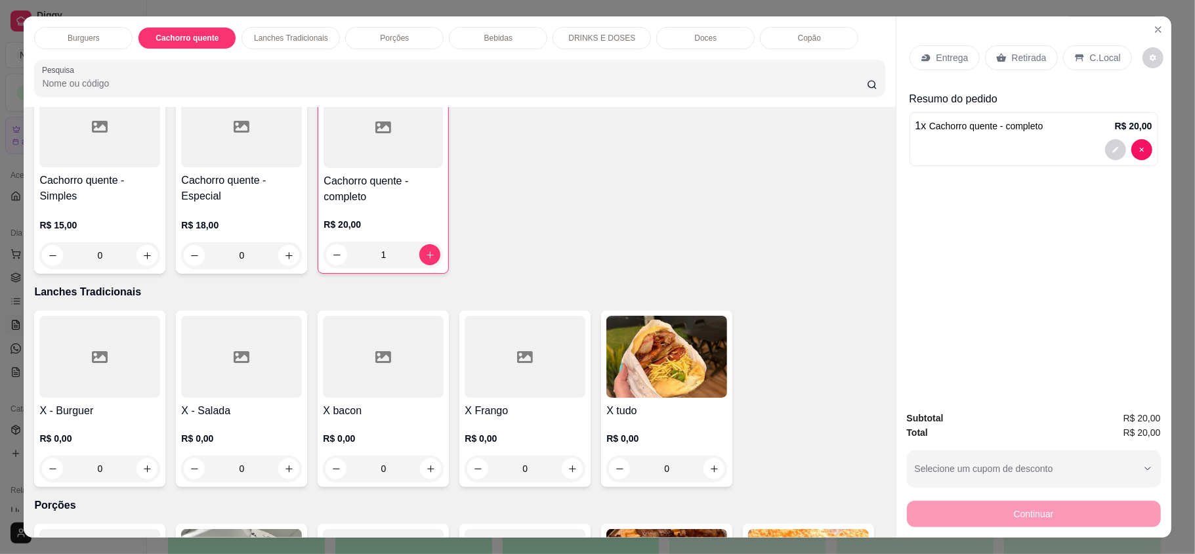
click at [142, 468] on div "0" at bounding box center [99, 468] width 121 height 26
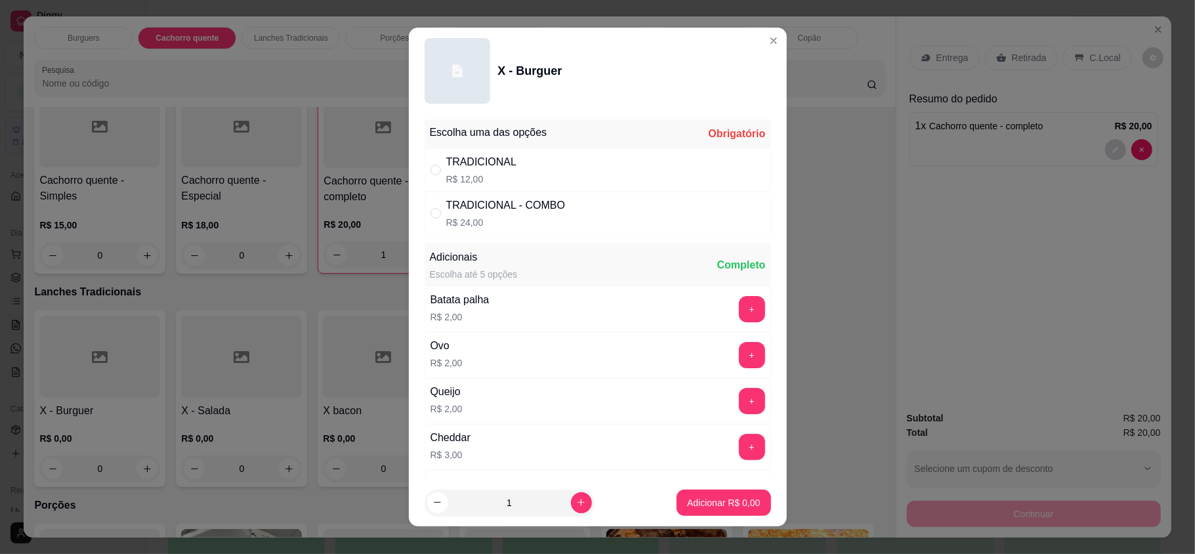
click at [483, 173] on p "R$ 12,00" at bounding box center [481, 179] width 71 height 13
radio input "true"
click at [683, 503] on p "Adicionar R$ 12,00" at bounding box center [721, 502] width 76 height 12
type input "1"
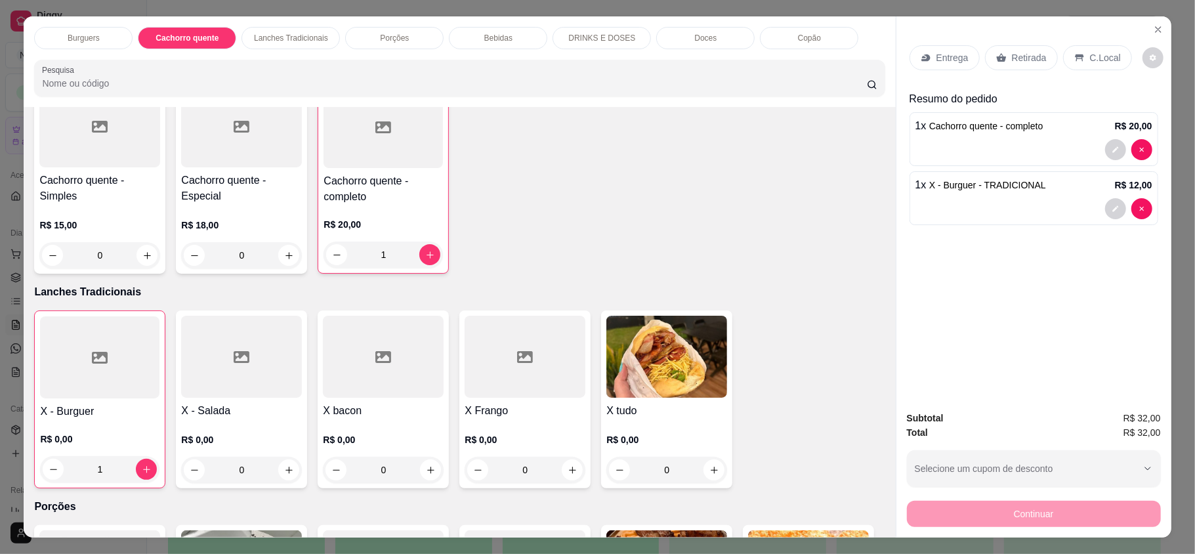
click at [944, 64] on p "Entrega" at bounding box center [953, 57] width 32 height 13
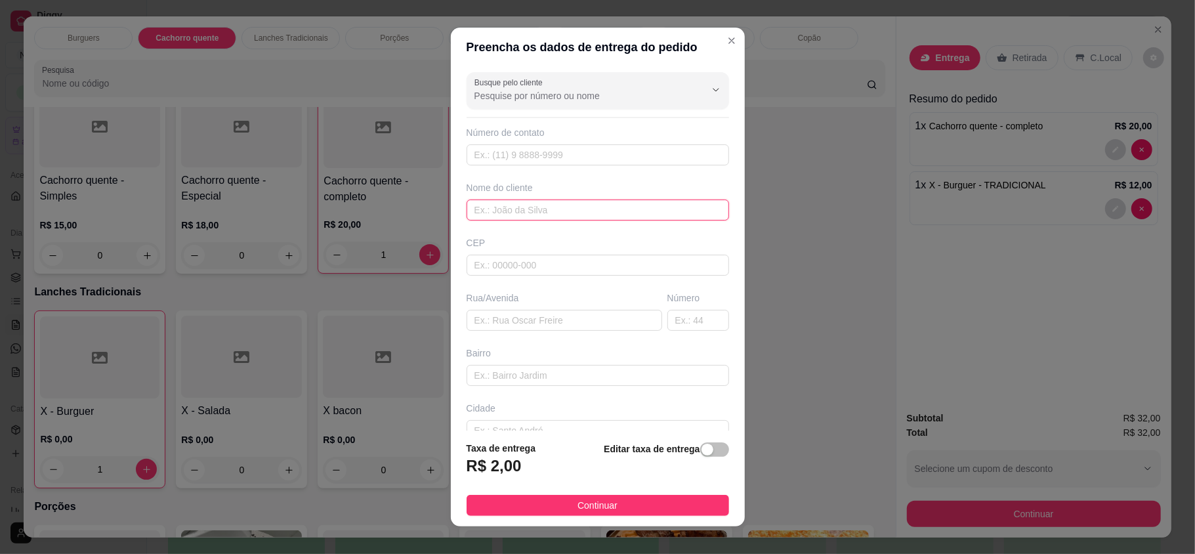
click at [607, 206] on input "text" at bounding box center [598, 210] width 263 height 21
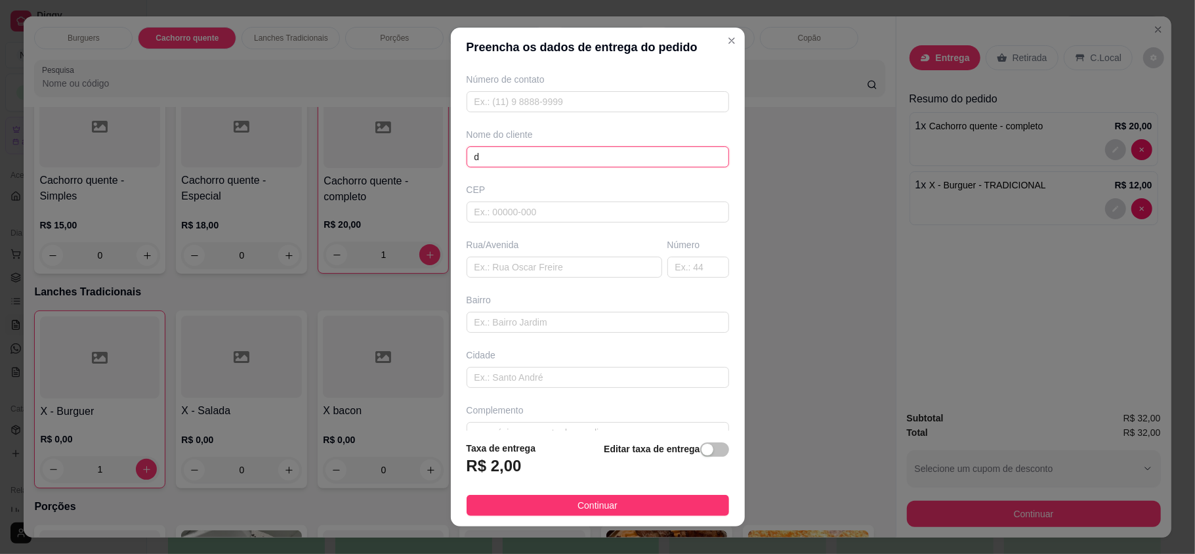
scroll to position [82, 0]
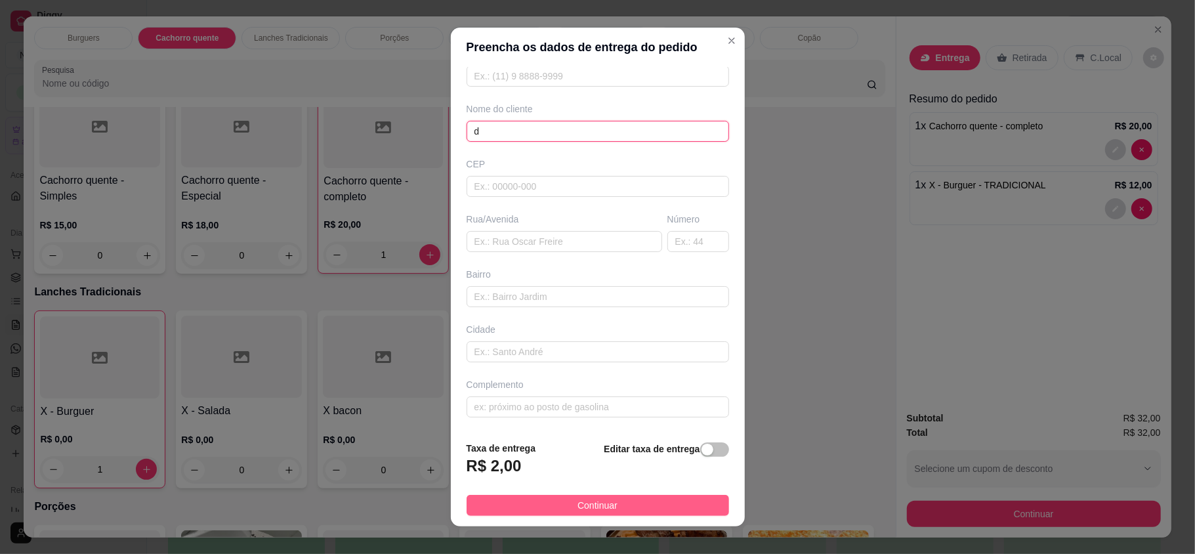
type input "d"
click at [650, 504] on button "Continuar" at bounding box center [598, 505] width 263 height 21
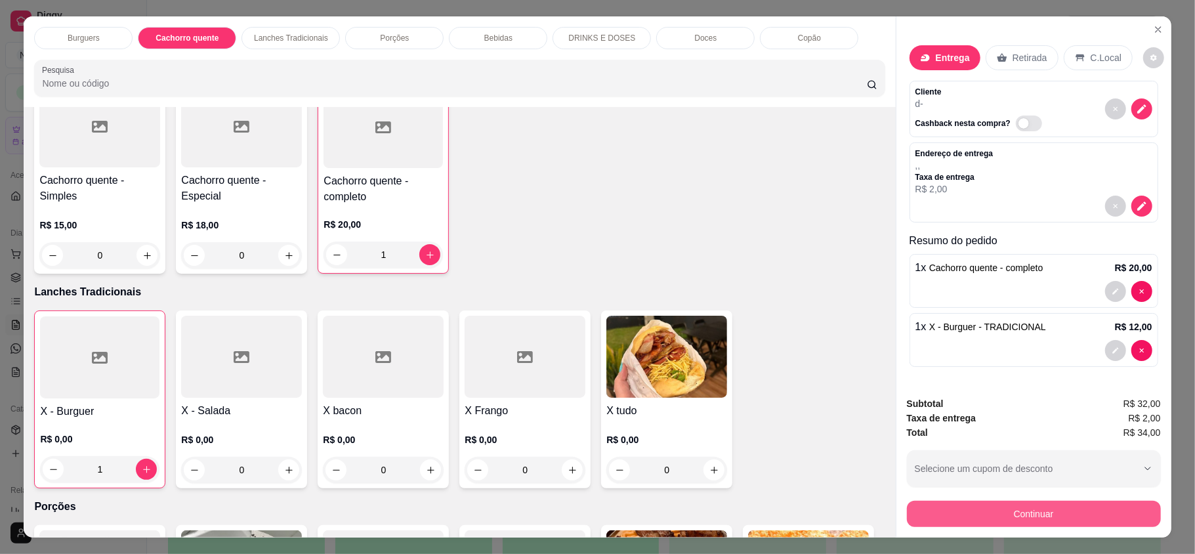
click at [1096, 509] on button "Continuar" at bounding box center [1034, 514] width 254 height 26
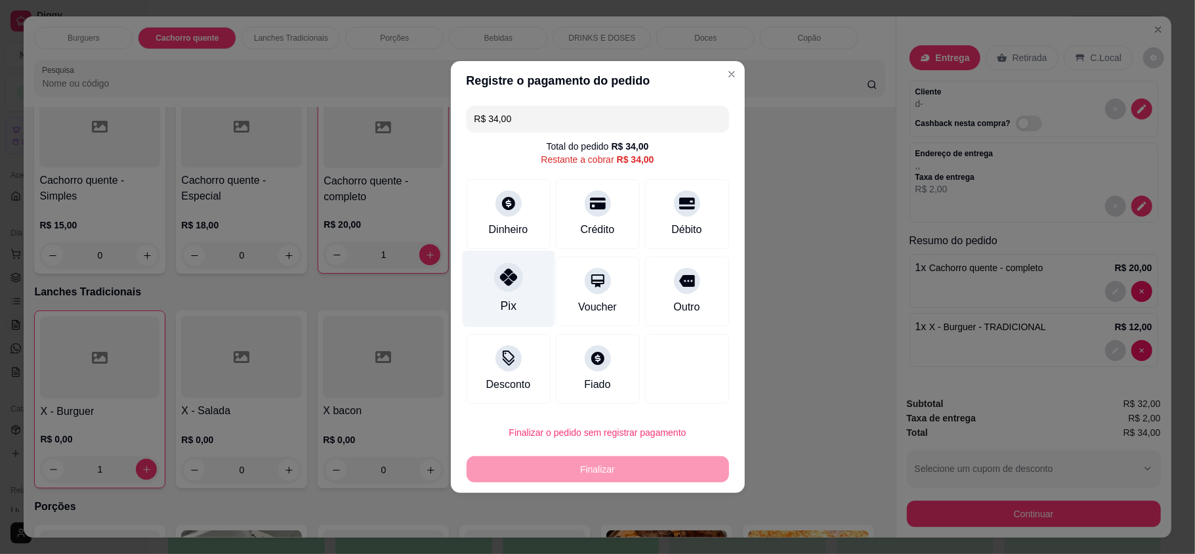
click at [518, 293] on div "Pix" at bounding box center [508, 289] width 93 height 77
type input "R$ 0,00"
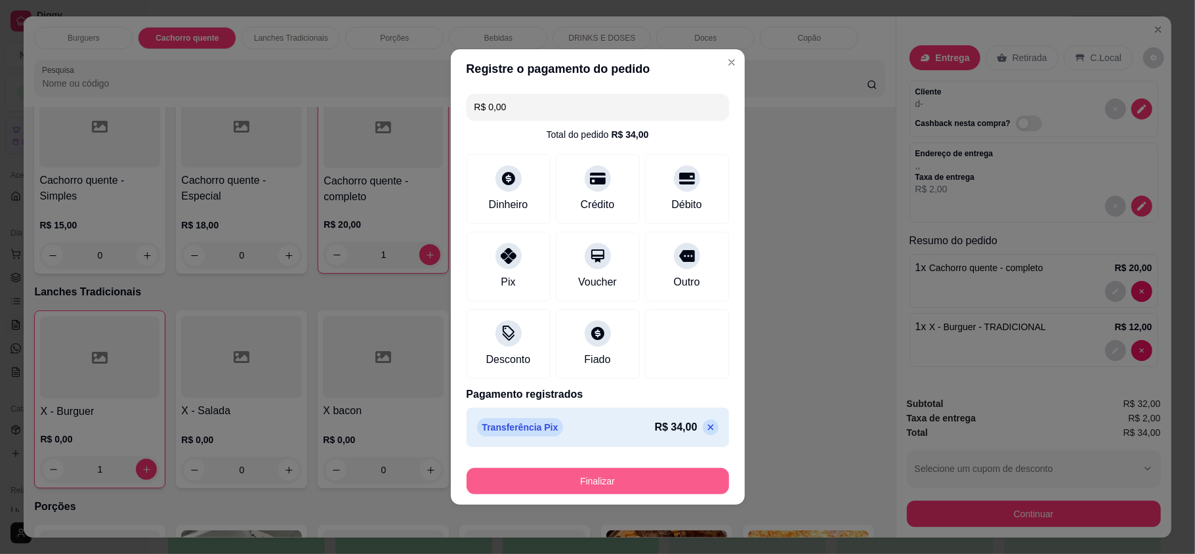
click at [633, 480] on button "Finalizar" at bounding box center [598, 481] width 263 height 26
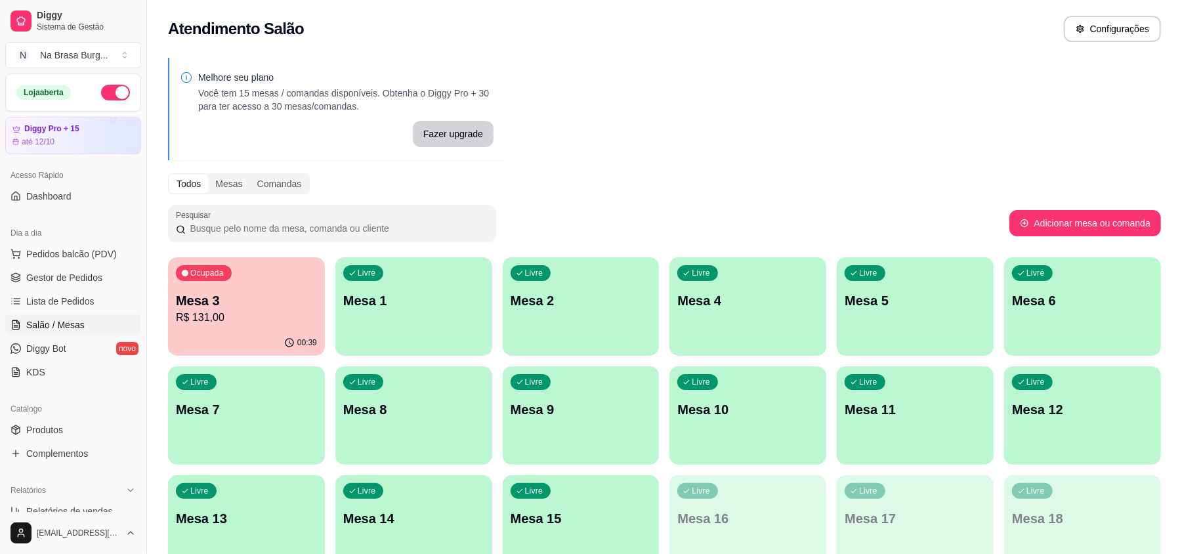
click at [272, 329] on button "Ocupada Mesa 3 R$ 131,00 00:39" at bounding box center [246, 306] width 157 height 98
click at [245, 324] on p "R$ 131,00" at bounding box center [246, 318] width 141 height 16
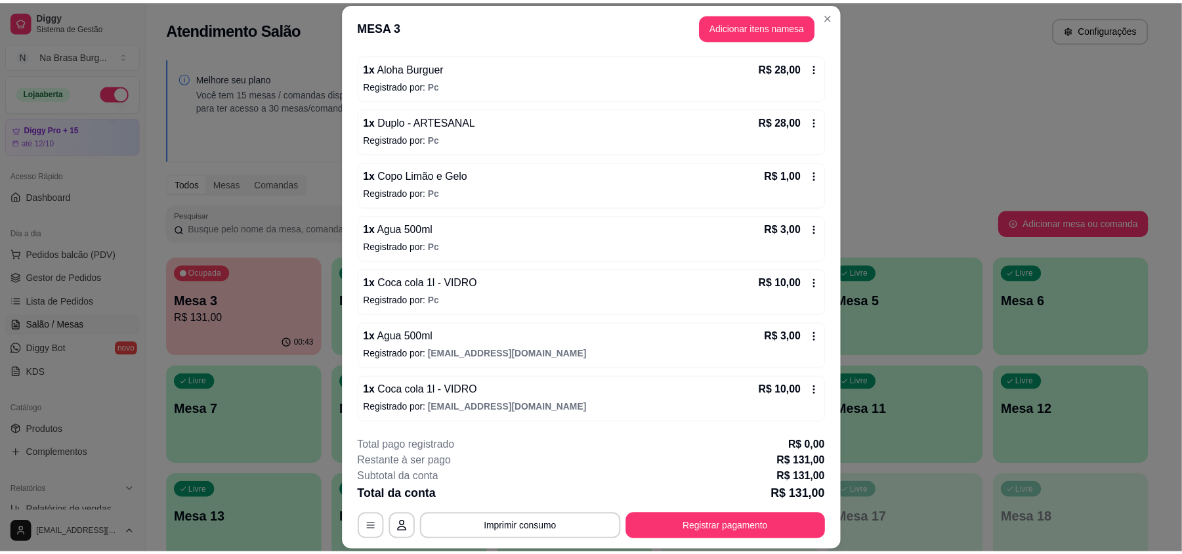
scroll to position [39, 0]
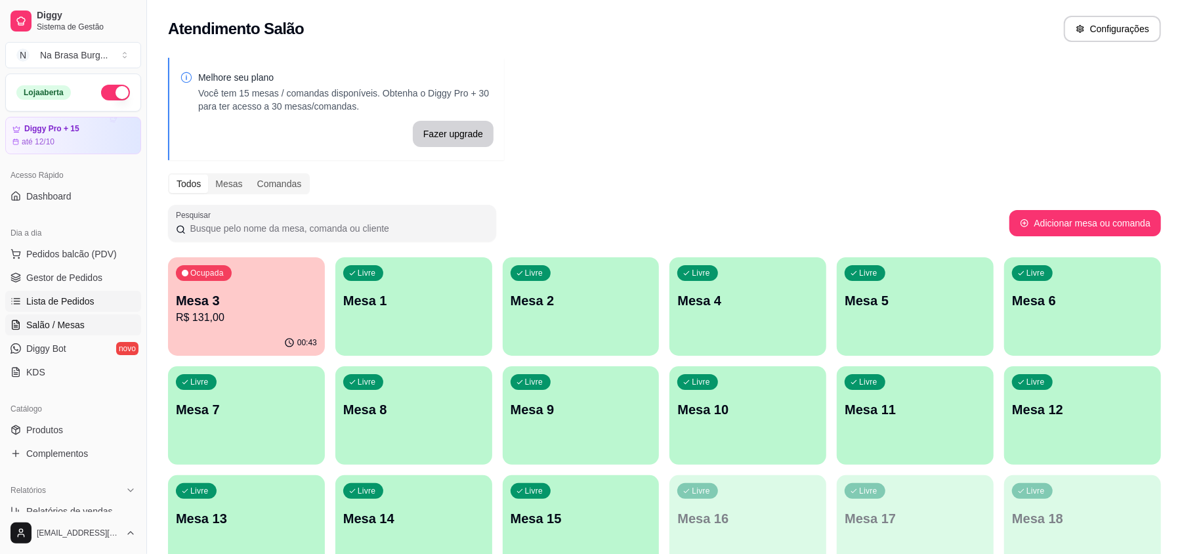
click at [89, 294] on link "Lista de Pedidos" at bounding box center [73, 301] width 136 height 21
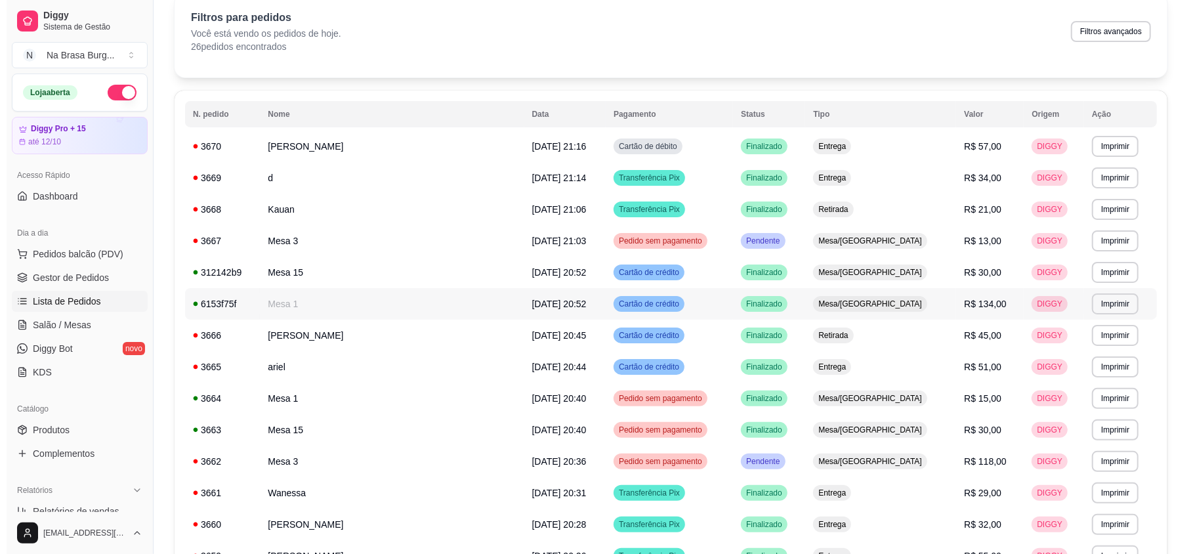
scroll to position [87, 0]
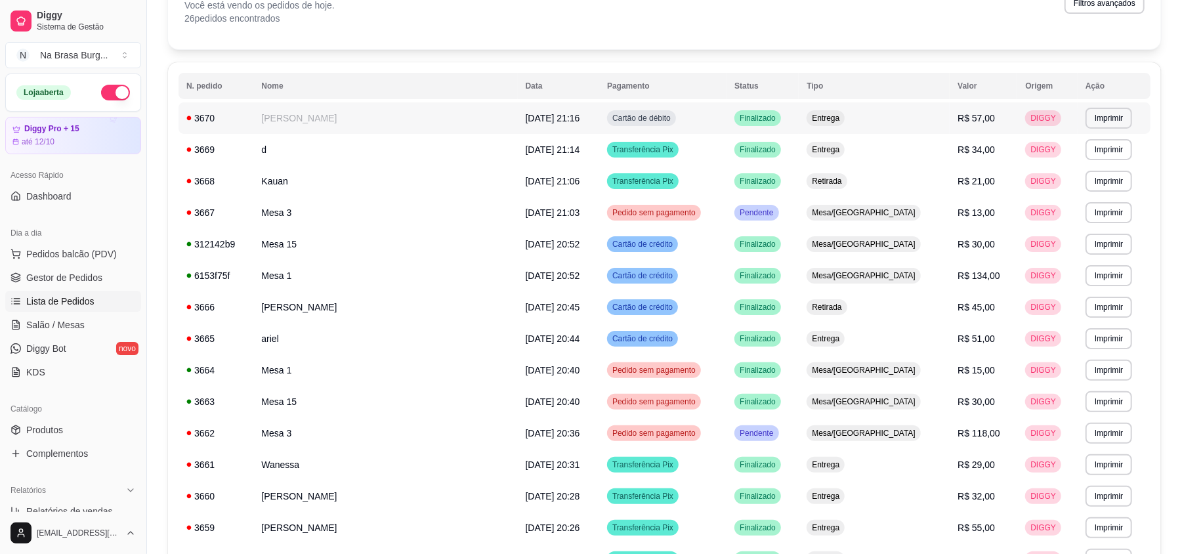
click at [390, 130] on td "[PERSON_NAME]" at bounding box center [385, 118] width 264 height 32
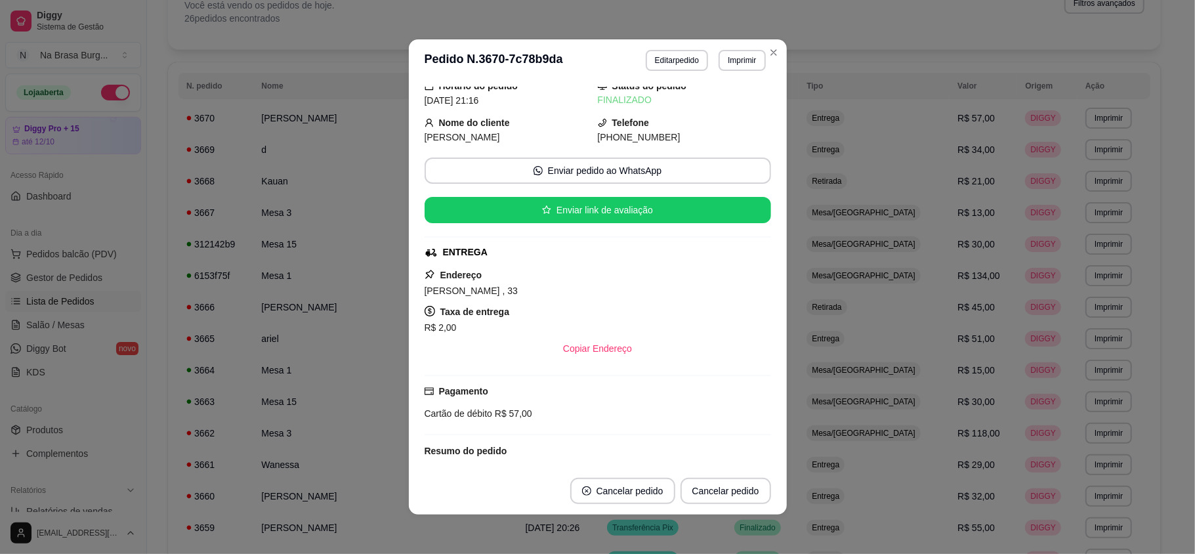
scroll to position [0, 0]
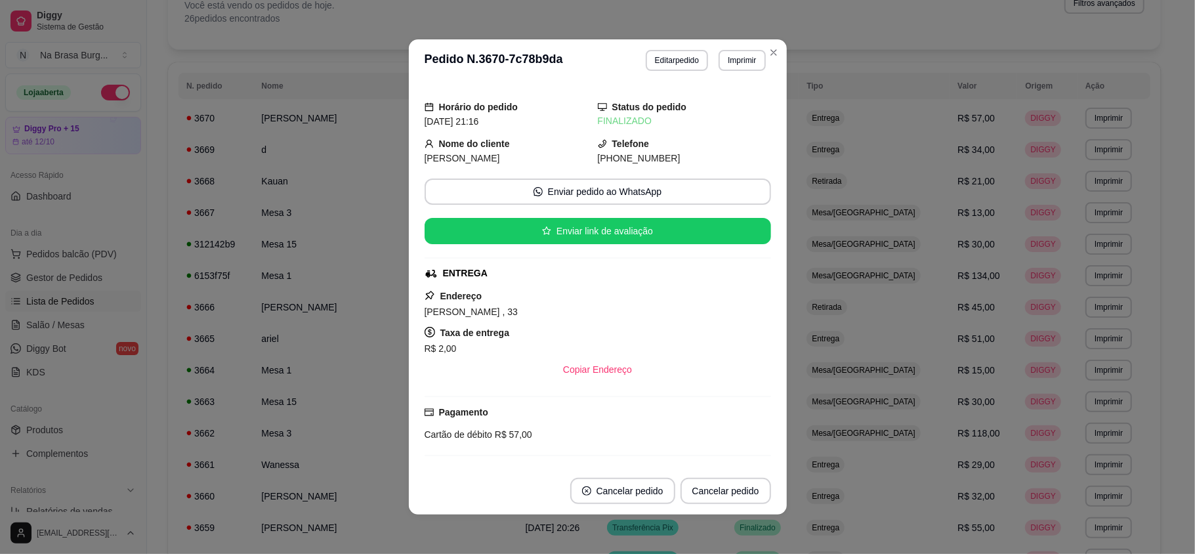
click at [627, 161] on span "[PHONE_NUMBER]" at bounding box center [639, 158] width 83 height 11
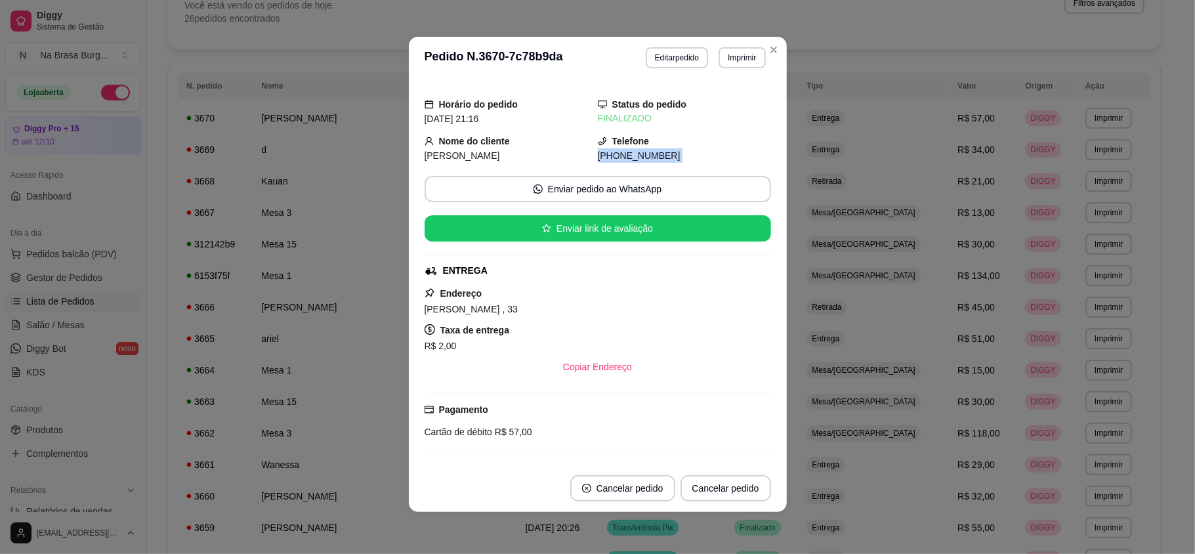
scroll to position [235, 0]
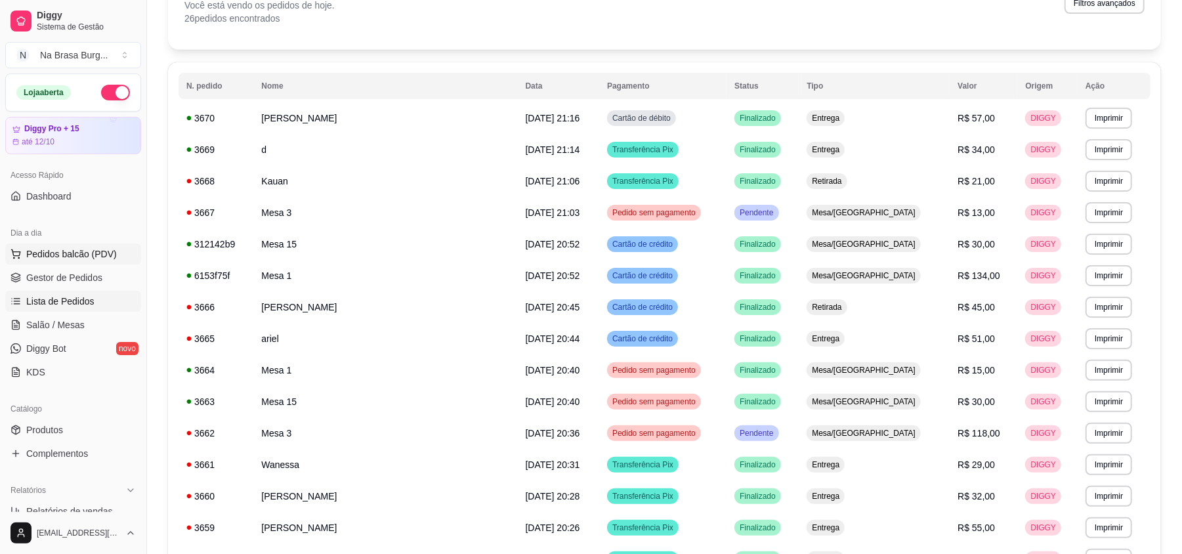
click at [75, 255] on span "Pedidos balcão (PDV)" at bounding box center [71, 253] width 91 height 13
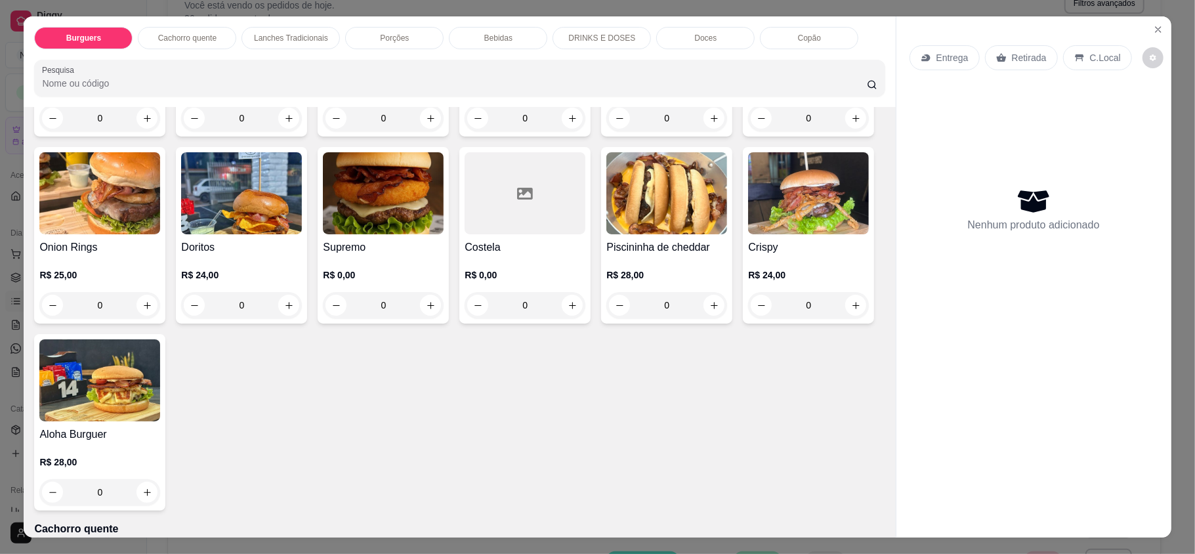
scroll to position [263, 0]
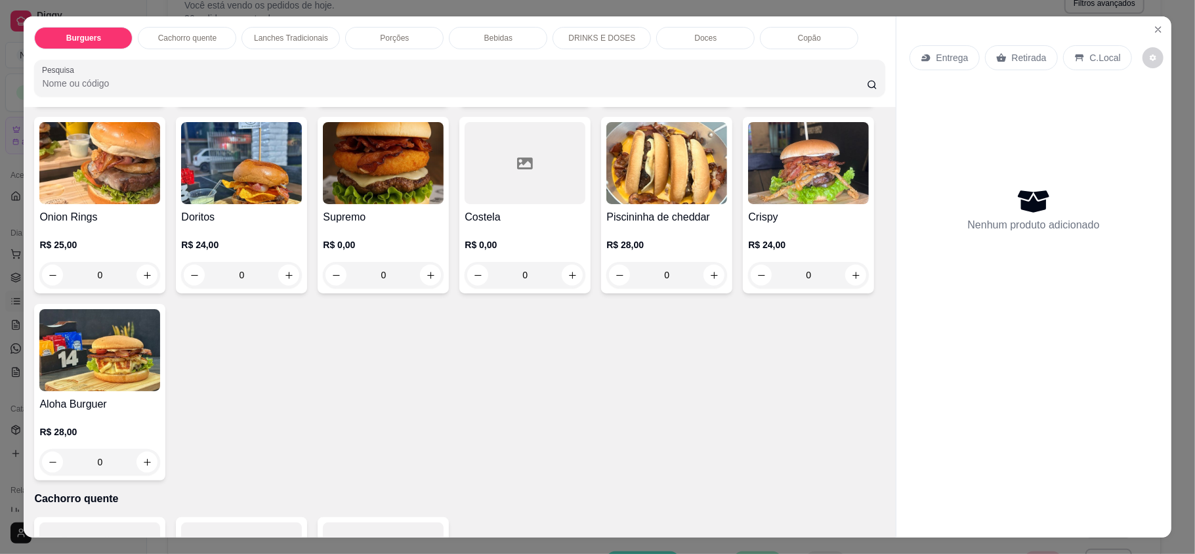
click at [160, 462] on div "0" at bounding box center [99, 462] width 121 height 26
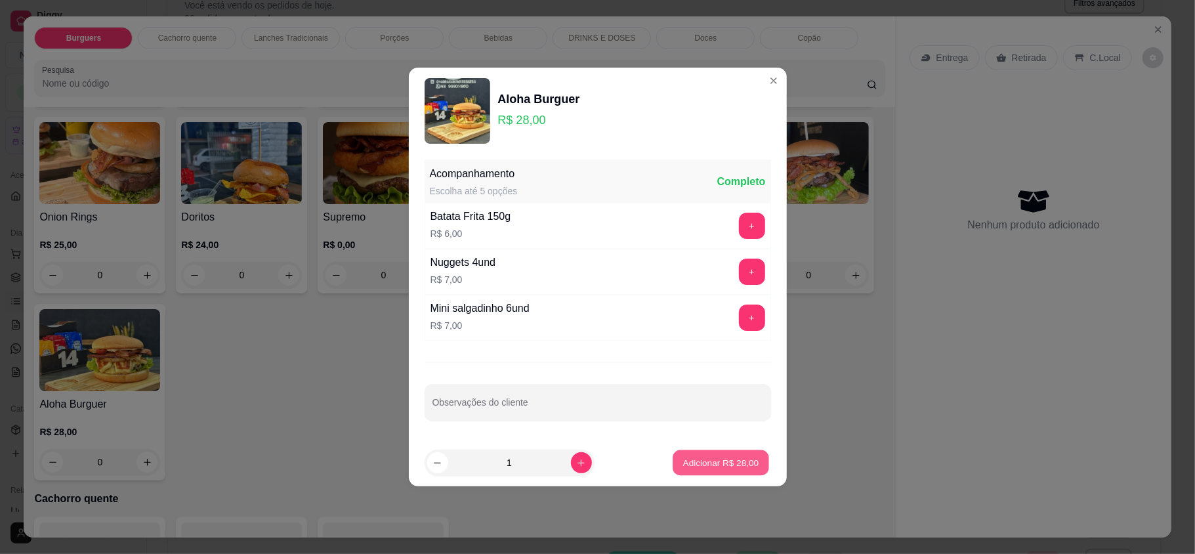
click at [686, 467] on p "Adicionar R$ 28,00" at bounding box center [721, 462] width 76 height 12
type input "1"
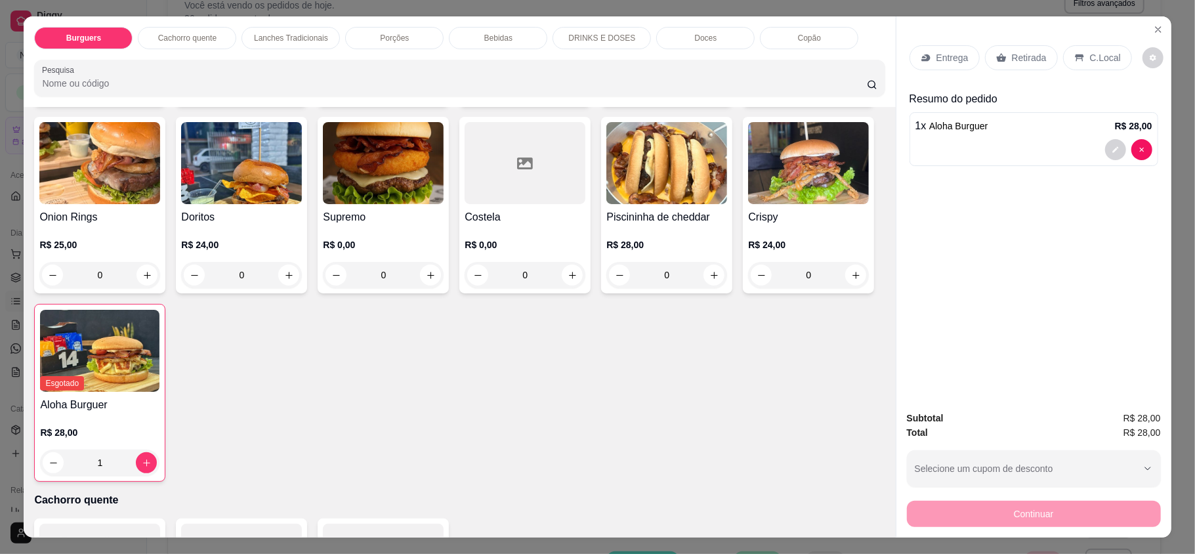
click at [992, 69] on div "Retirada" at bounding box center [1021, 57] width 73 height 25
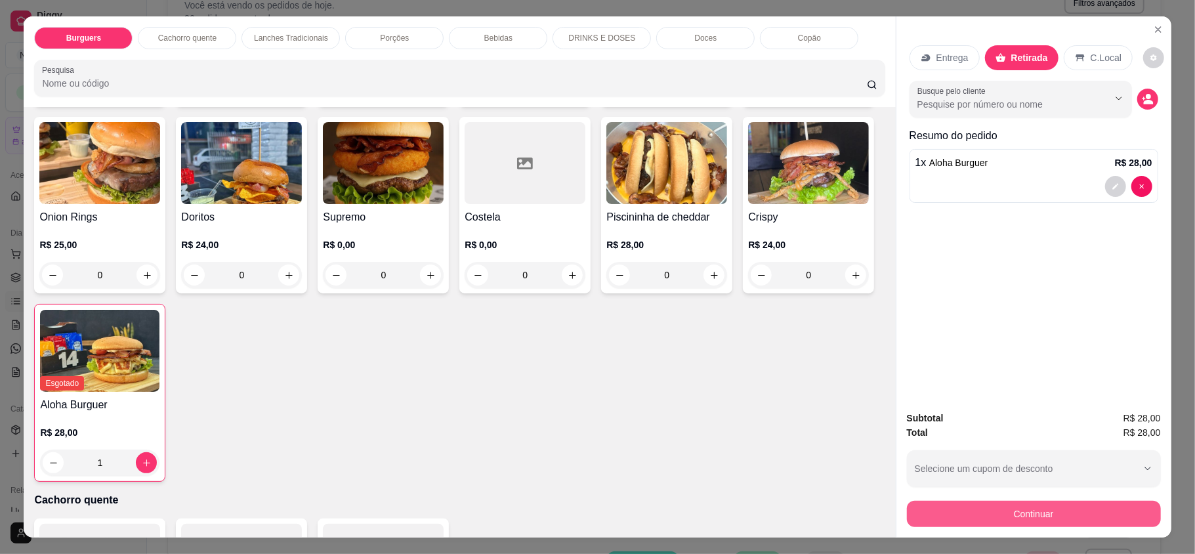
click at [1003, 507] on button "Continuar" at bounding box center [1034, 514] width 254 height 26
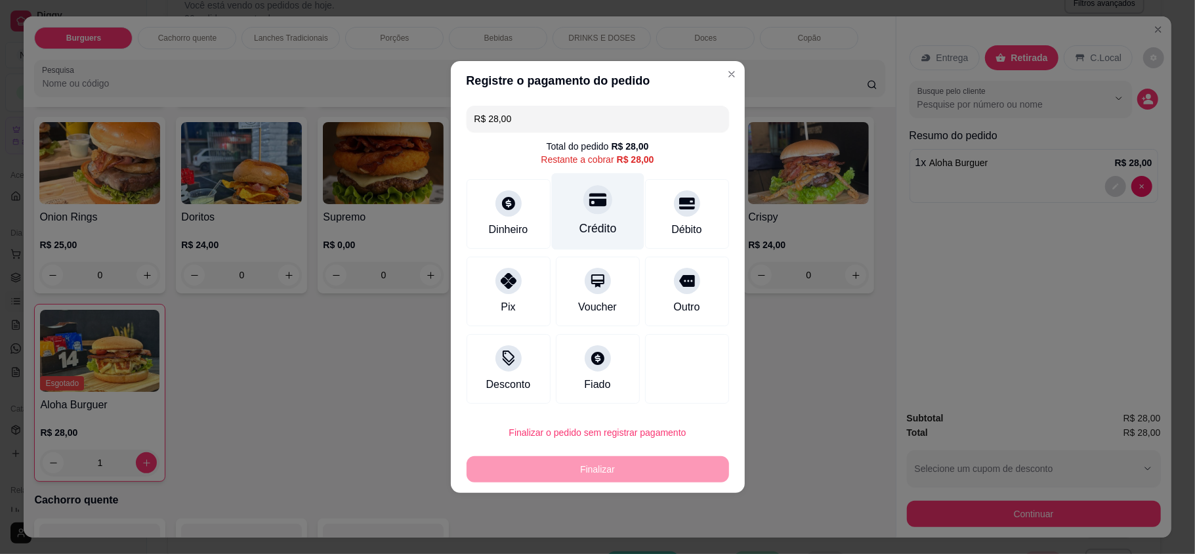
click at [625, 205] on div "Crédito" at bounding box center [597, 211] width 93 height 77
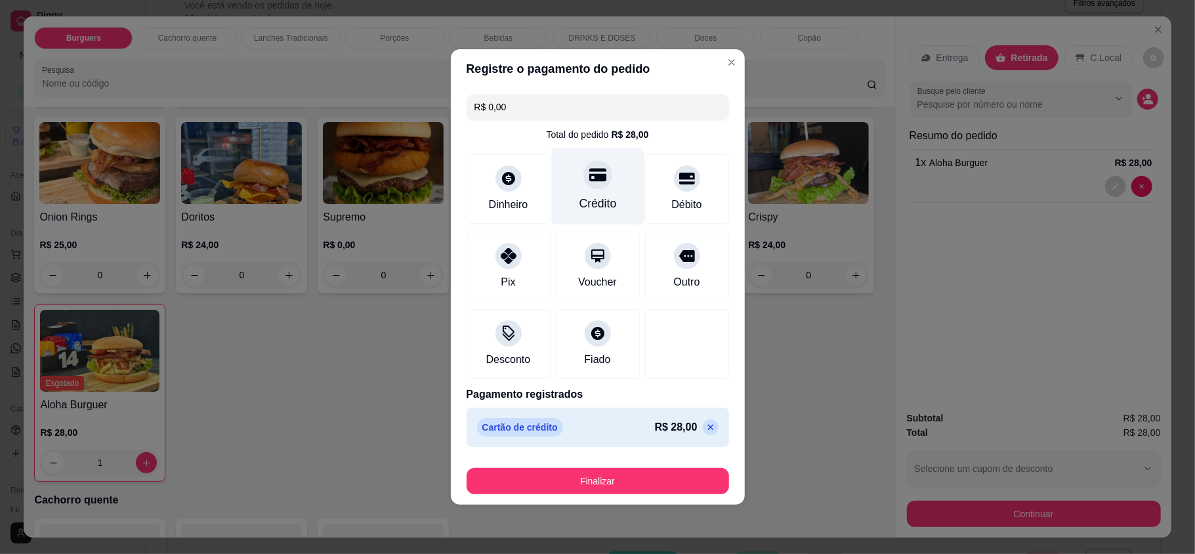
type input "R$ 0,00"
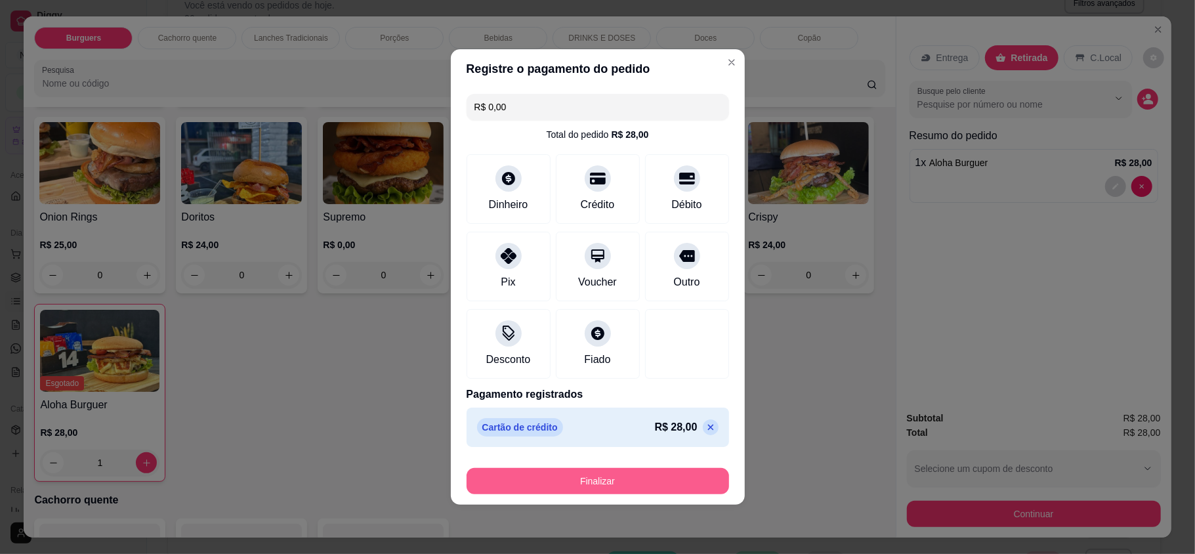
click at [649, 481] on button "Finalizar" at bounding box center [598, 481] width 263 height 26
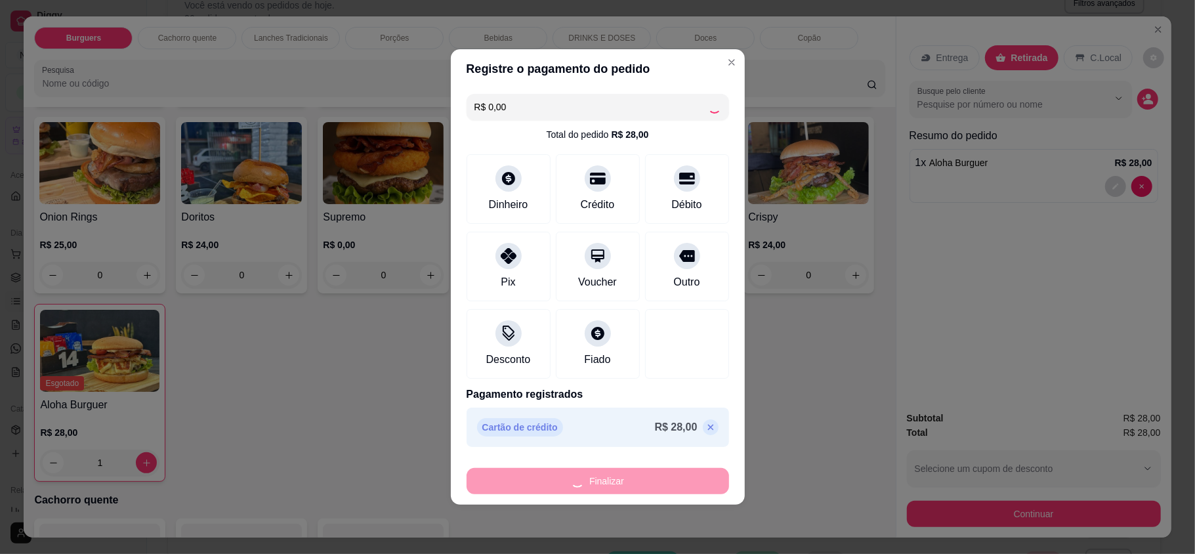
type input "0"
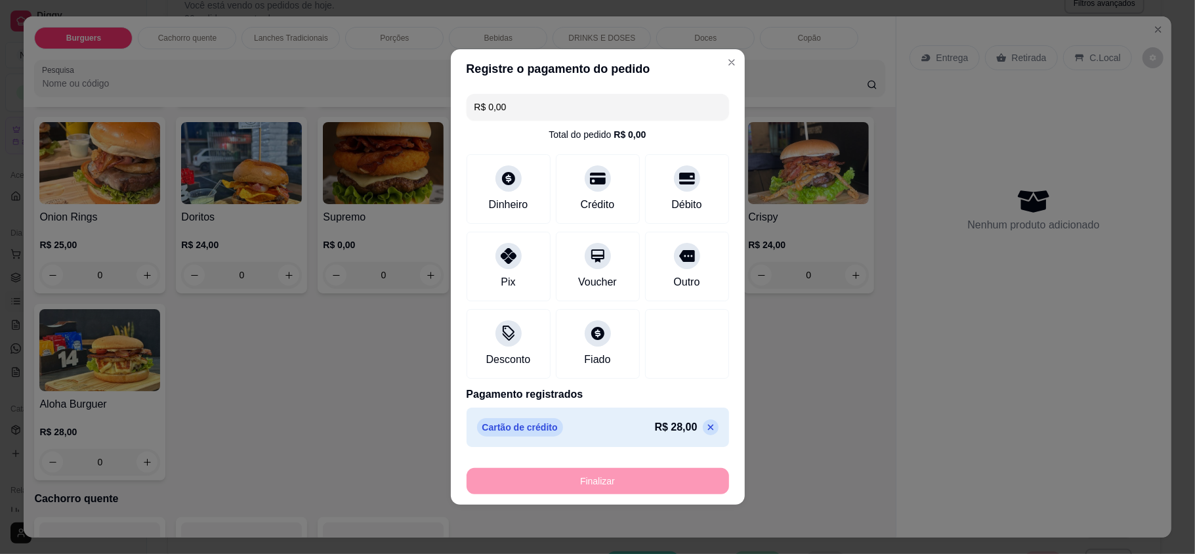
type input "-R$ 28,00"
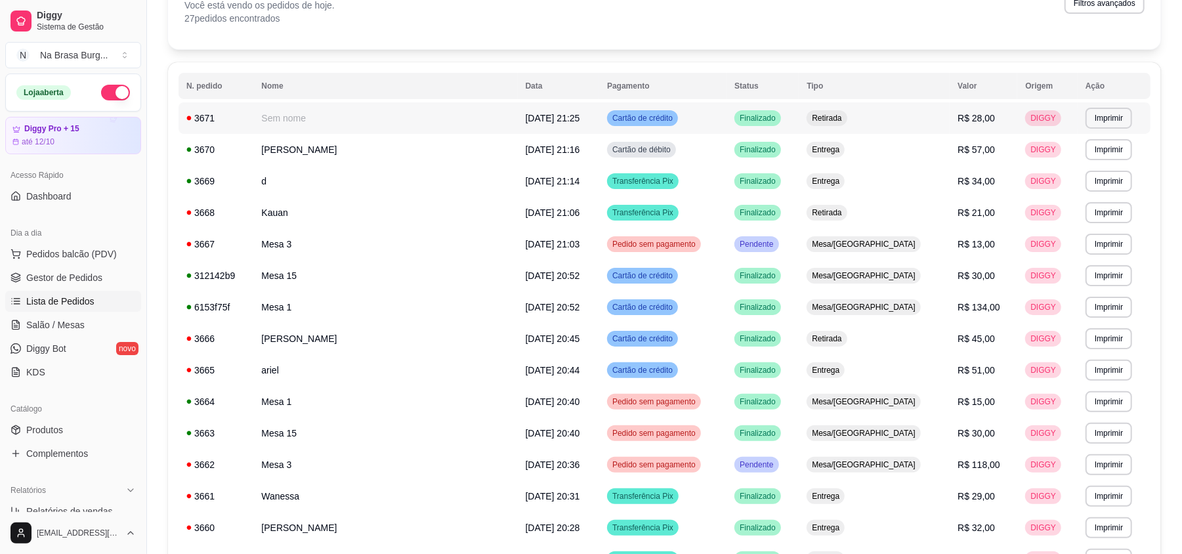
click at [526, 123] on span "[DATE] 21:25" at bounding box center [553, 118] width 54 height 11
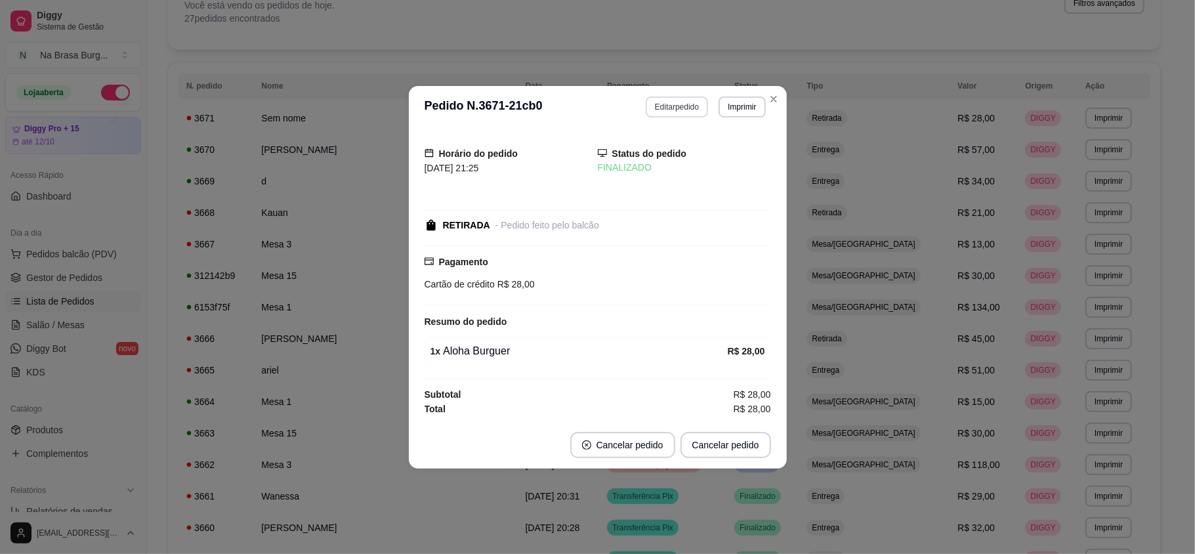
click at [677, 103] on button "Editar pedido" at bounding box center [677, 106] width 62 height 21
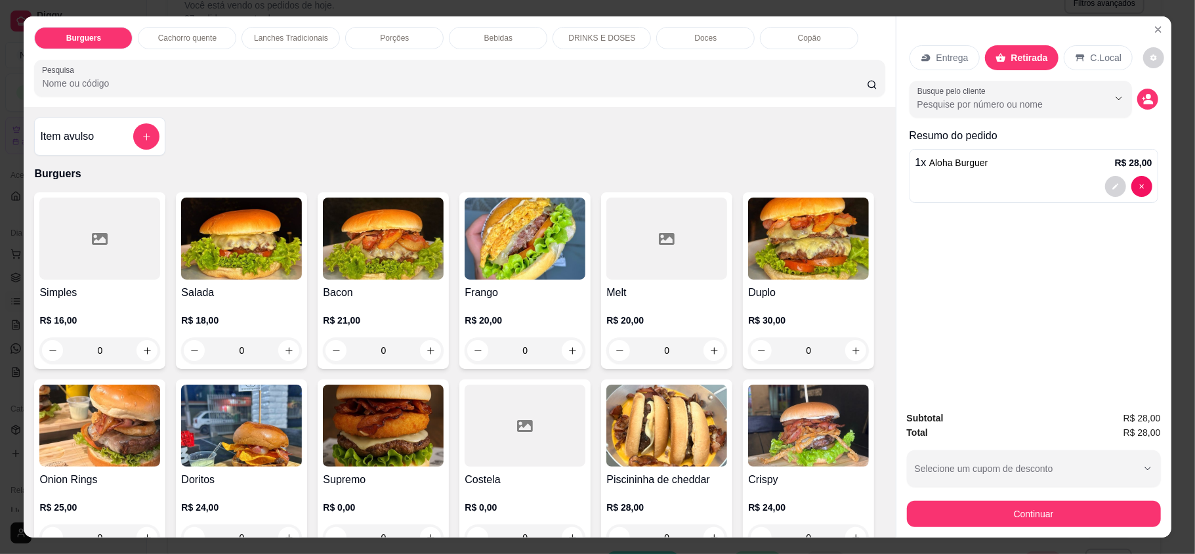
click at [522, 39] on div "Bebidas" at bounding box center [498, 38] width 98 height 22
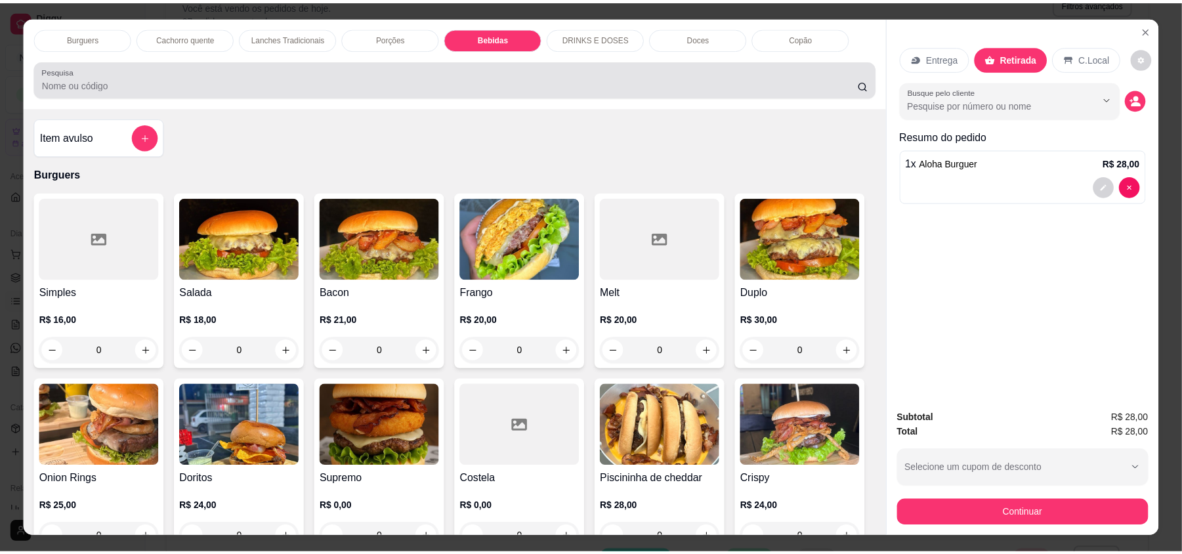
scroll to position [25, 0]
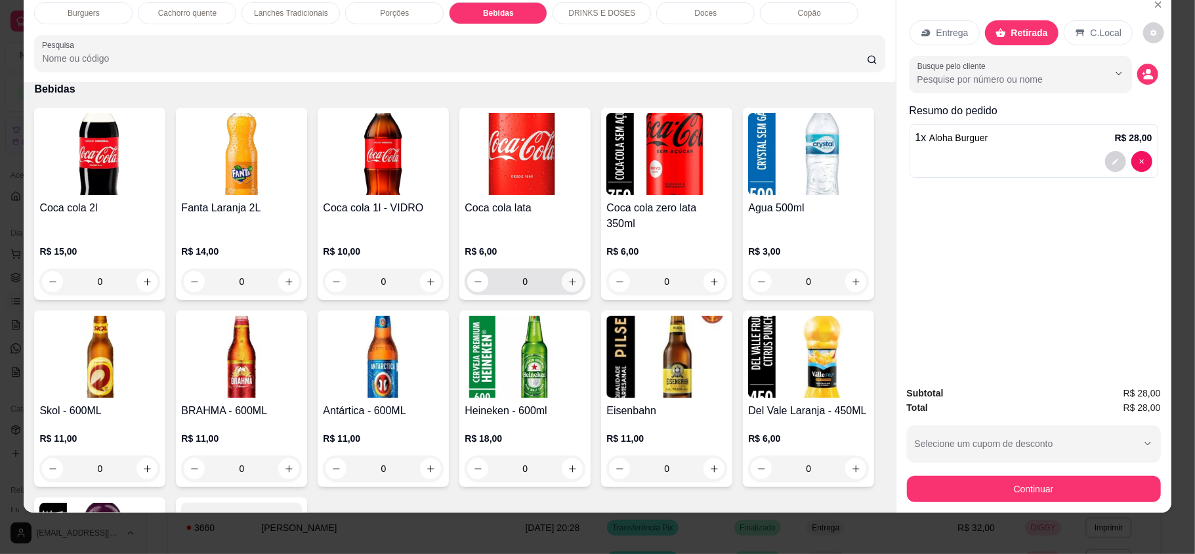
click at [568, 277] on icon "increase-product-quantity" at bounding box center [573, 282] width 10 height 10
type input "1"
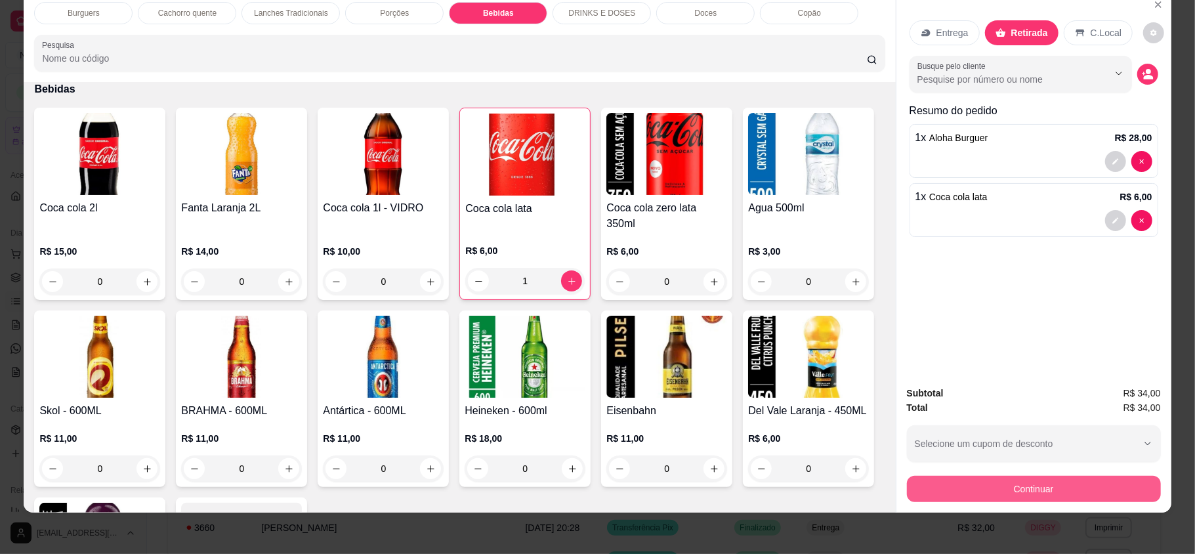
click at [1120, 492] on button "Continuar" at bounding box center [1034, 489] width 254 height 26
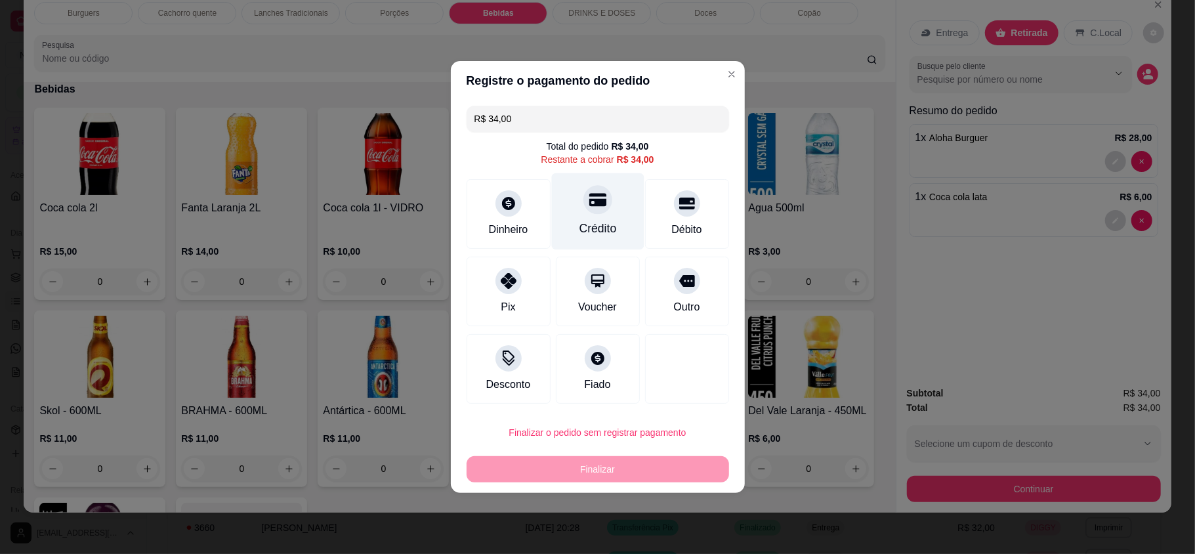
click at [567, 205] on div "Crédito" at bounding box center [597, 211] width 93 height 77
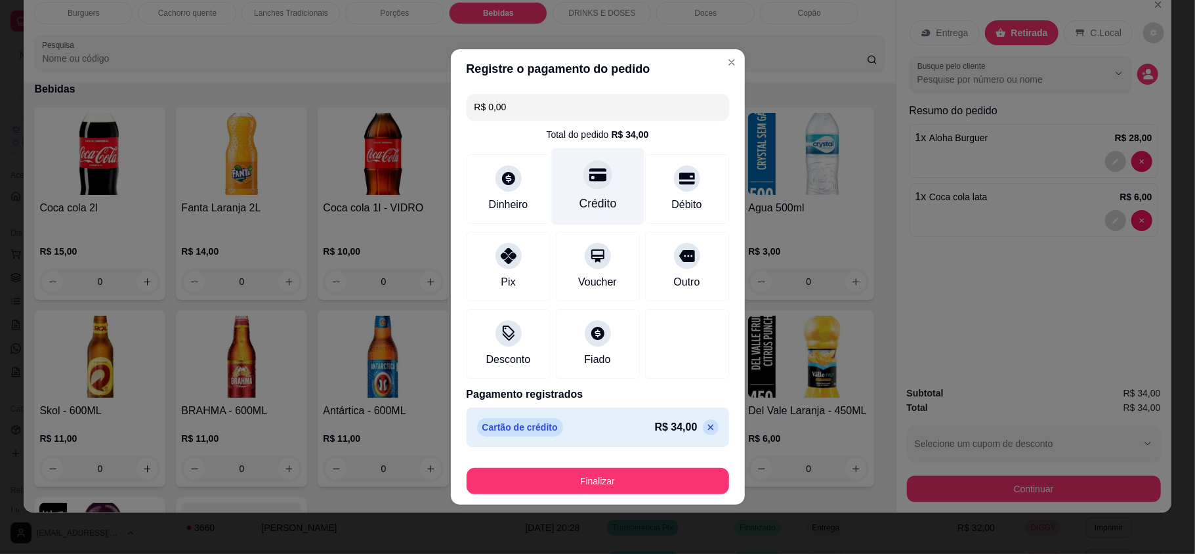
type input "R$ 0,00"
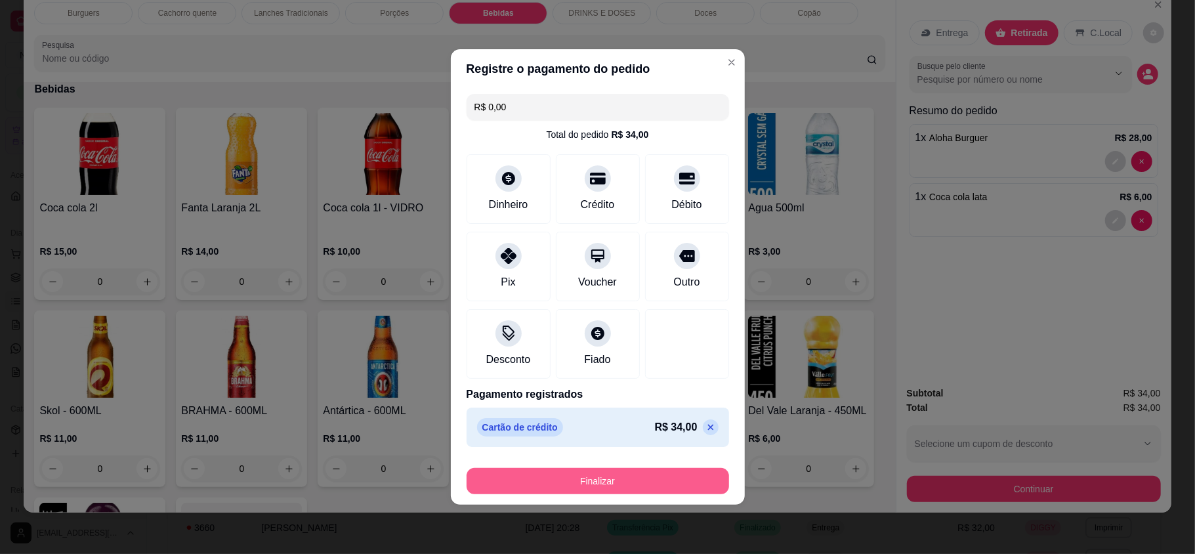
click at [621, 480] on button "Finalizar" at bounding box center [598, 481] width 263 height 26
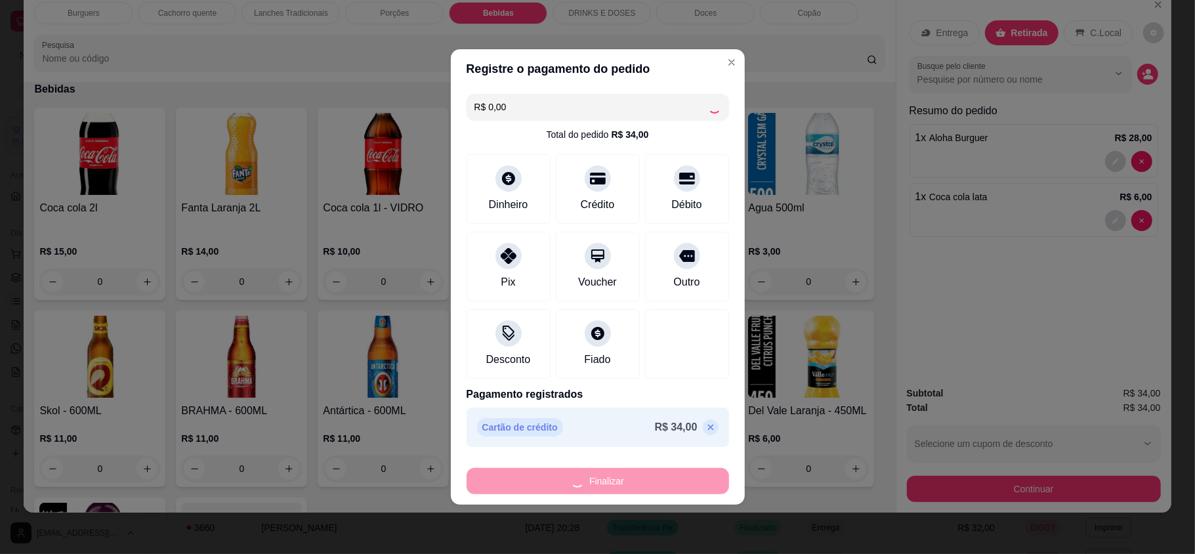
type input "0"
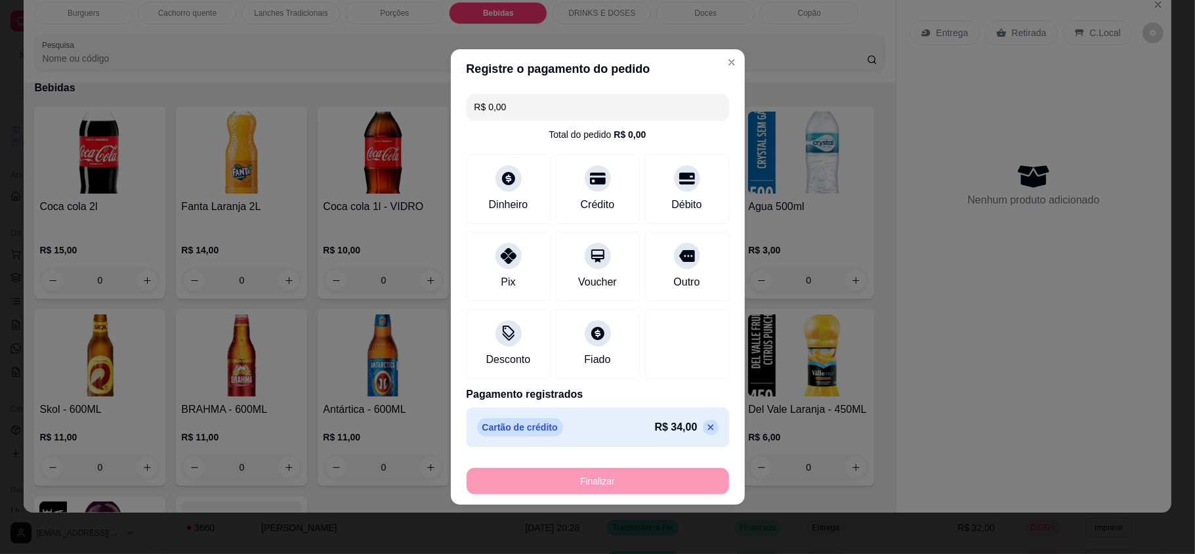
type input "-R$ 34,00"
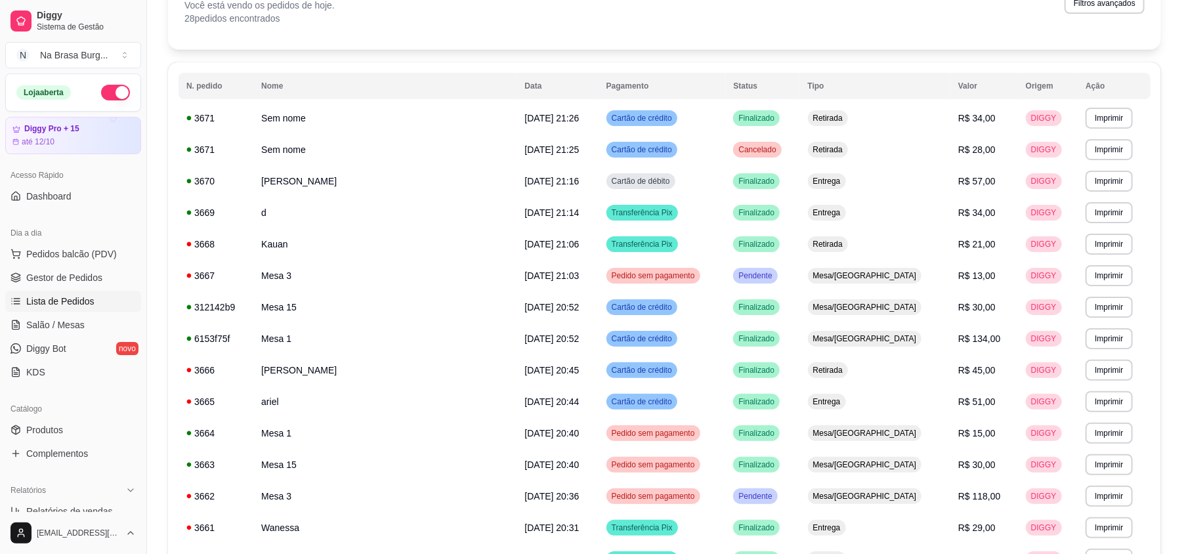
scroll to position [87, 0]
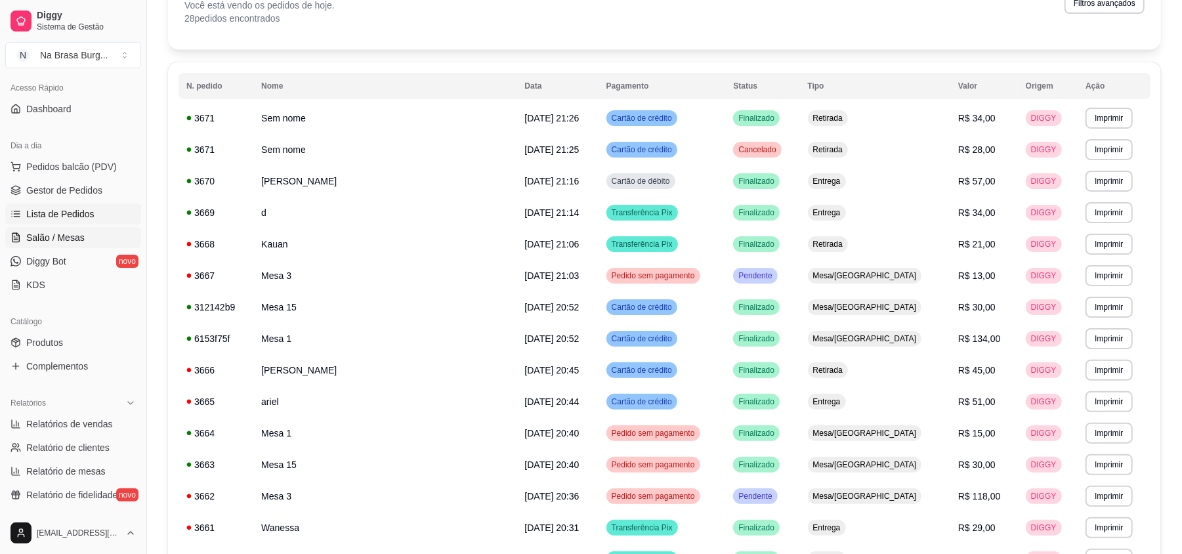
click at [80, 242] on span "Salão / Mesas" at bounding box center [55, 237] width 58 height 13
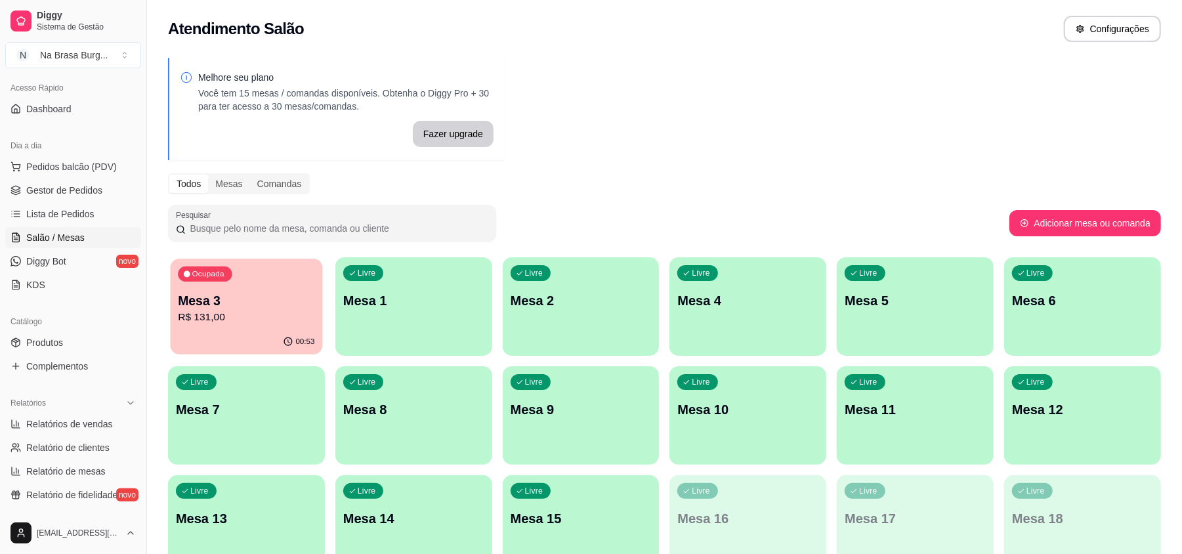
click at [250, 303] on p "Mesa 3" at bounding box center [246, 301] width 137 height 18
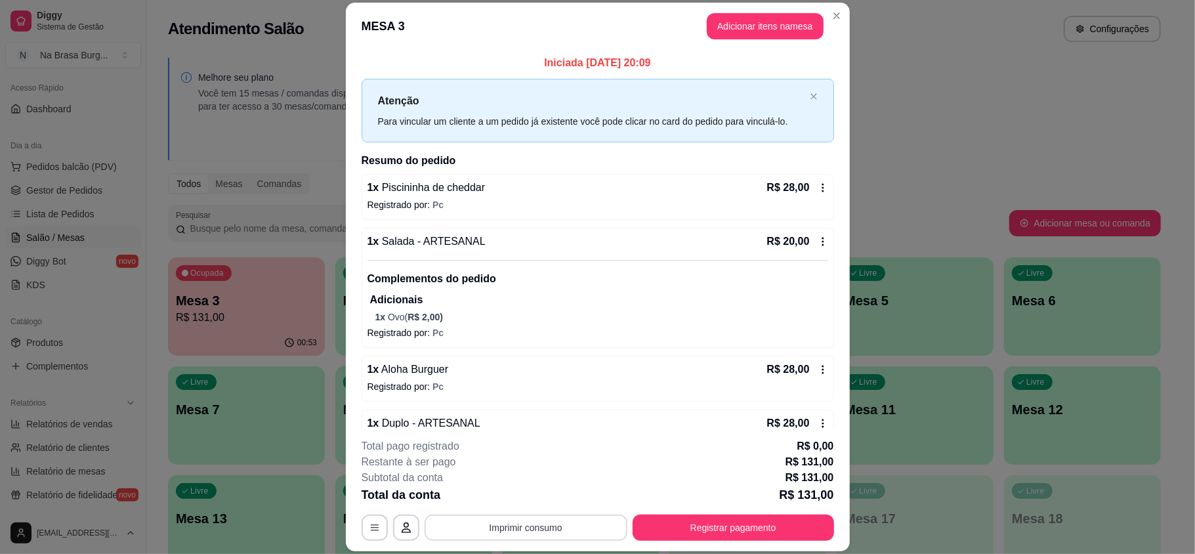
click at [530, 536] on button "Imprimir consumo" at bounding box center [526, 528] width 203 height 26
click at [529, 499] on button "IMPRESSORA" at bounding box center [523, 497] width 95 height 21
click at [760, 526] on button "Registrar pagamento" at bounding box center [733, 528] width 201 height 26
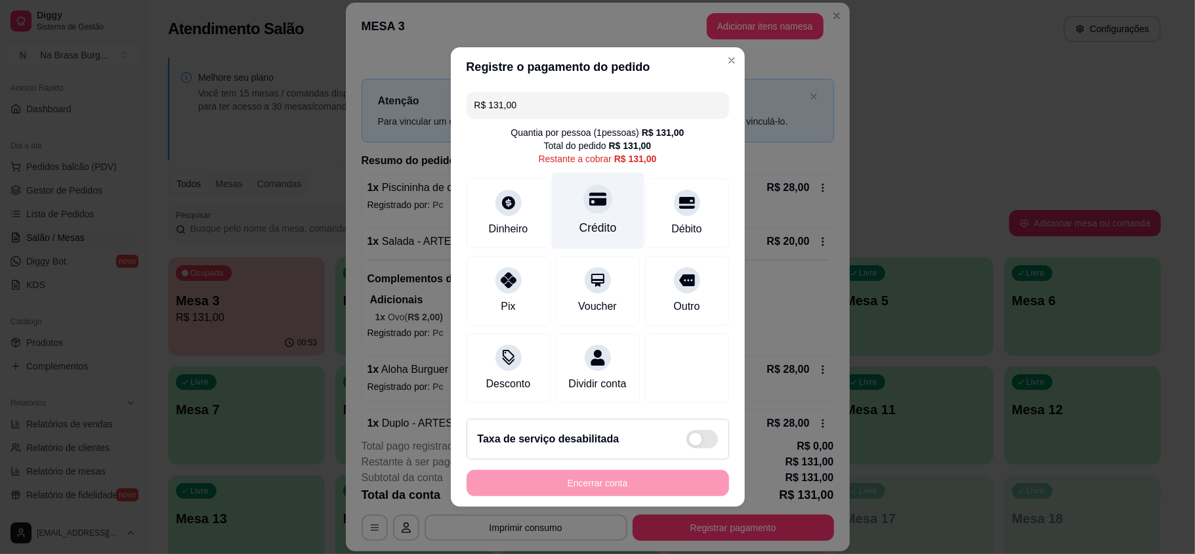
click at [588, 203] on div at bounding box center [597, 198] width 29 height 29
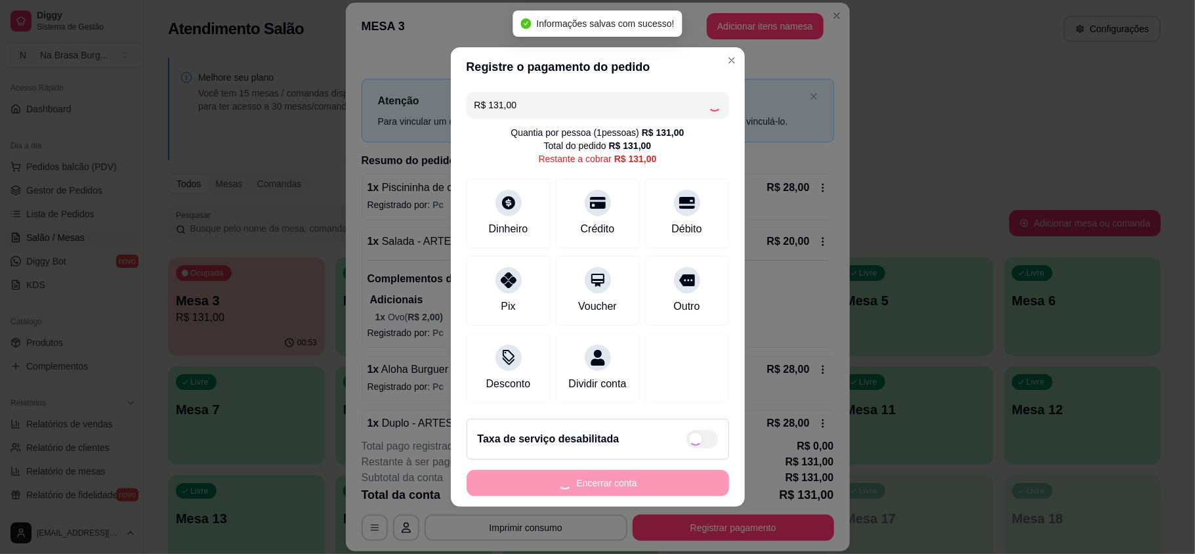
type input "R$ 0,00"
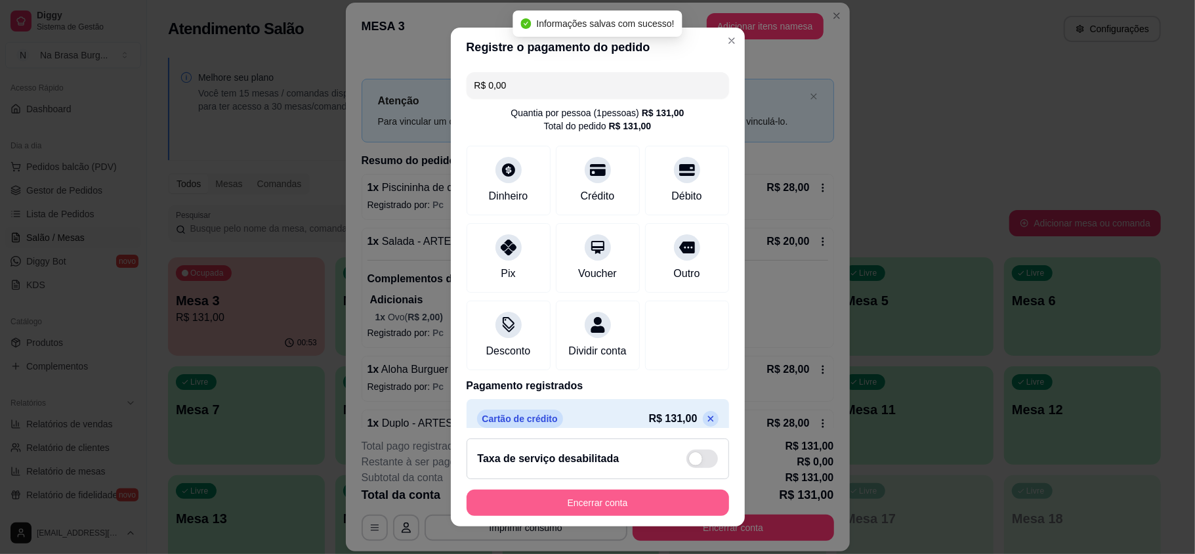
click at [636, 490] on button "Encerrar conta" at bounding box center [598, 503] width 263 height 26
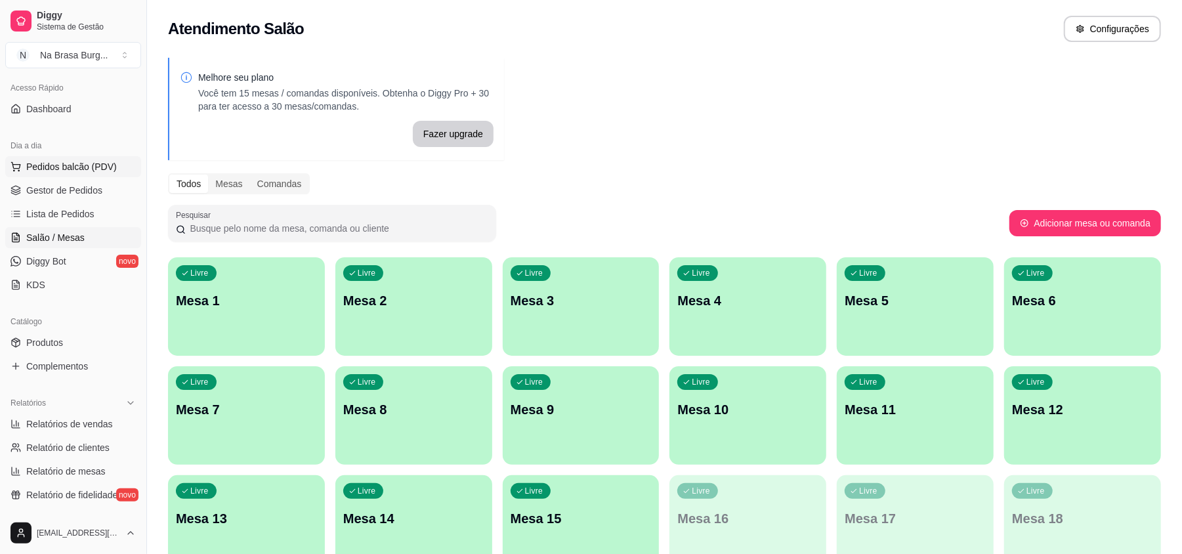
click at [96, 164] on span "Pedidos balcão (PDV)" at bounding box center [71, 166] width 91 height 13
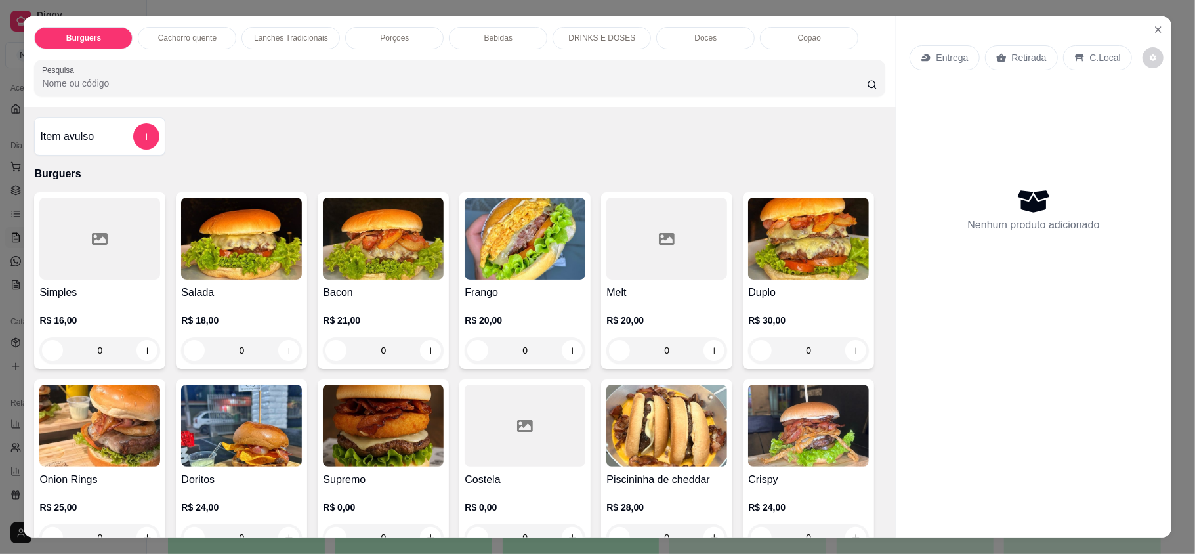
click at [87, 303] on div "R$ 16,00 0" at bounding box center [99, 332] width 121 height 63
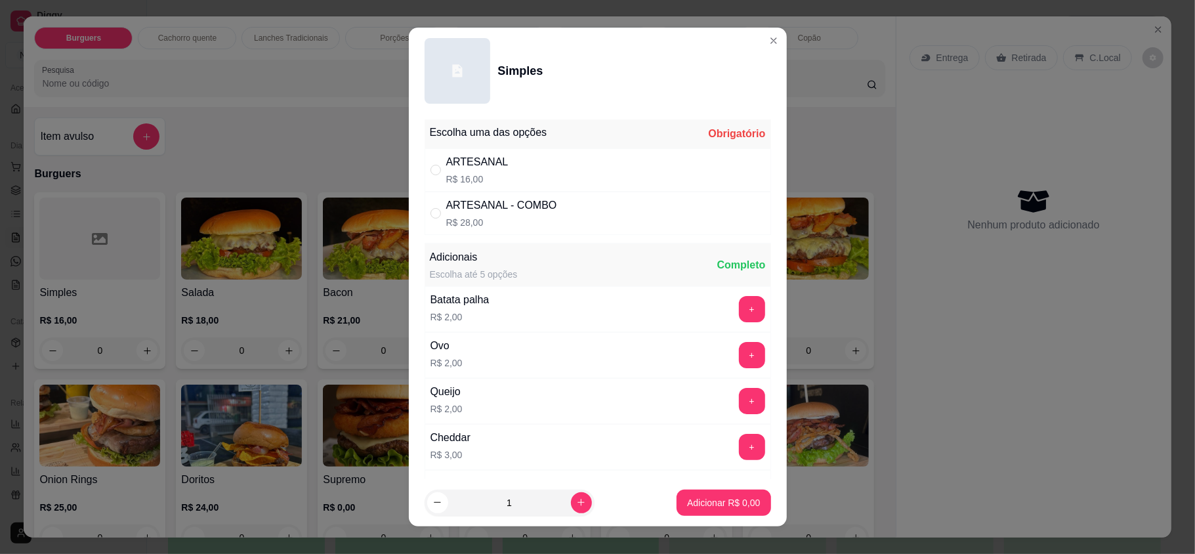
click at [495, 174] on p "R$ 16,00" at bounding box center [477, 179] width 62 height 13
radio input "true"
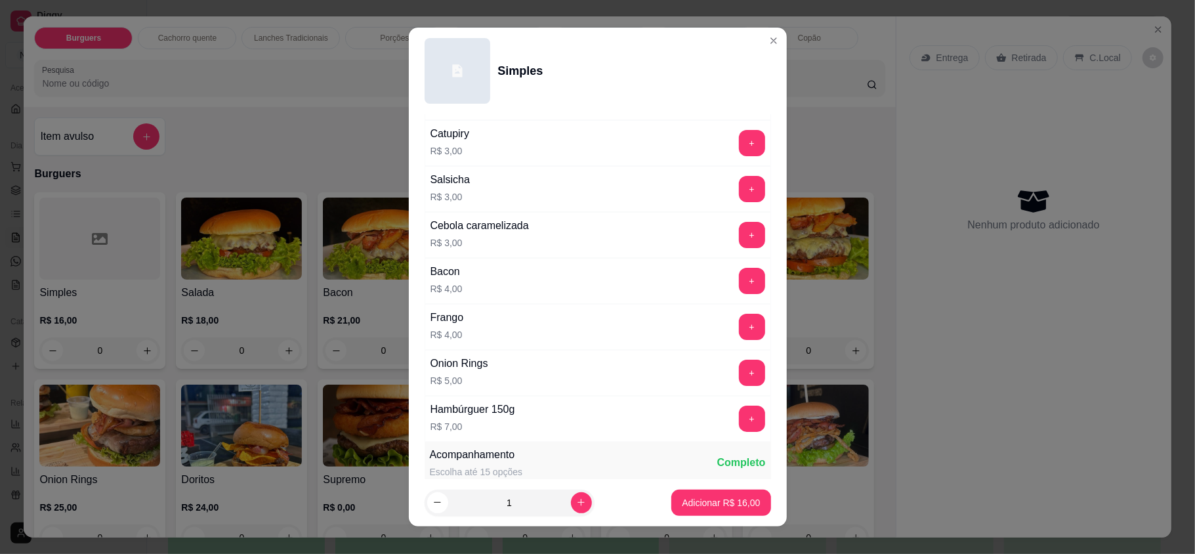
scroll to position [437, 0]
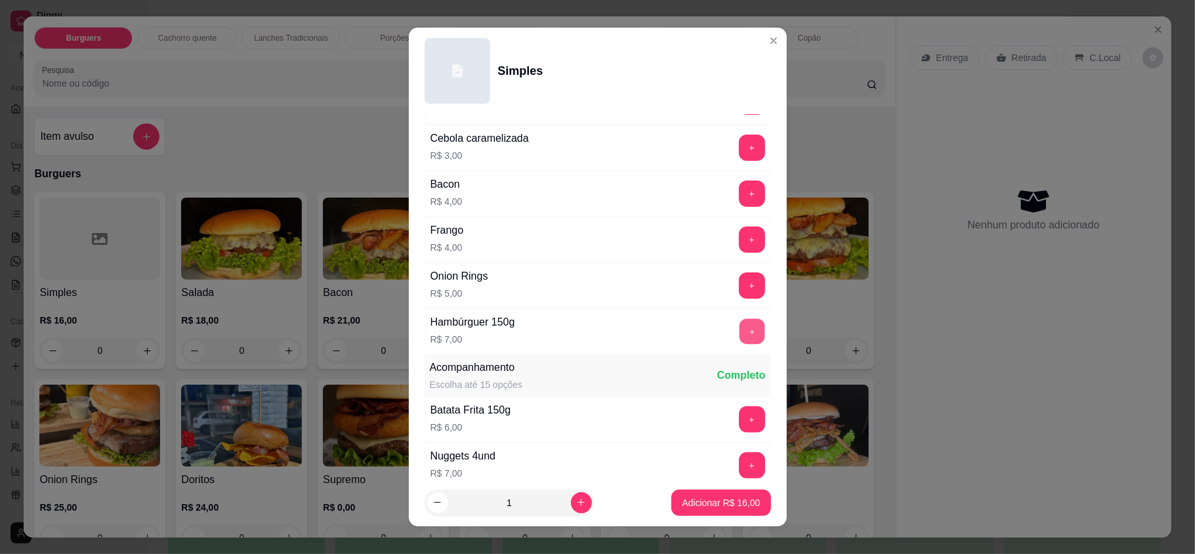
click at [739, 344] on button "+" at bounding box center [752, 332] width 26 height 26
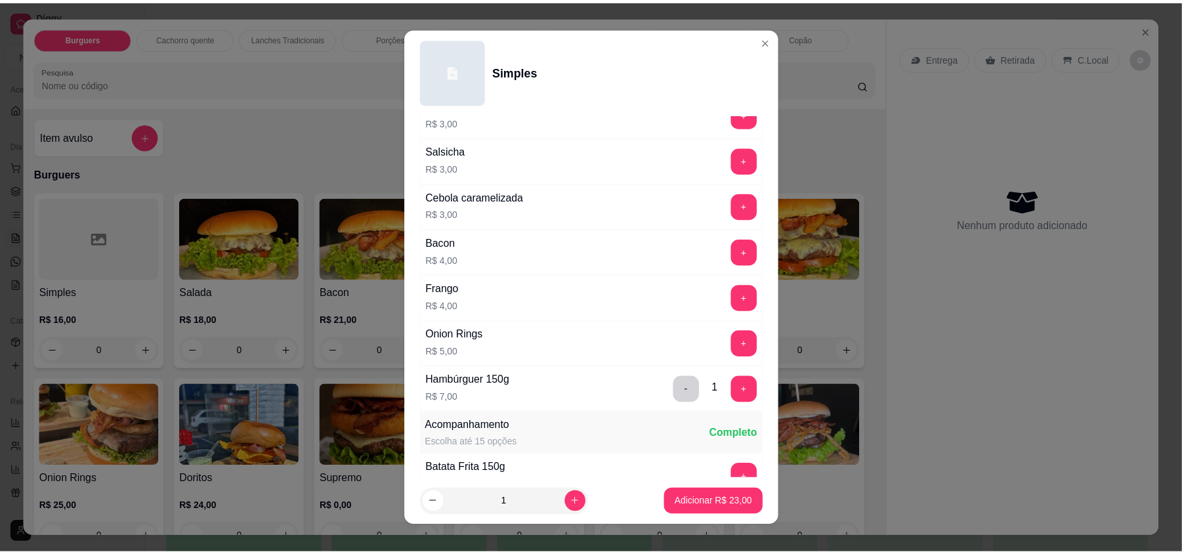
scroll to position [350, 0]
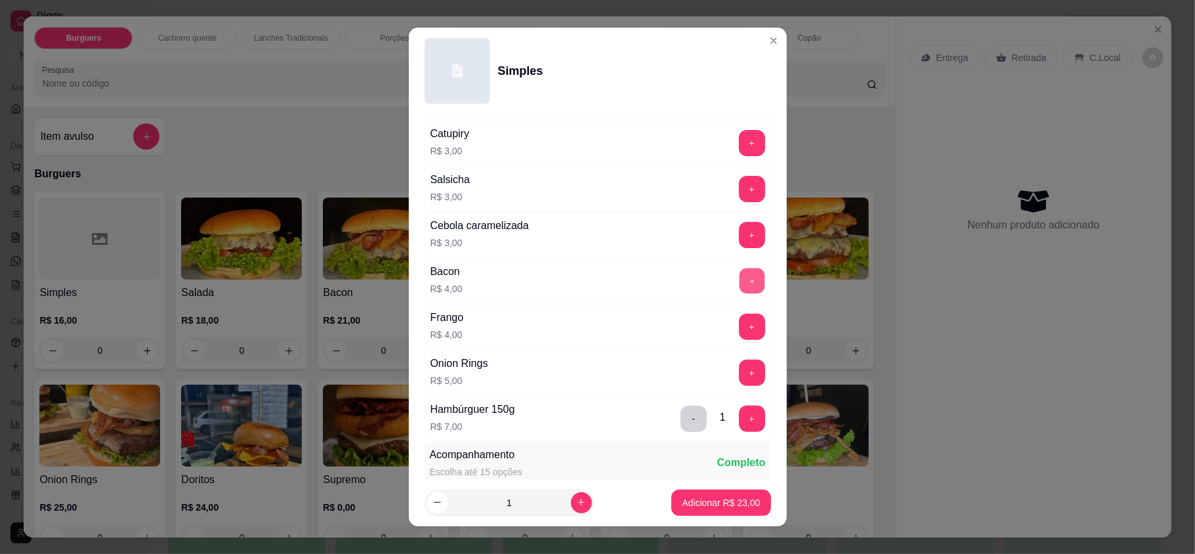
click at [739, 287] on button "+" at bounding box center [752, 281] width 26 height 26
click at [717, 513] on button "Adicionar R$ 27,00" at bounding box center [720, 503] width 99 height 26
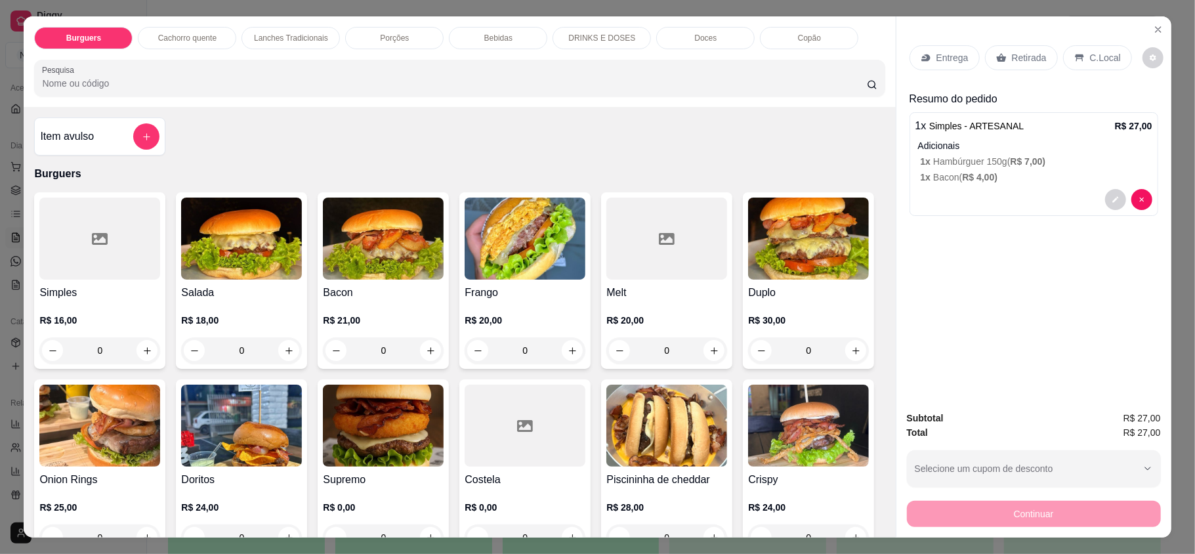
click at [917, 48] on div "Entrega" at bounding box center [945, 57] width 70 height 25
click at [939, 51] on p "Entrega" at bounding box center [953, 57] width 32 height 13
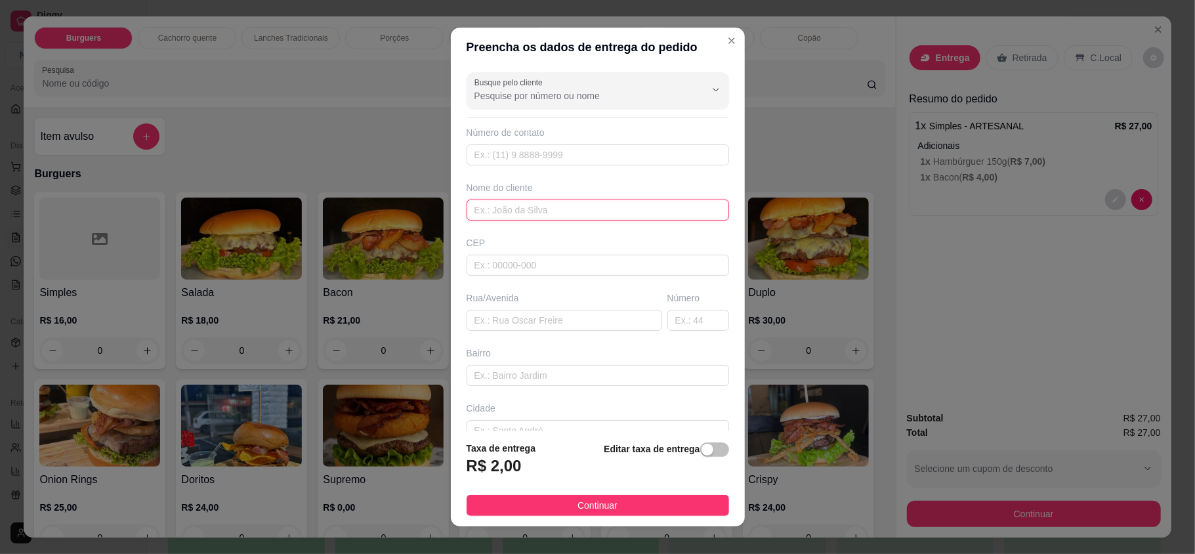
click at [576, 215] on input "text" at bounding box center [598, 210] width 263 height 21
type input "wanessa calixto"
click at [625, 517] on footer "Taxa de entrega R$ 2,00 Editar taxa de entrega Continuar" at bounding box center [598, 479] width 294 height 96
click at [633, 505] on button "Continuar" at bounding box center [598, 505] width 263 height 21
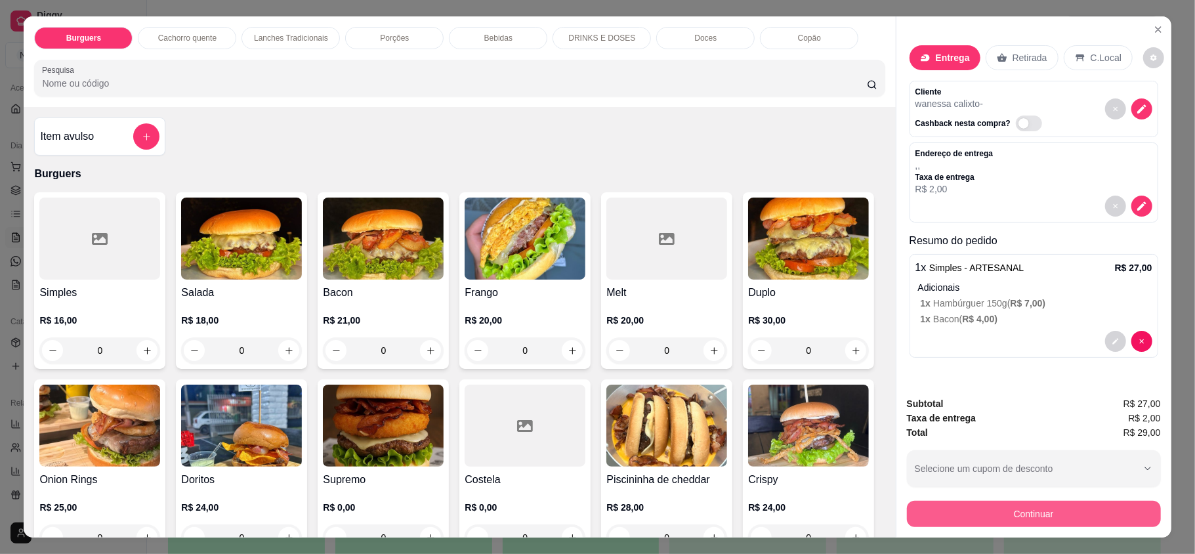
click at [921, 518] on button "Continuar" at bounding box center [1034, 514] width 254 height 26
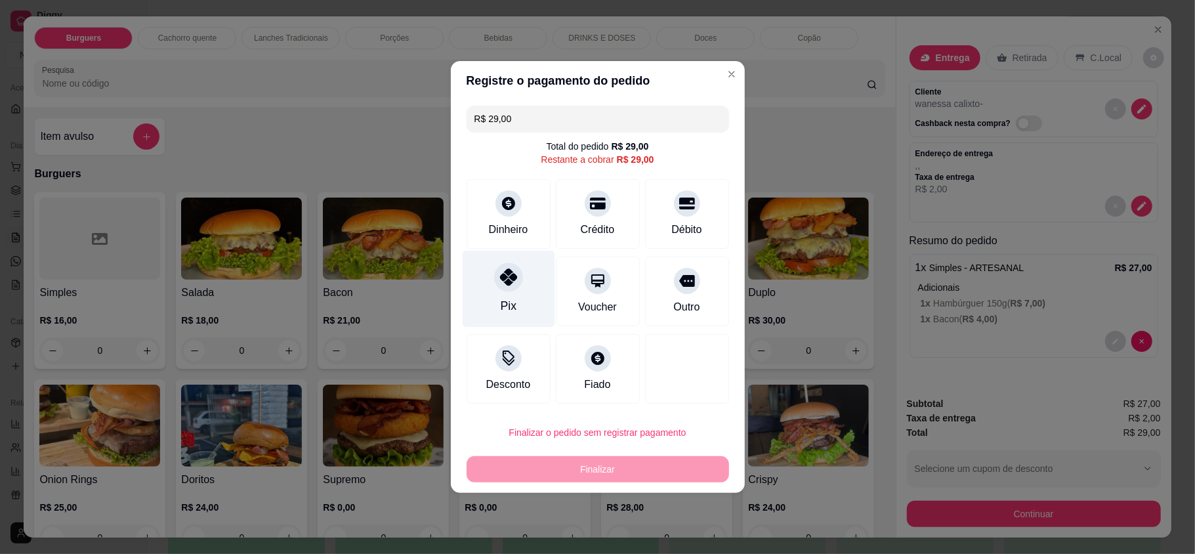
click at [499, 289] on div at bounding box center [508, 277] width 29 height 29
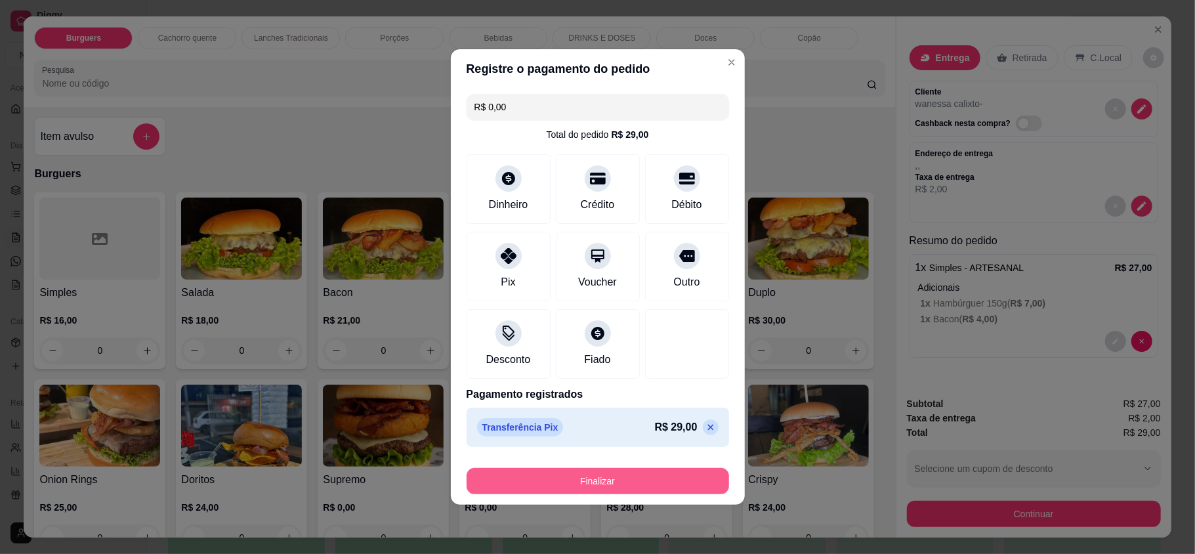
click at [576, 478] on button "Finalizar" at bounding box center [598, 481] width 263 height 26
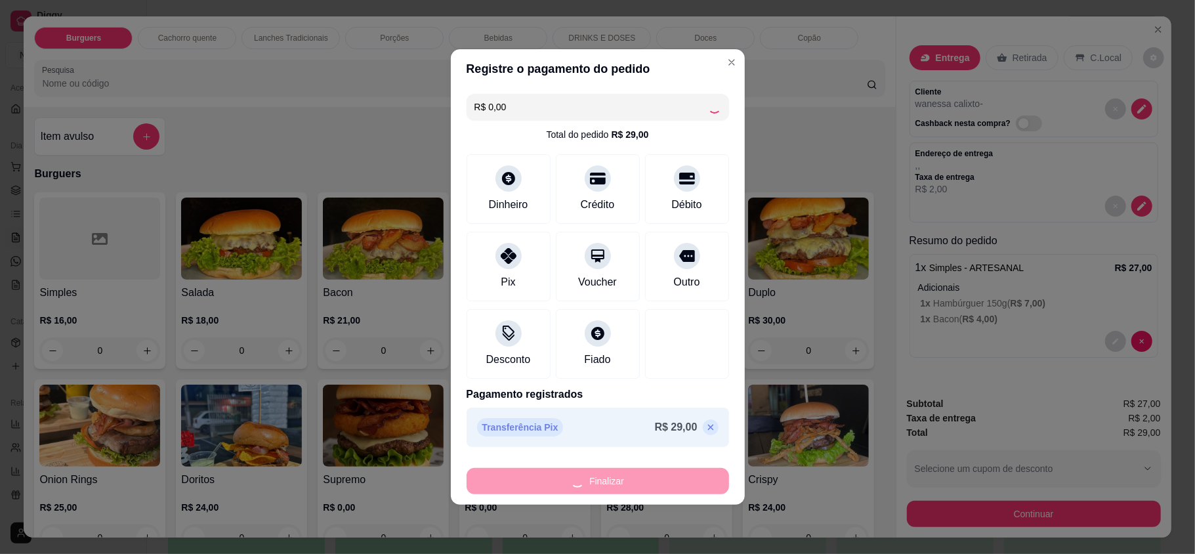
type input "-R$ 29,00"
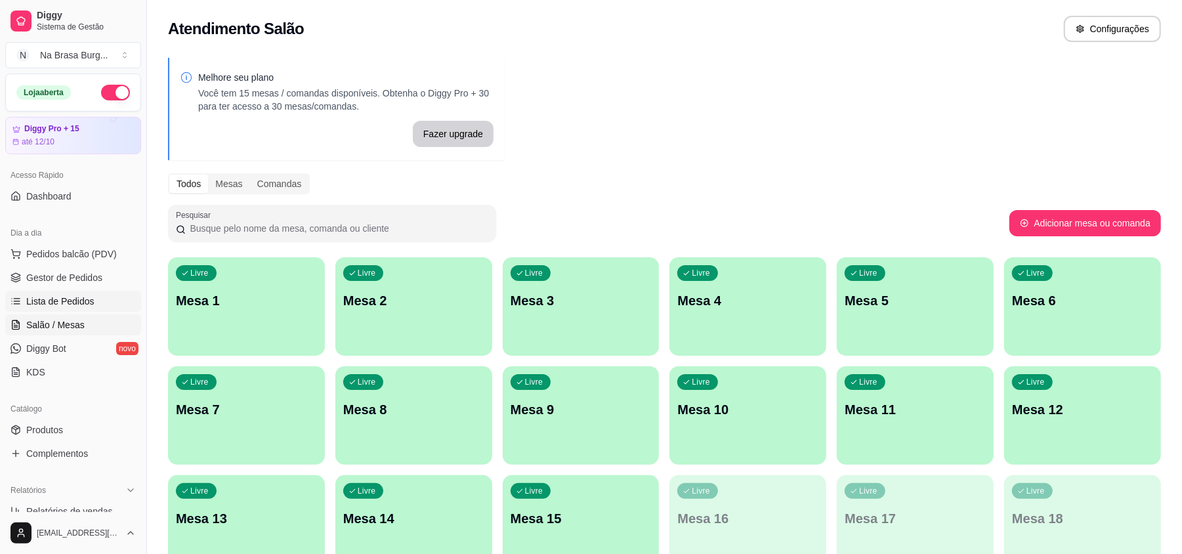
click at [98, 298] on link "Lista de Pedidos" at bounding box center [73, 301] width 136 height 21
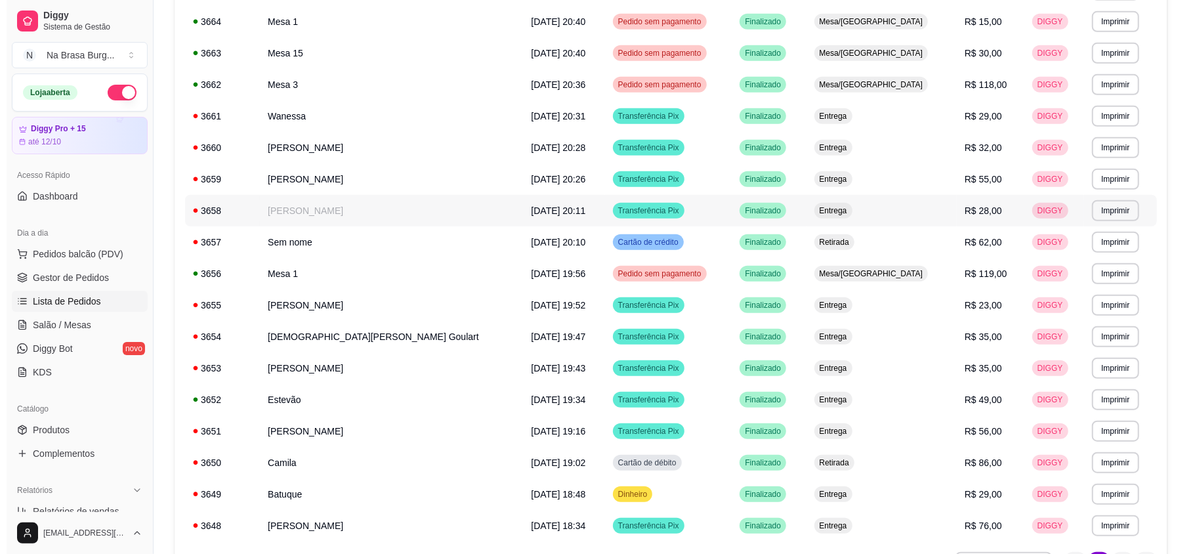
scroll to position [676, 0]
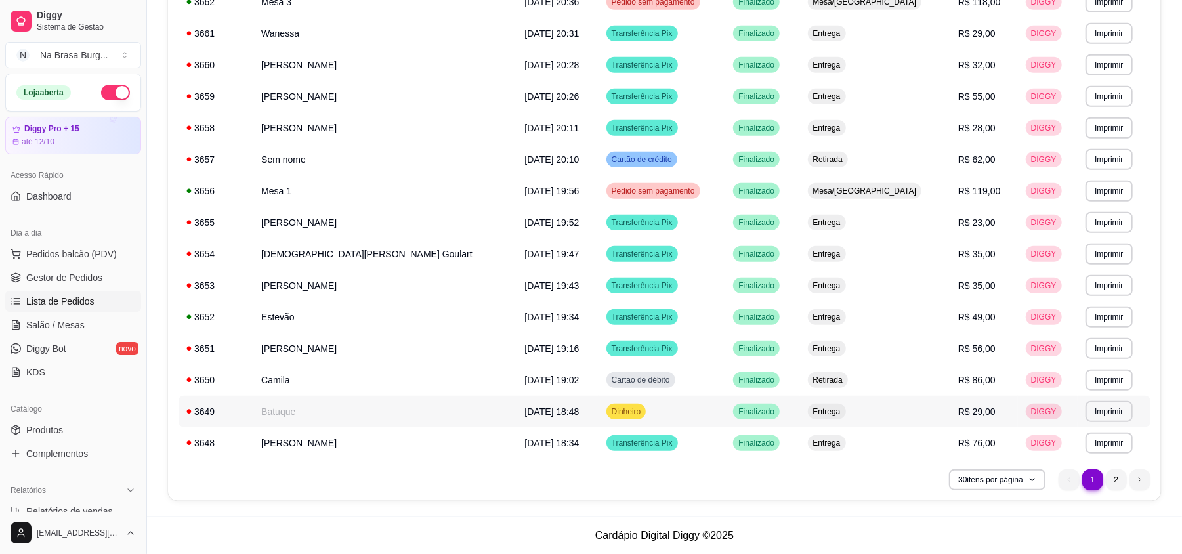
click at [394, 410] on td "Batuque" at bounding box center [384, 412] width 263 height 32
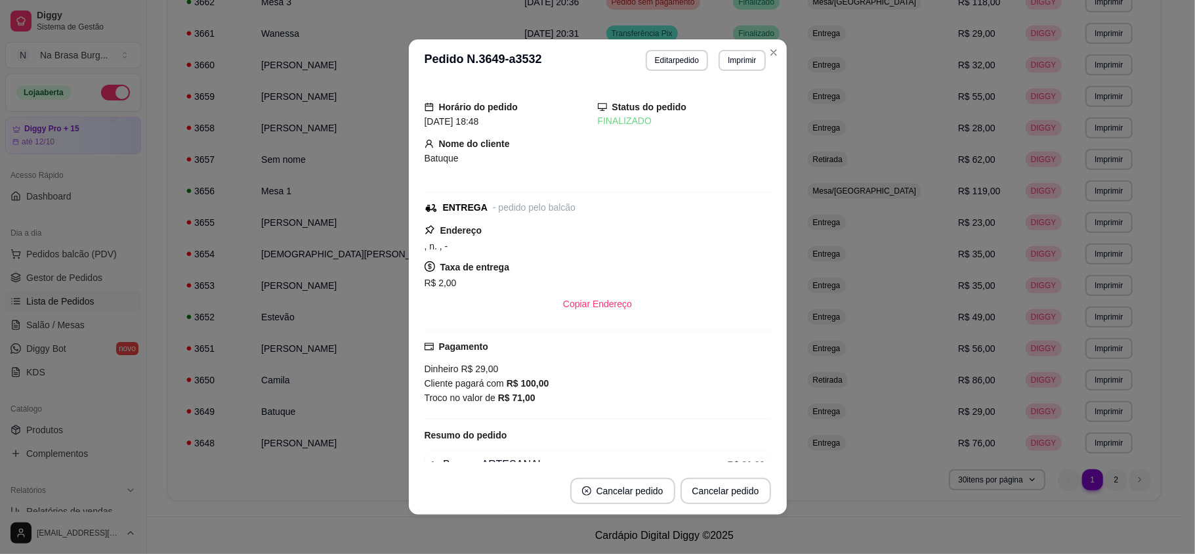
scroll to position [87, 0]
